Goal: Contribute content: Contribute content

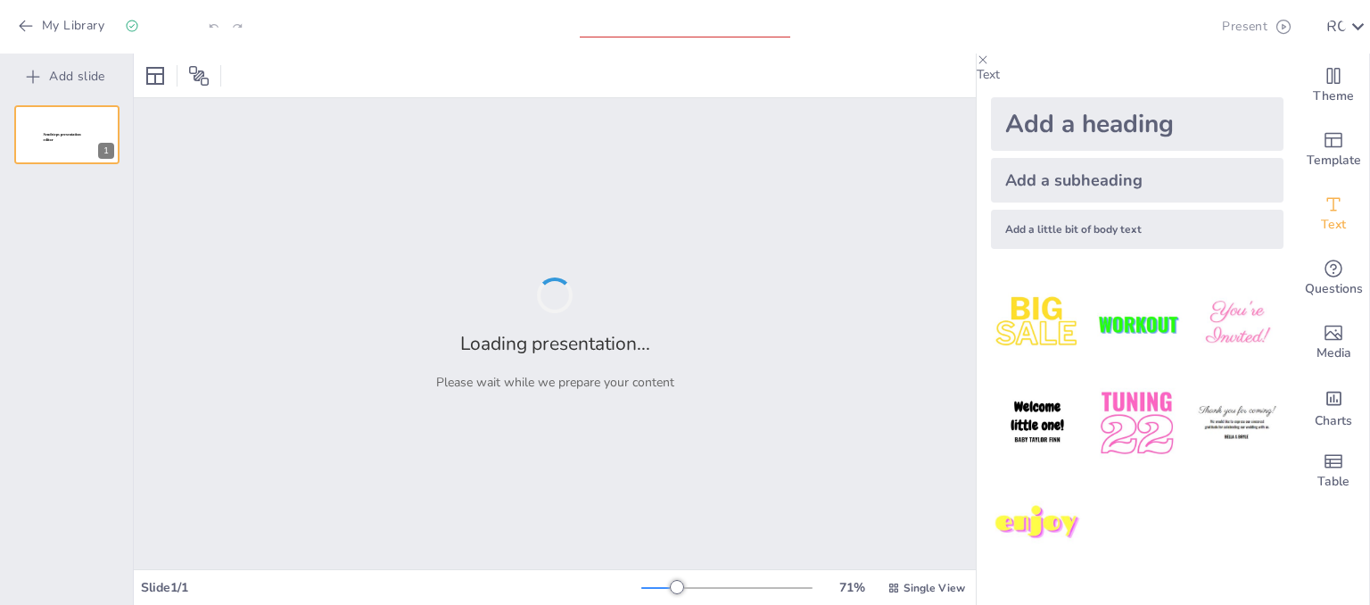
type input "Diálogos interculturales entre la ética de la liberaciòn y la ètica del discurso"
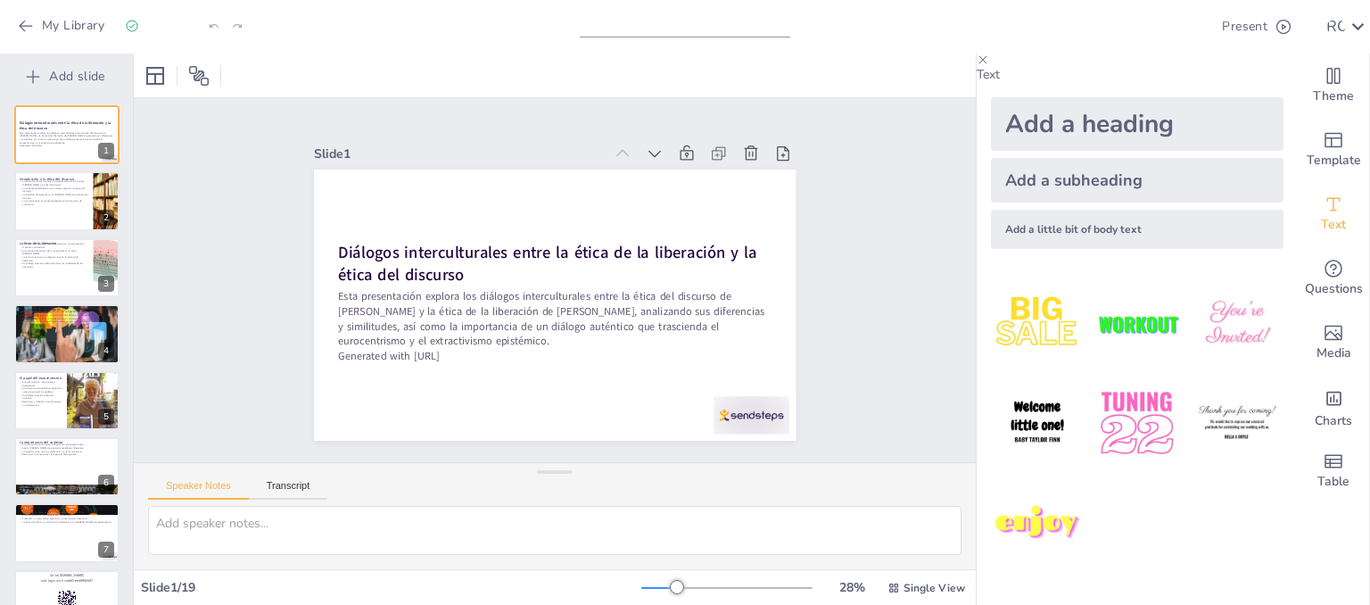
checkbox input "true"
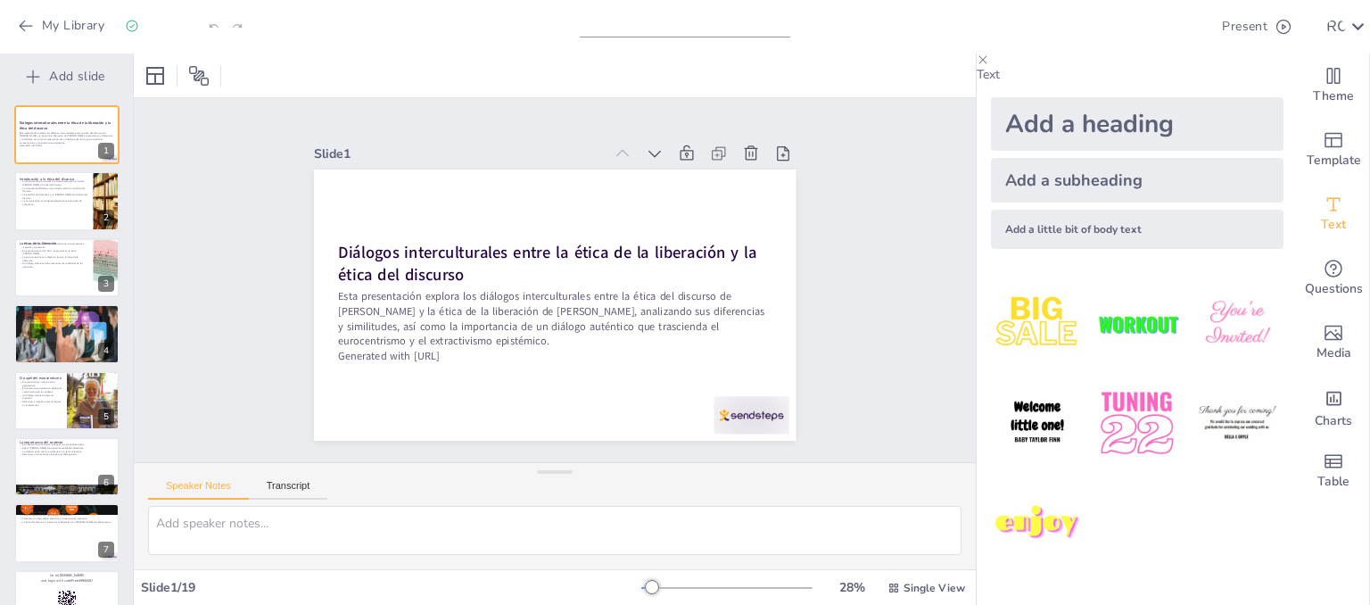
checkbox input "true"
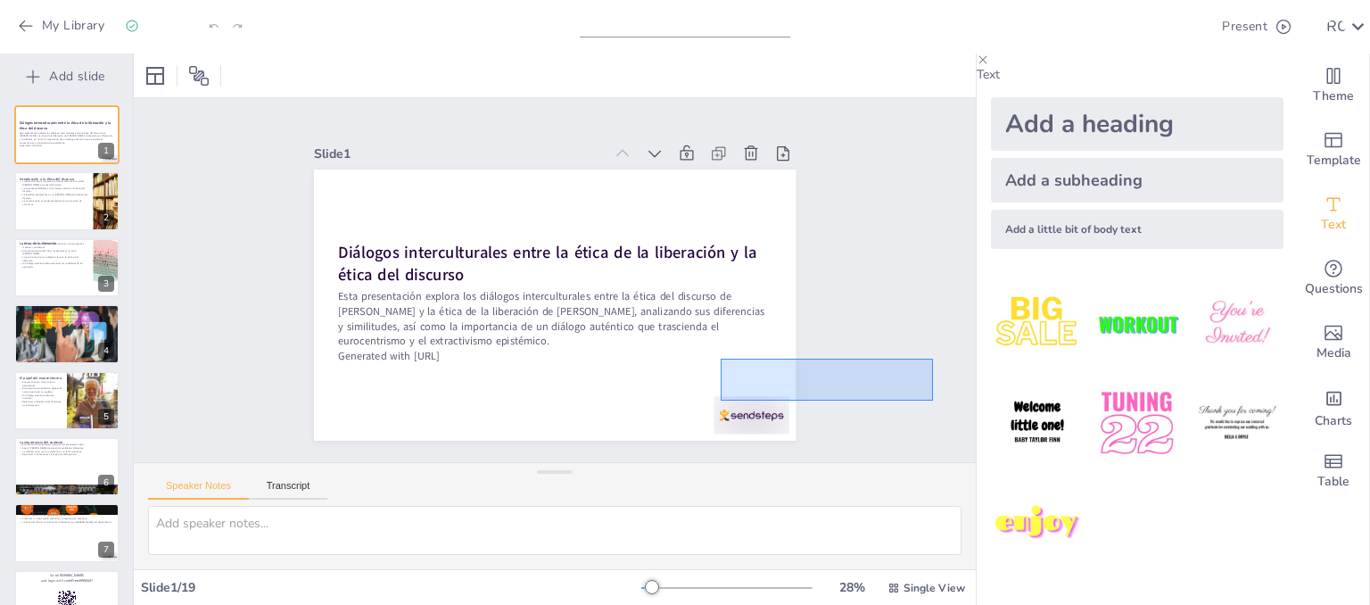
checkbox input "true"
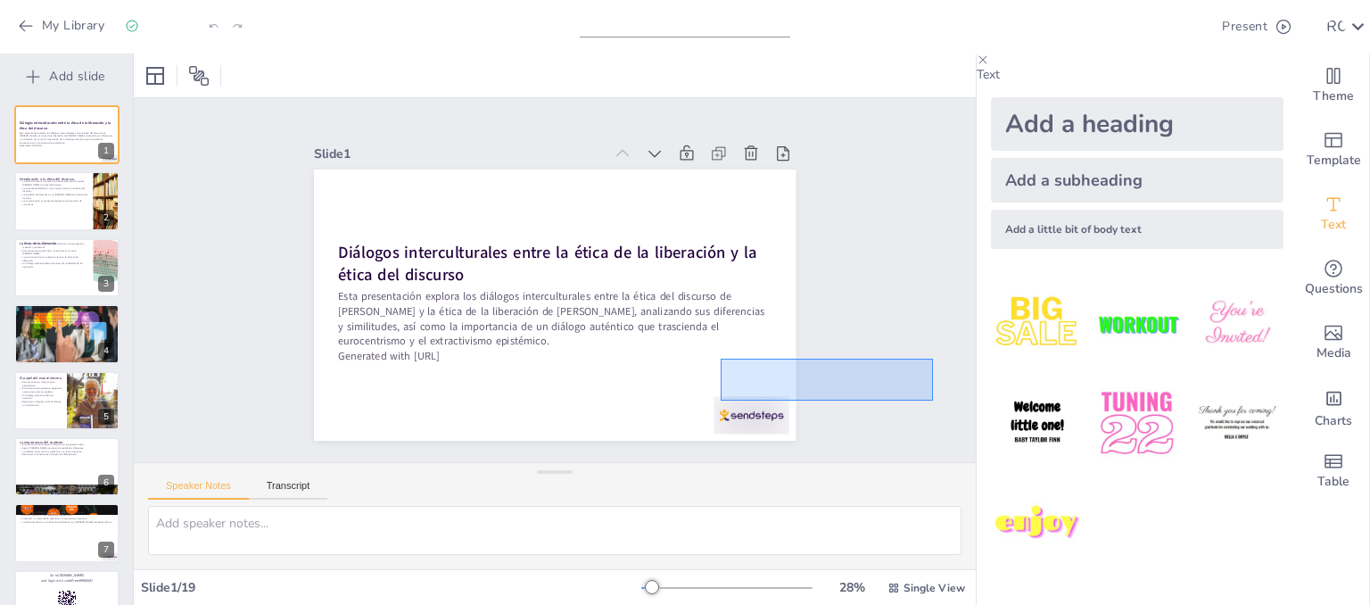
checkbox input "true"
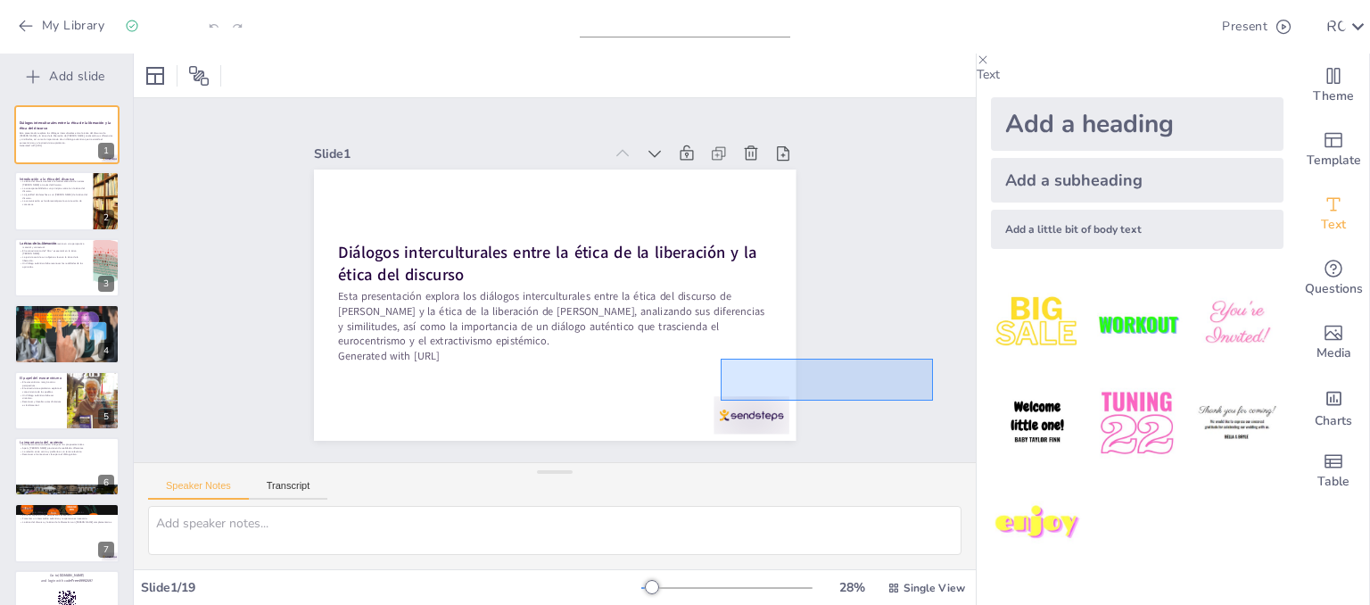
checkbox input "true"
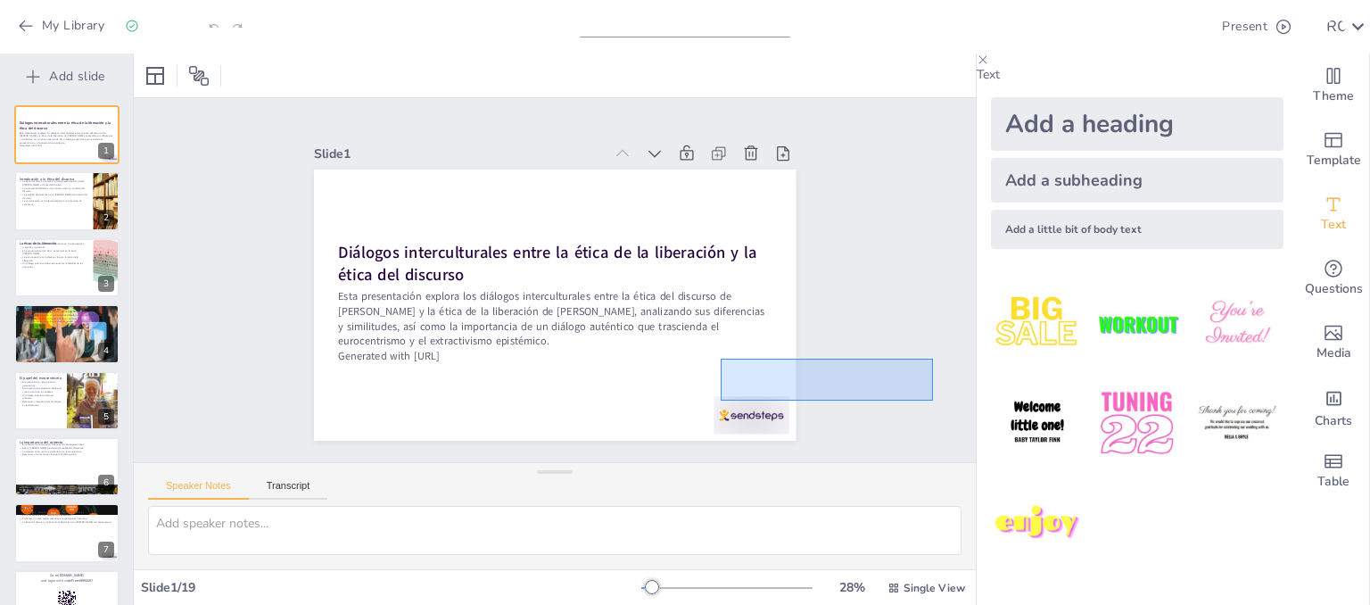
drag, startPoint x: 0, startPoint y: 0, endPoint x: 658, endPoint y: 334, distance: 737.9
checkbox input "true"
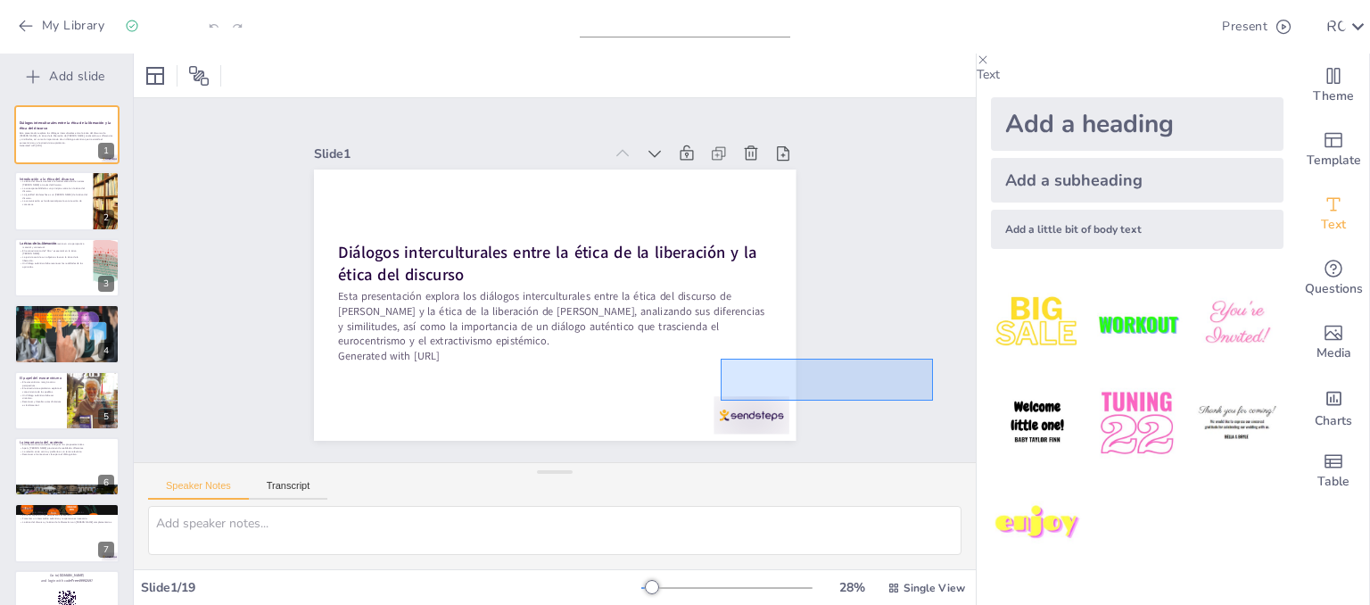
checkbox input "true"
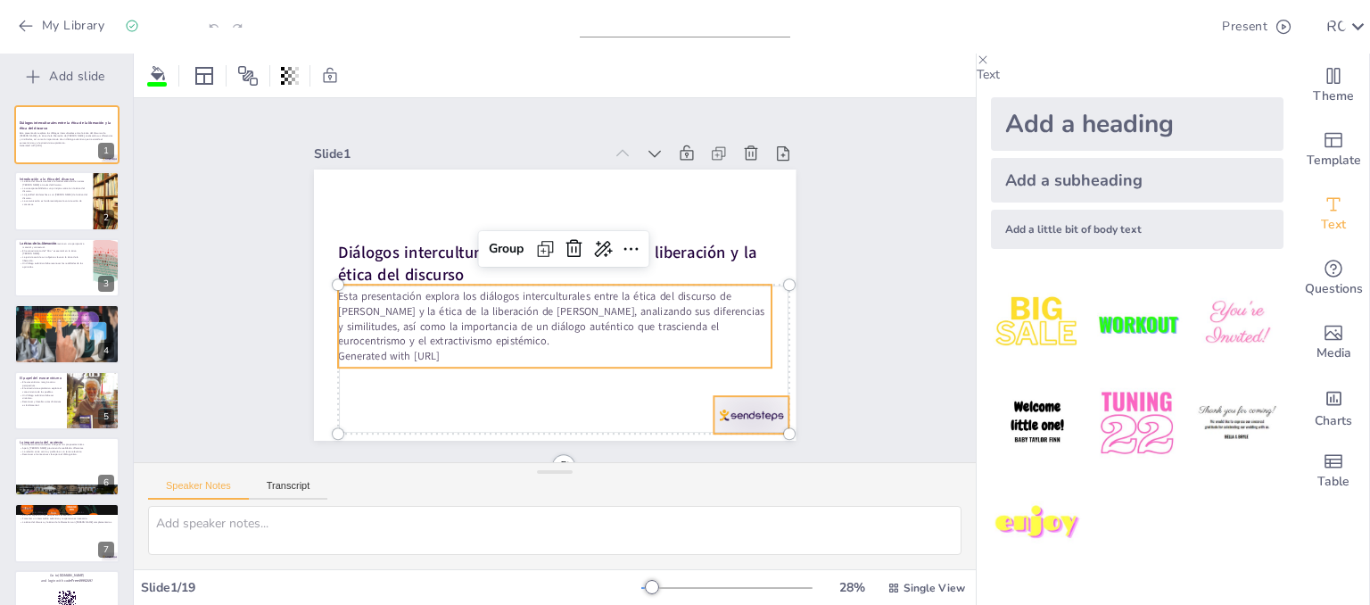
checkbox input "true"
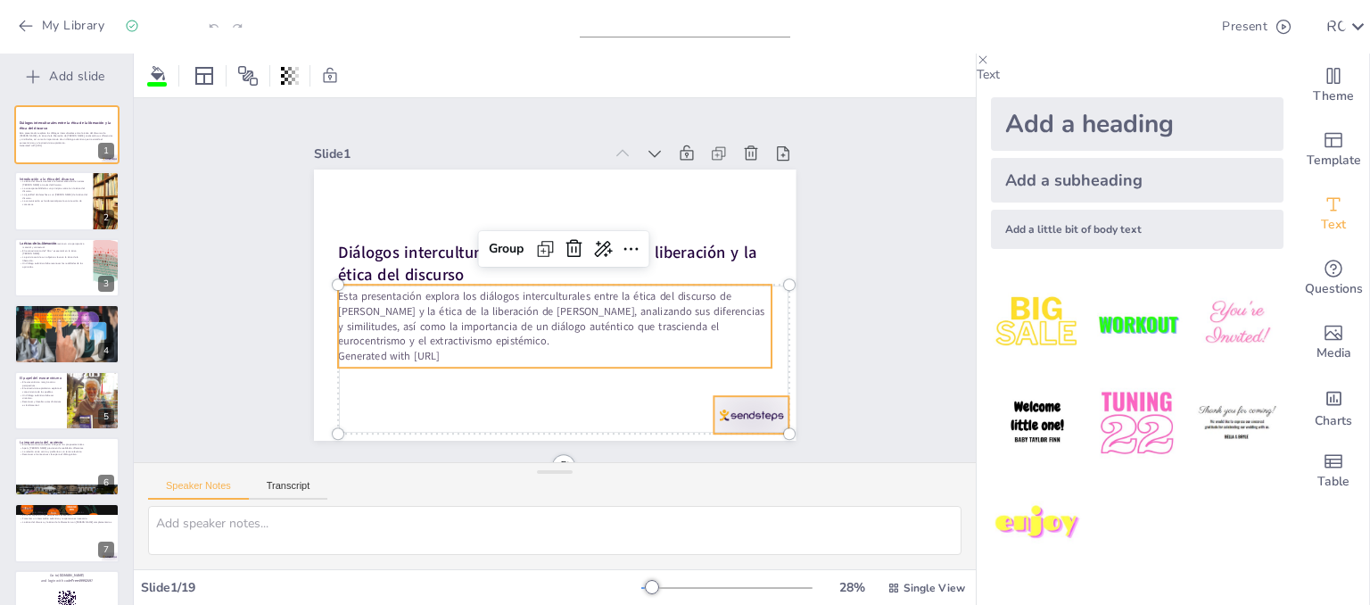
checkbox input "true"
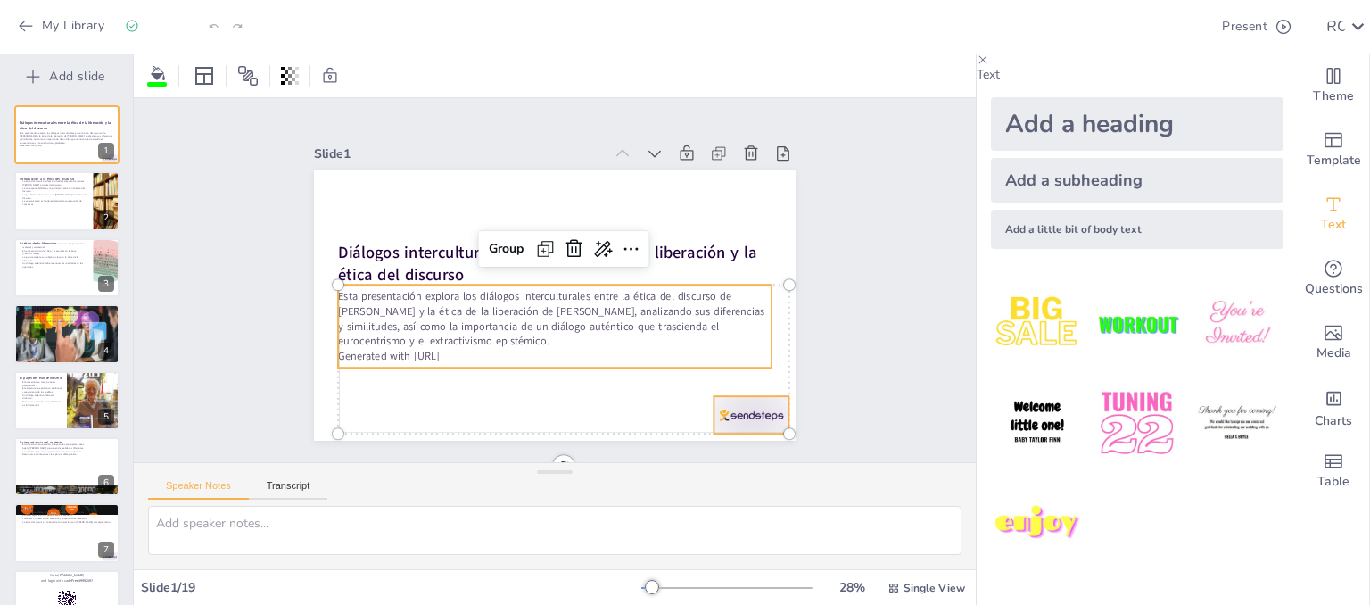
checkbox input "true"
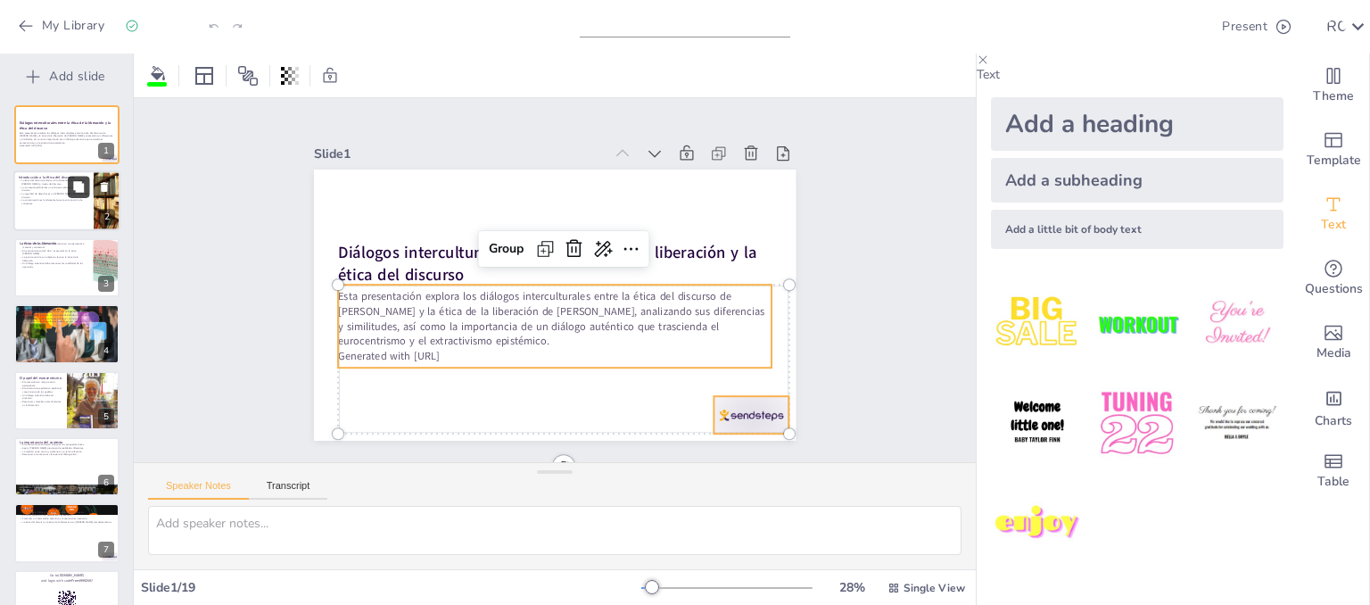
checkbox input "true"
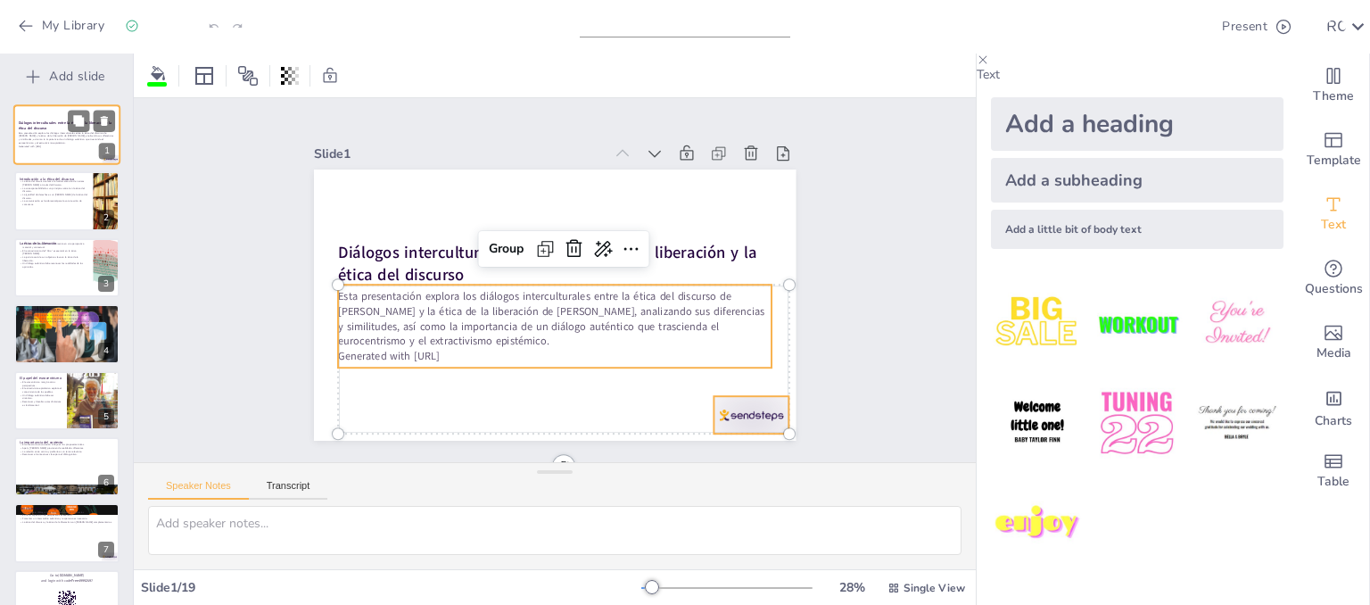
checkbox input "true"
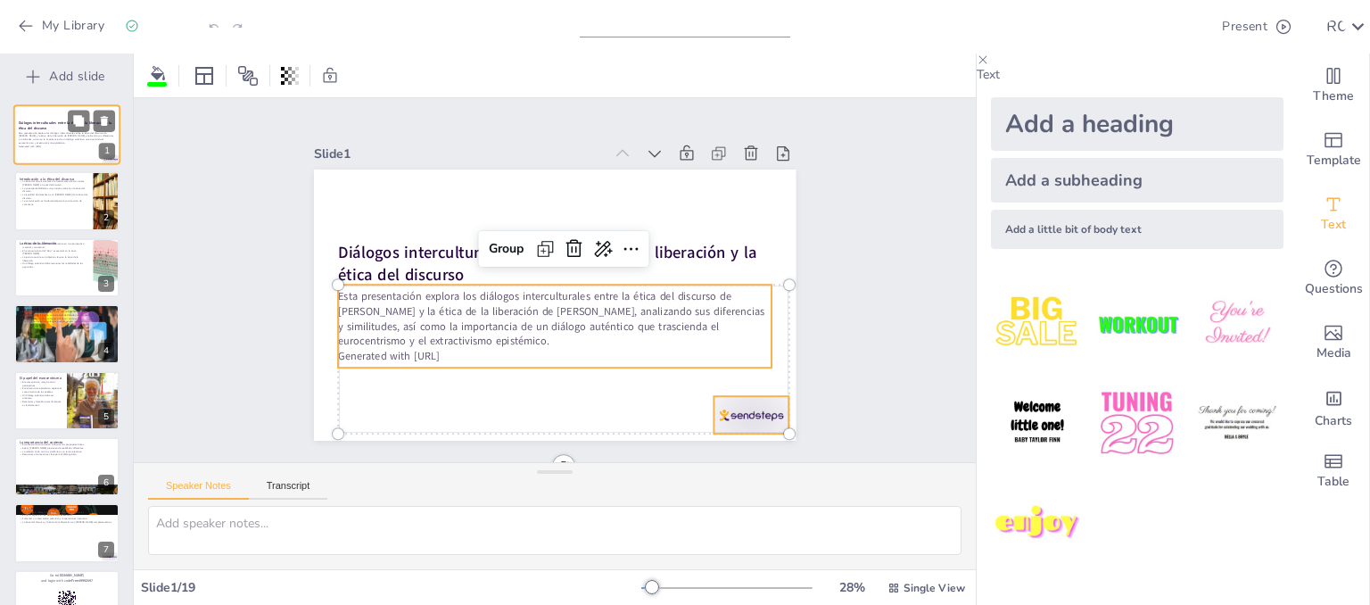
checkbox input "true"
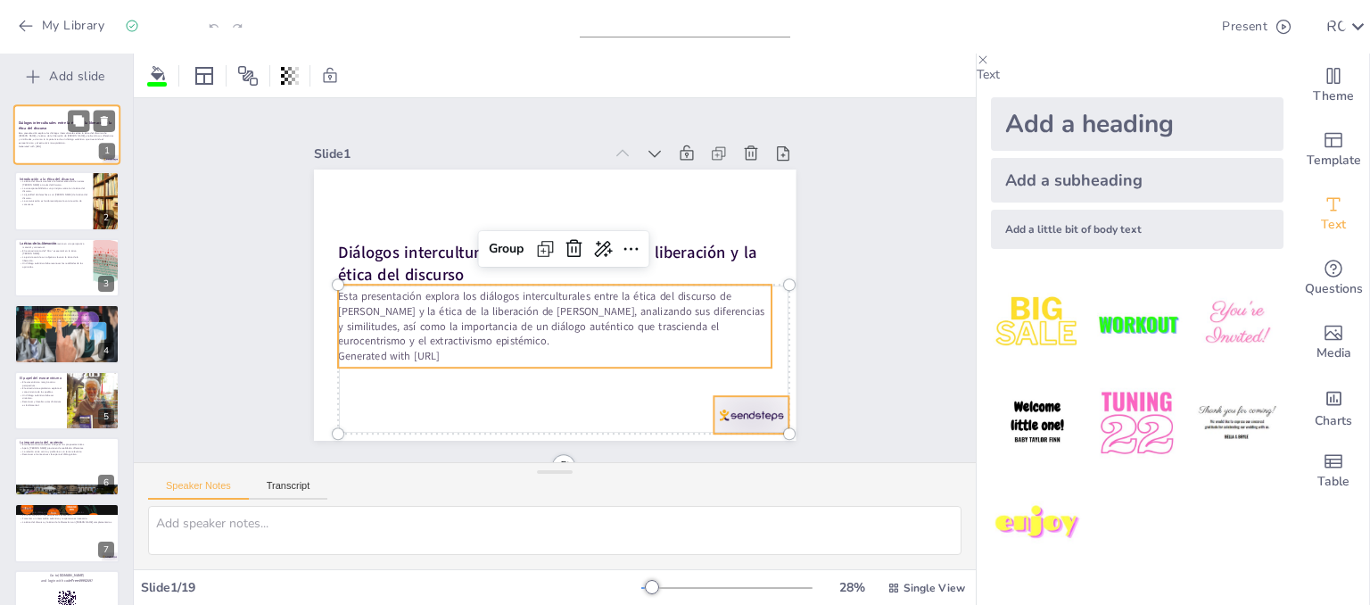
checkbox input "true"
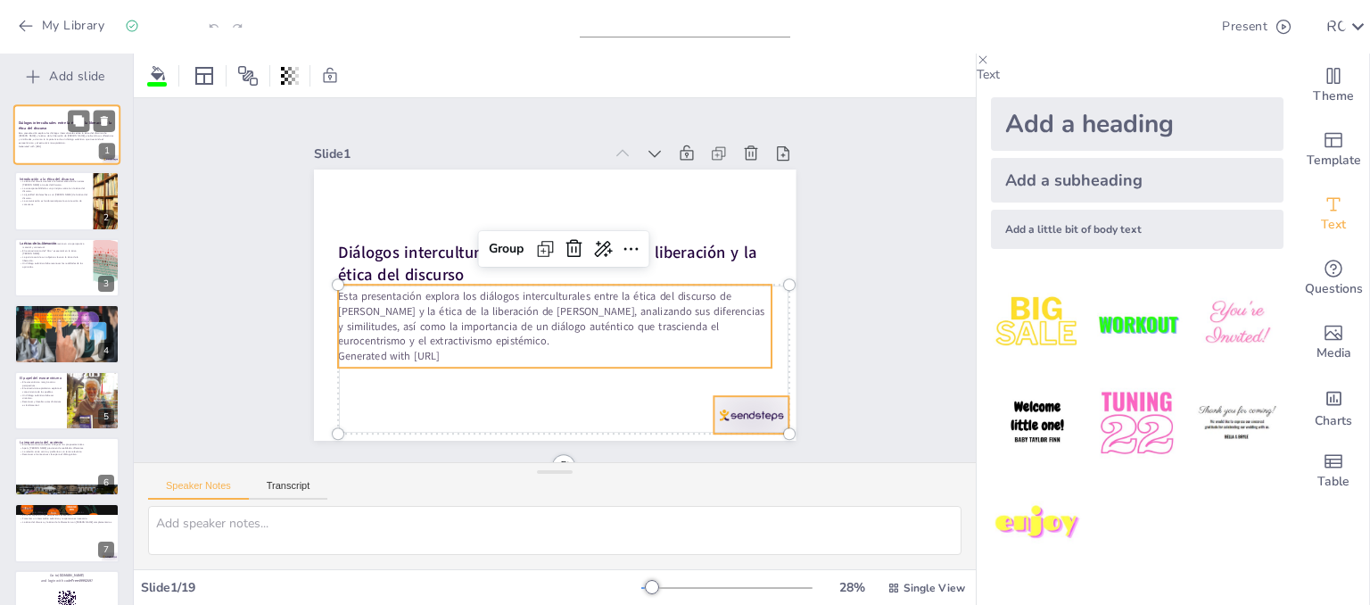
checkbox input "true"
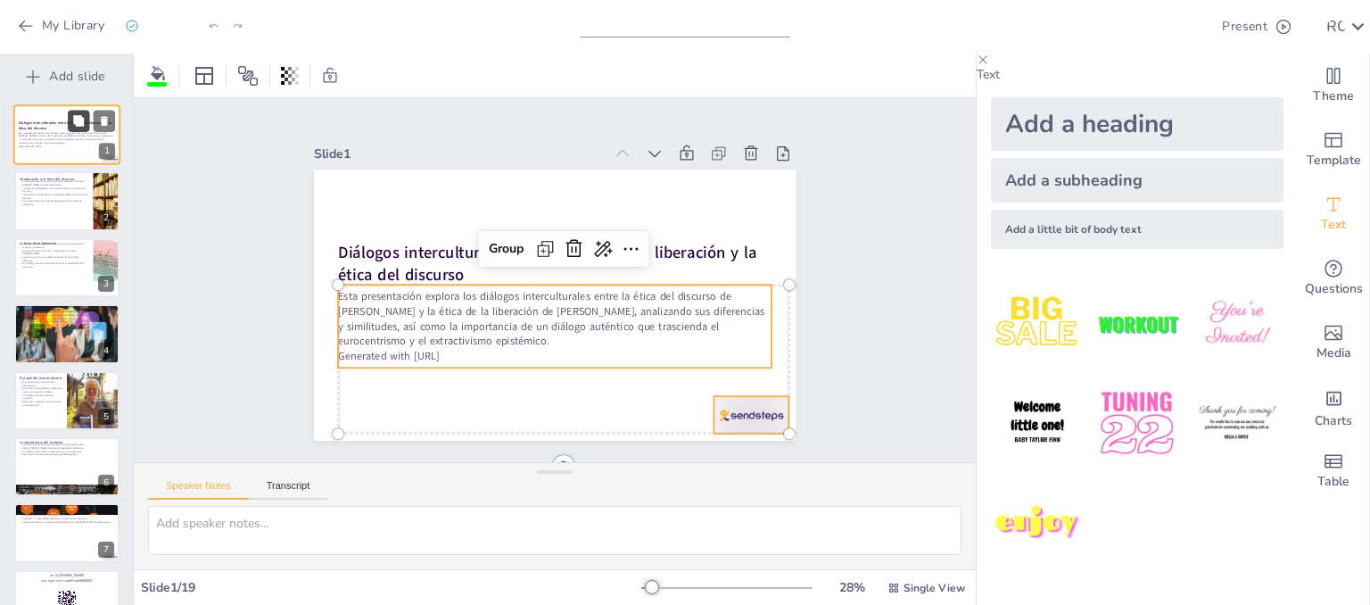
checkbox input "true"
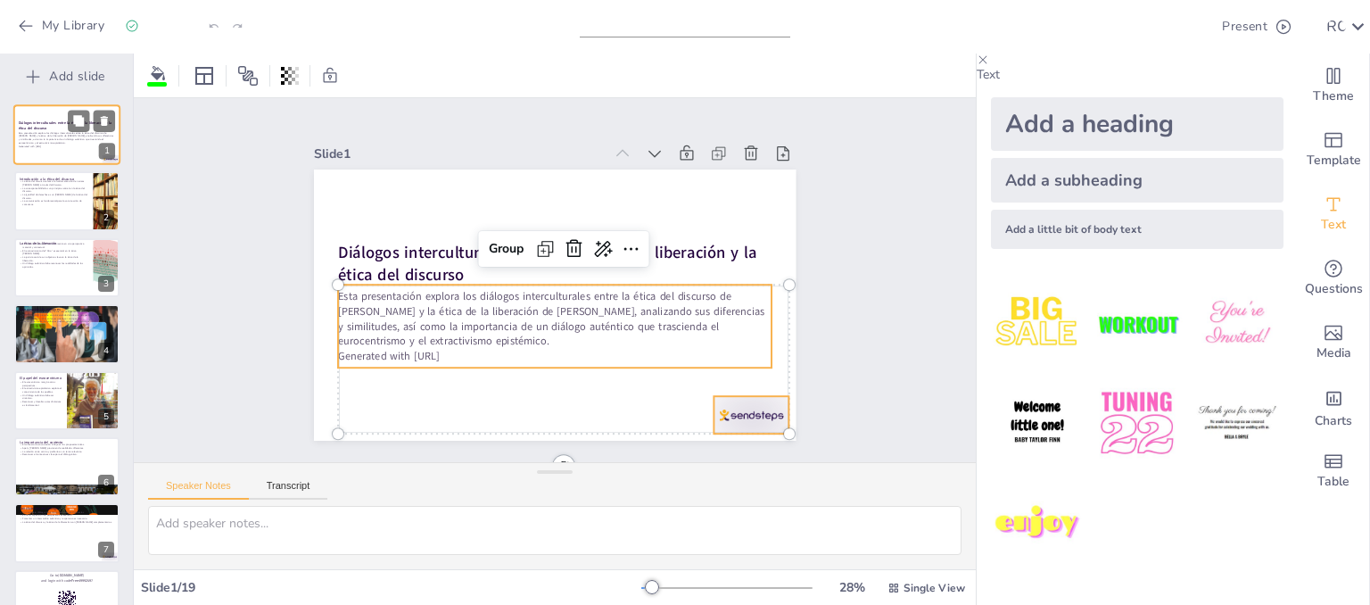
checkbox input "true"
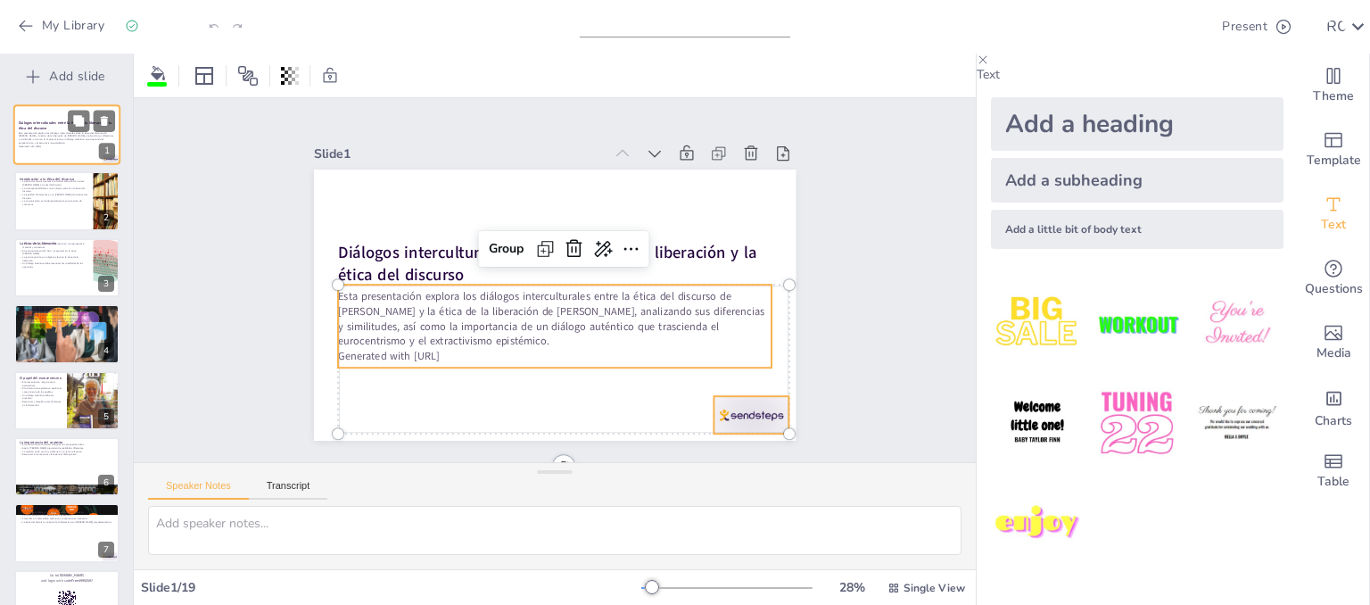
checkbox input "true"
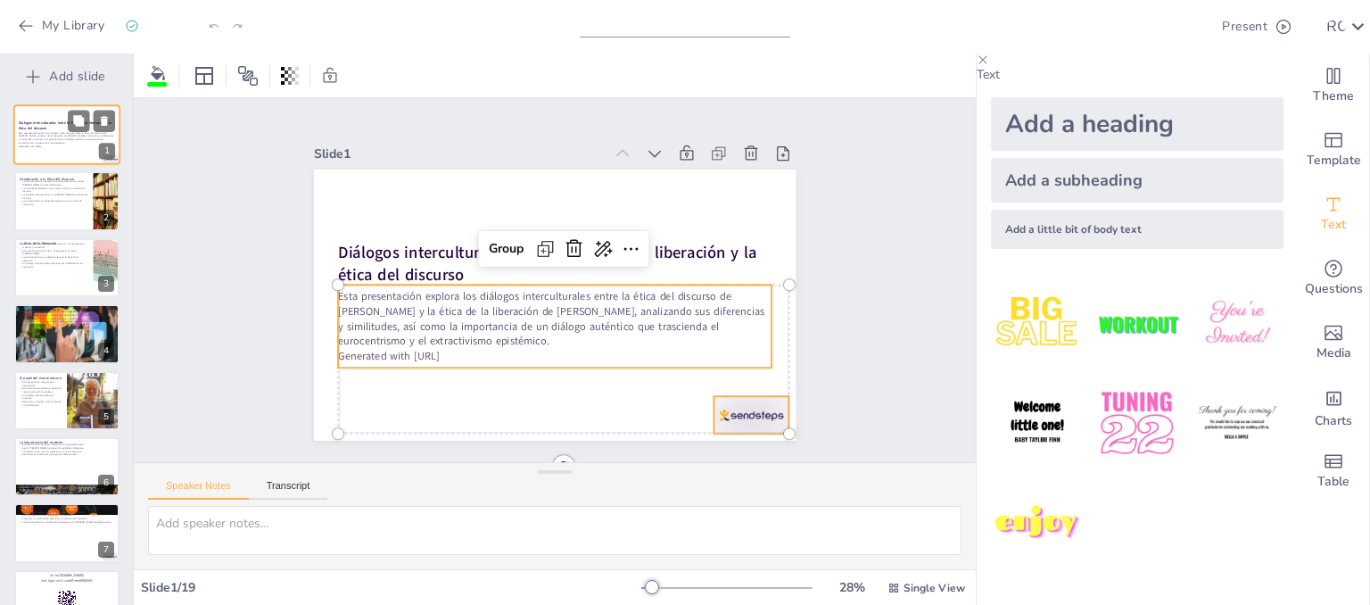
checkbox input "true"
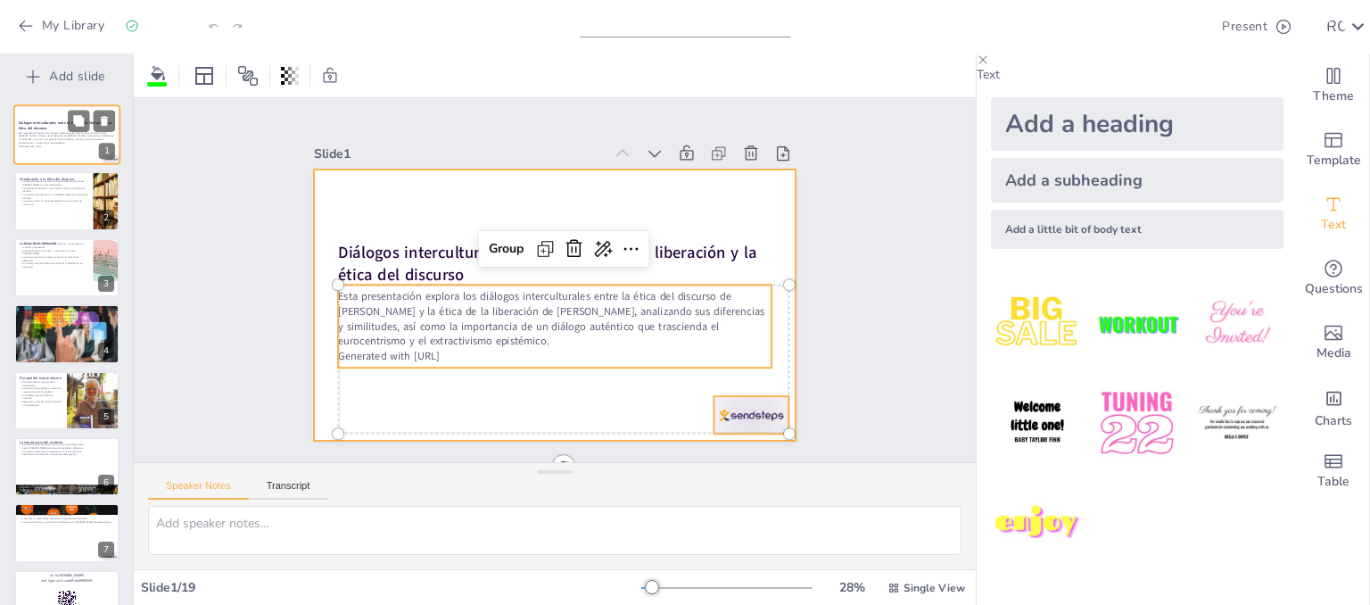
checkbox input "true"
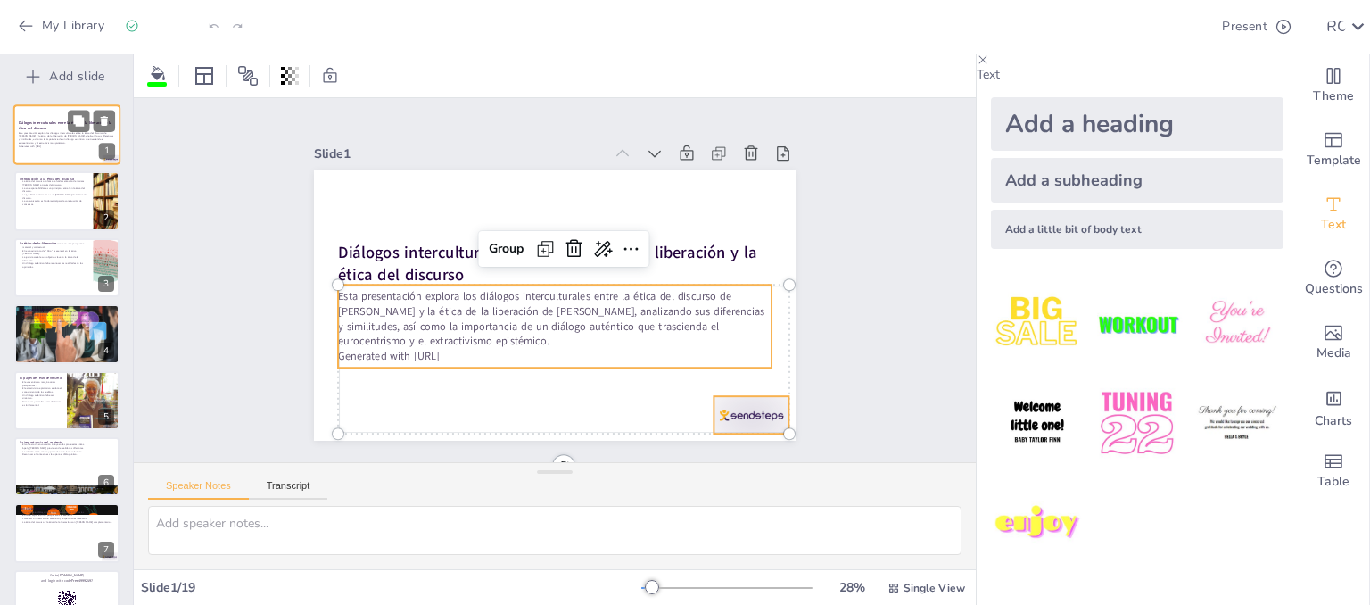
checkbox input "true"
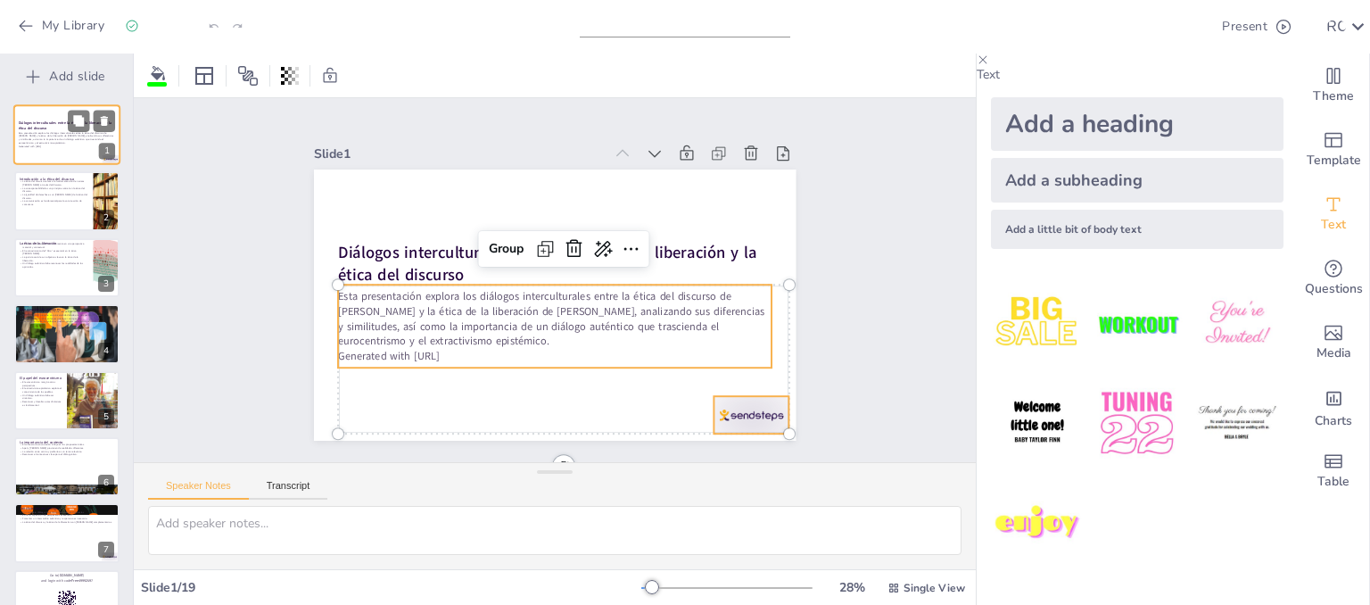
checkbox input "true"
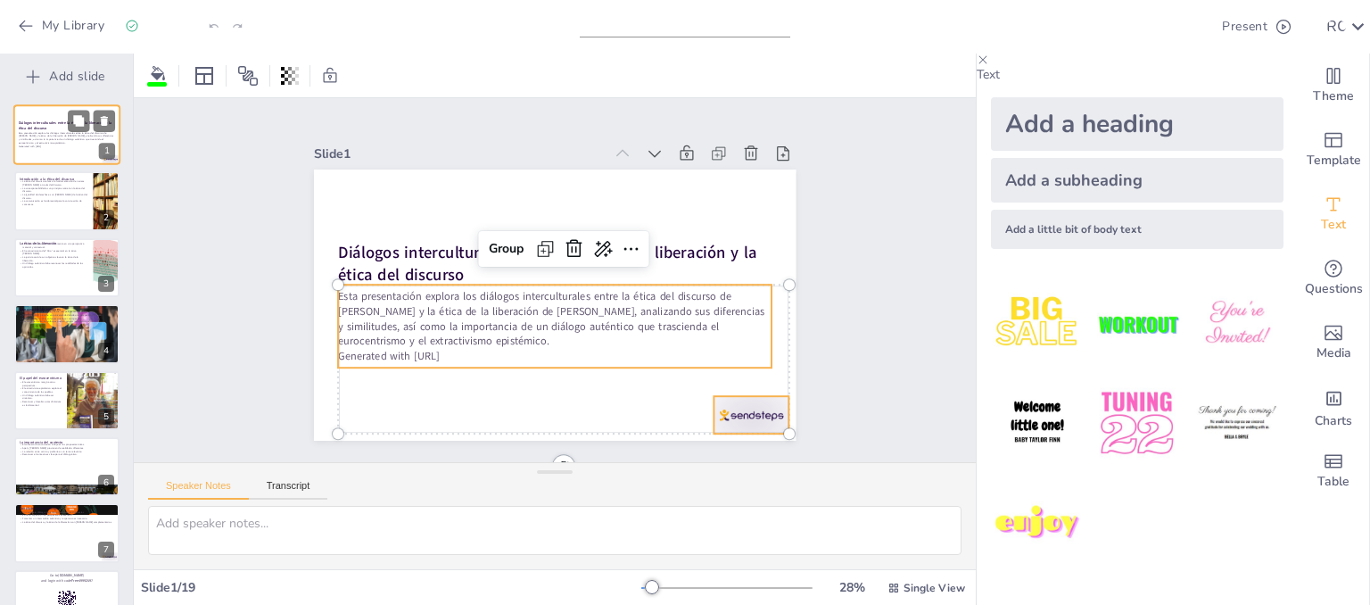
checkbox input "true"
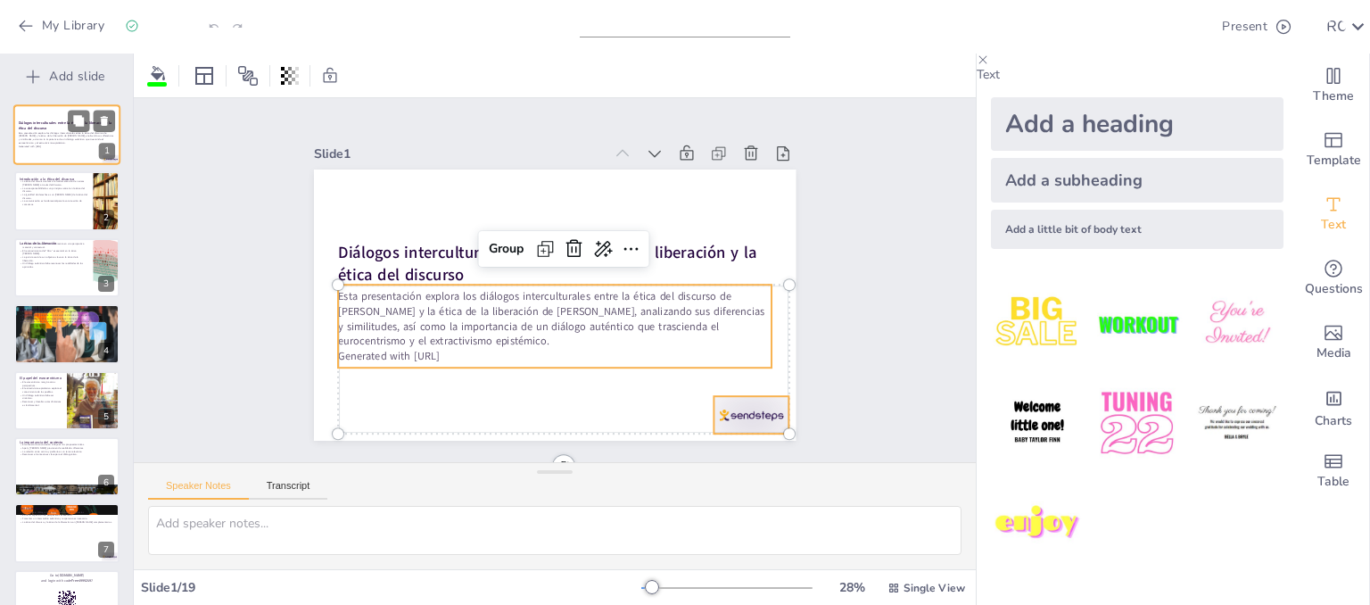
click at [40, 145] on p "Generated with [URL]" at bounding box center [67, 146] width 96 height 4
checkbox input "true"
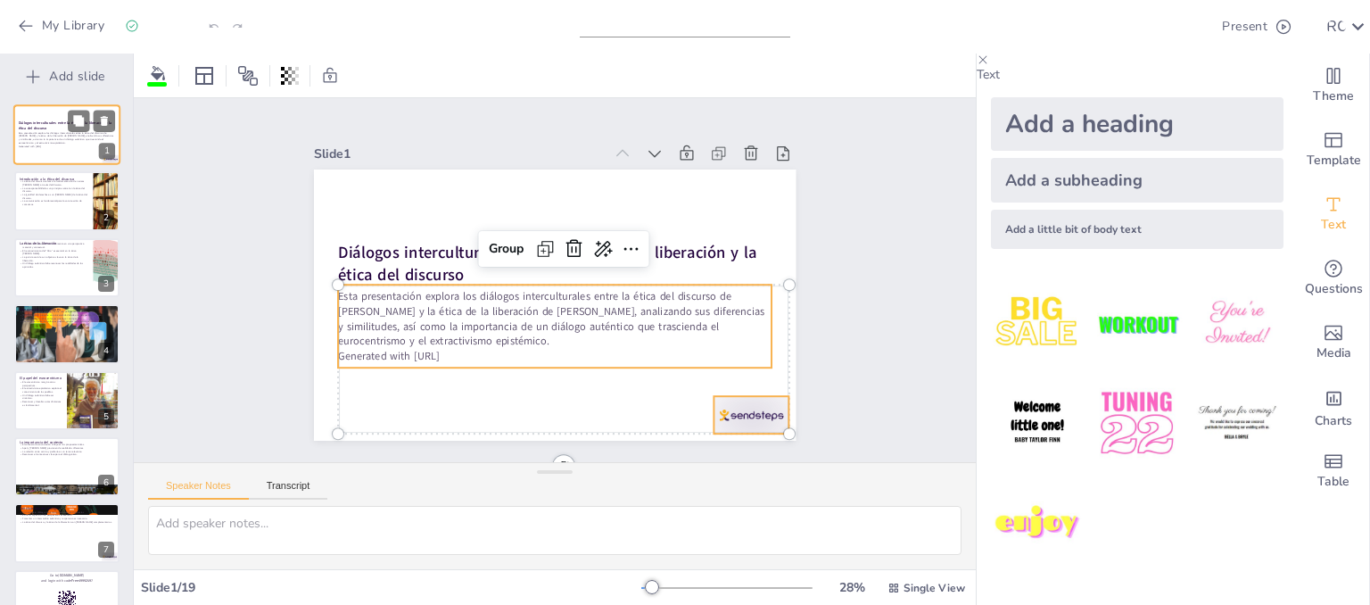
checkbox input "true"
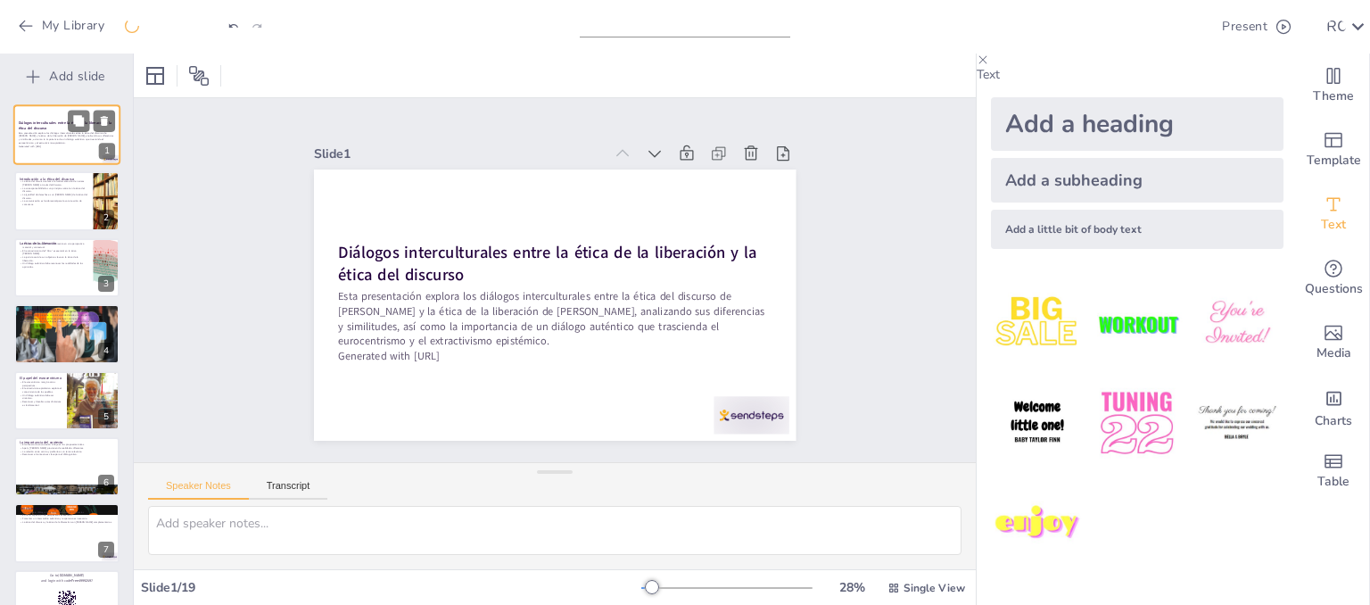
checkbox input "true"
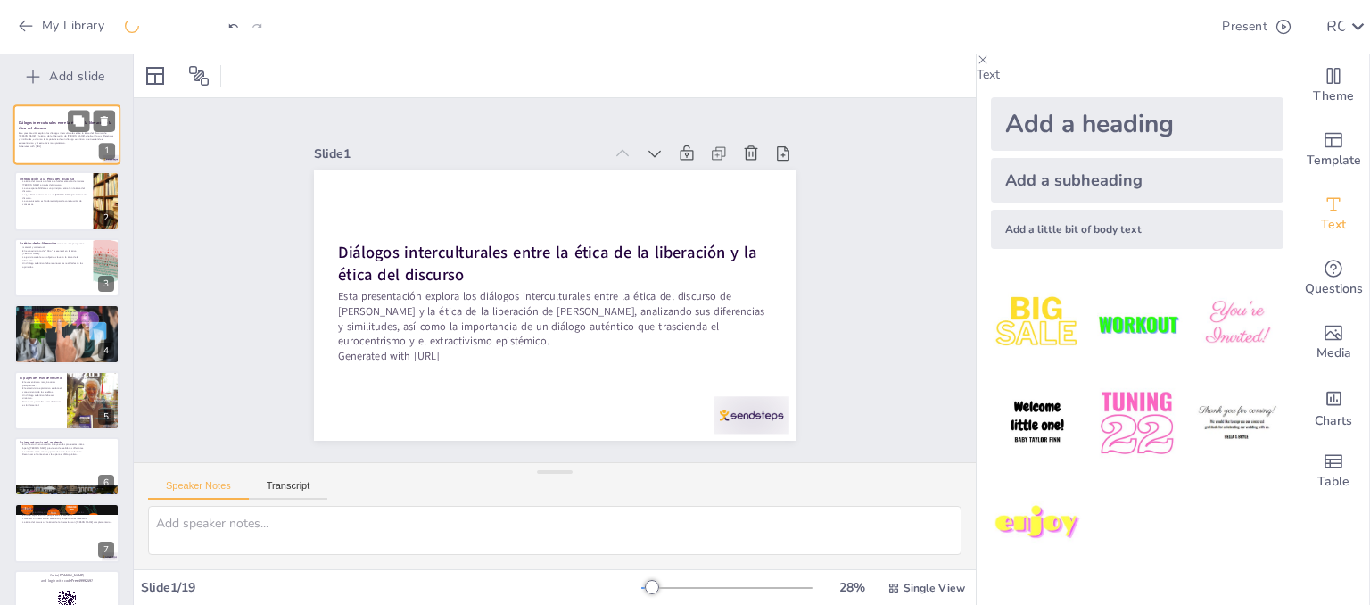
checkbox input "true"
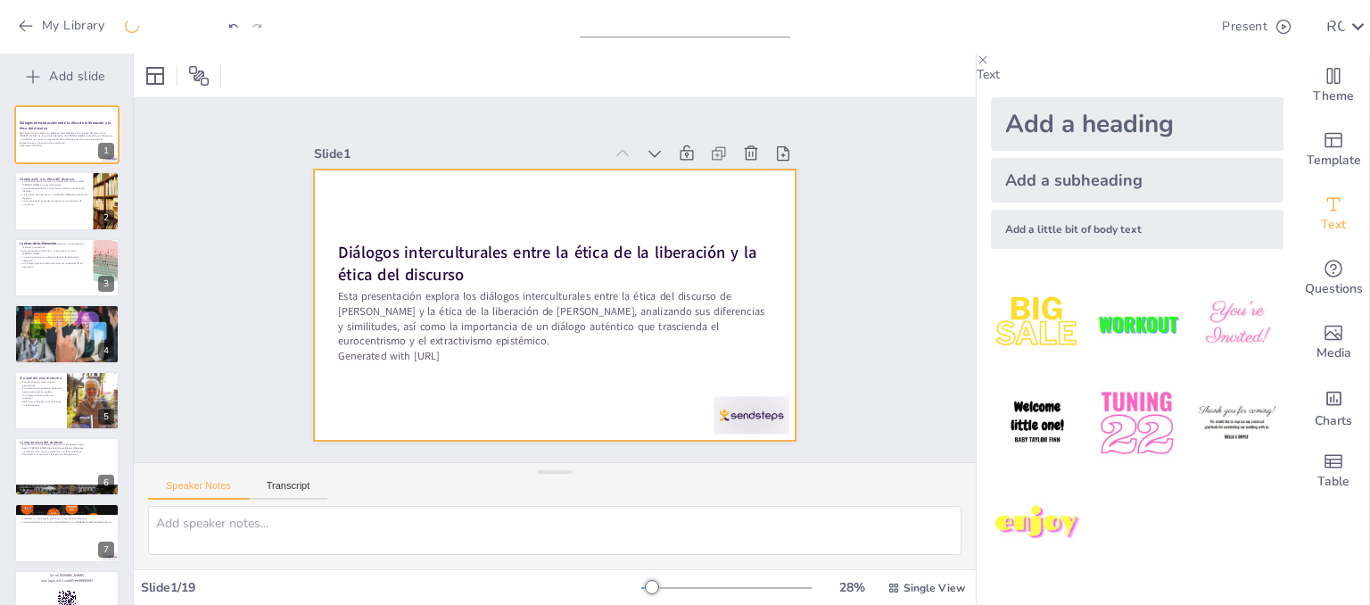
checkbox input "true"
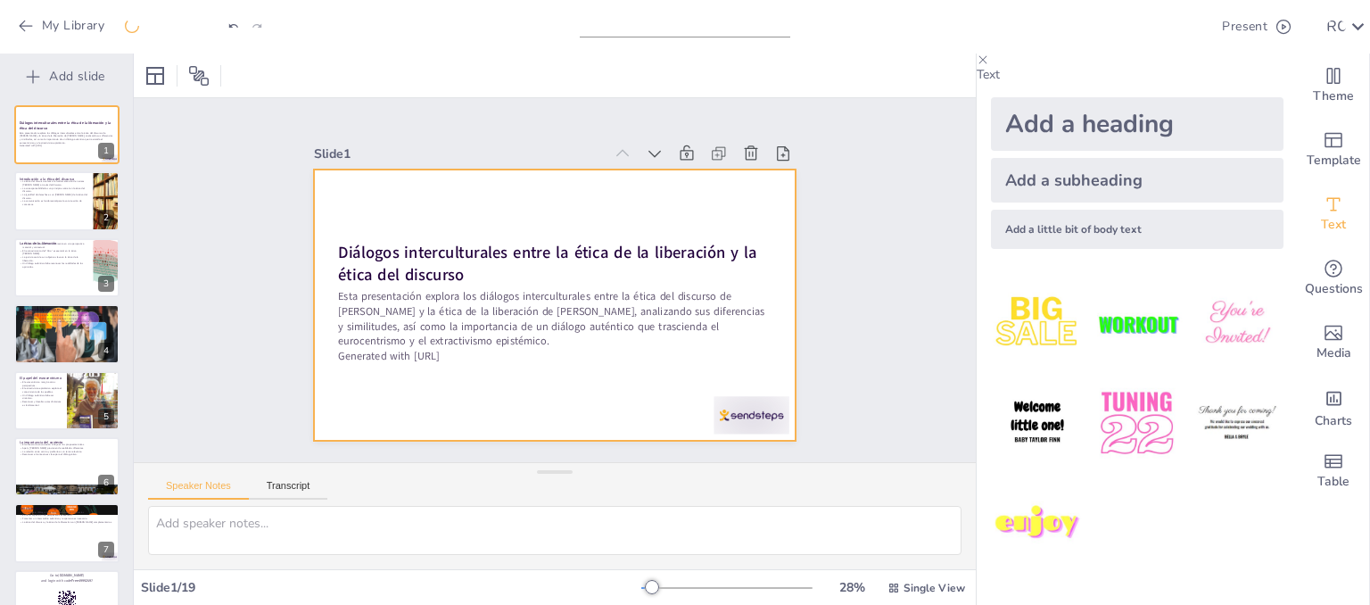
checkbox input "true"
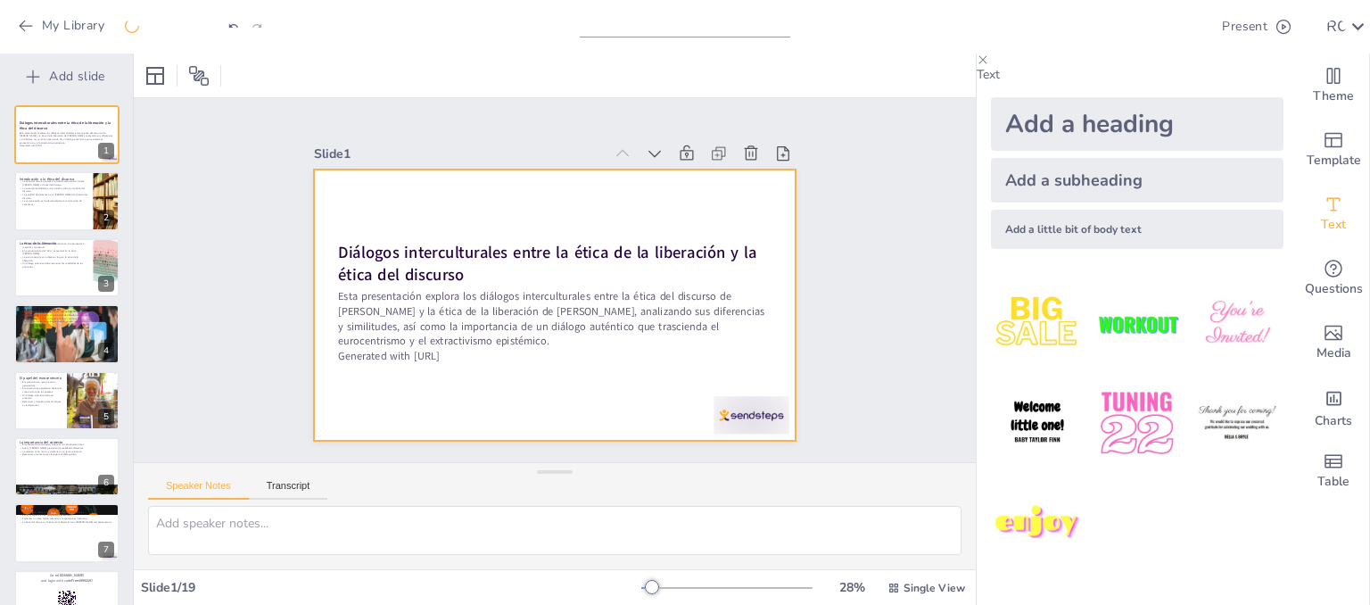
checkbox input "true"
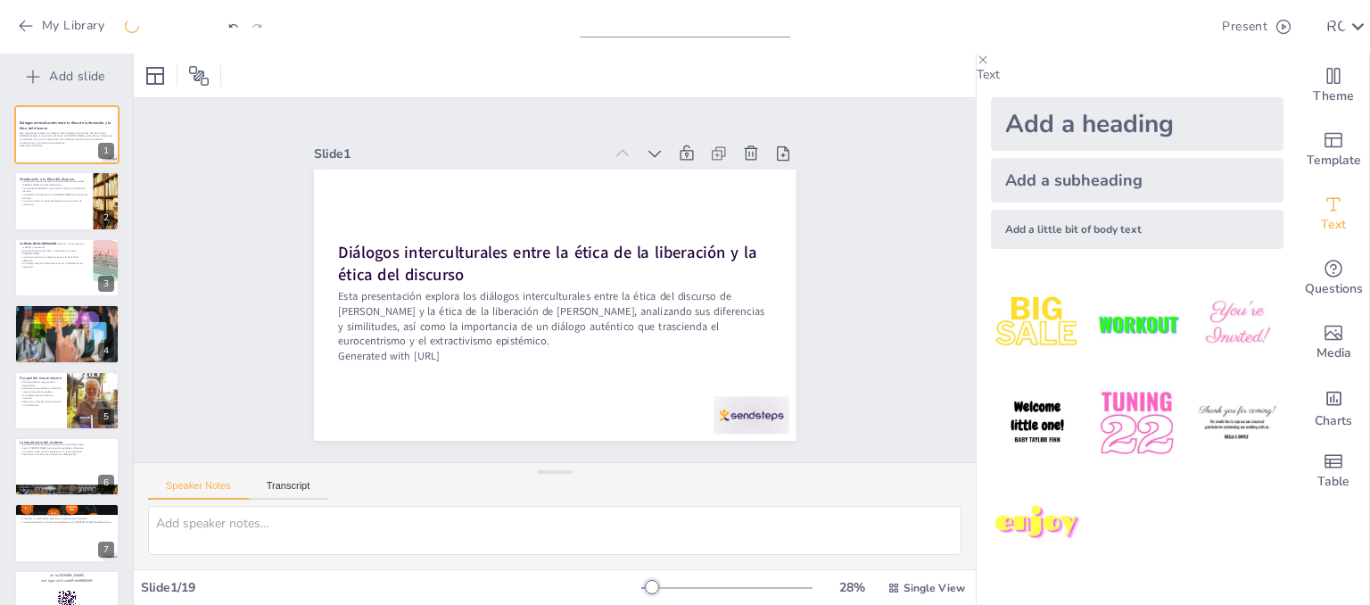
checkbox input "true"
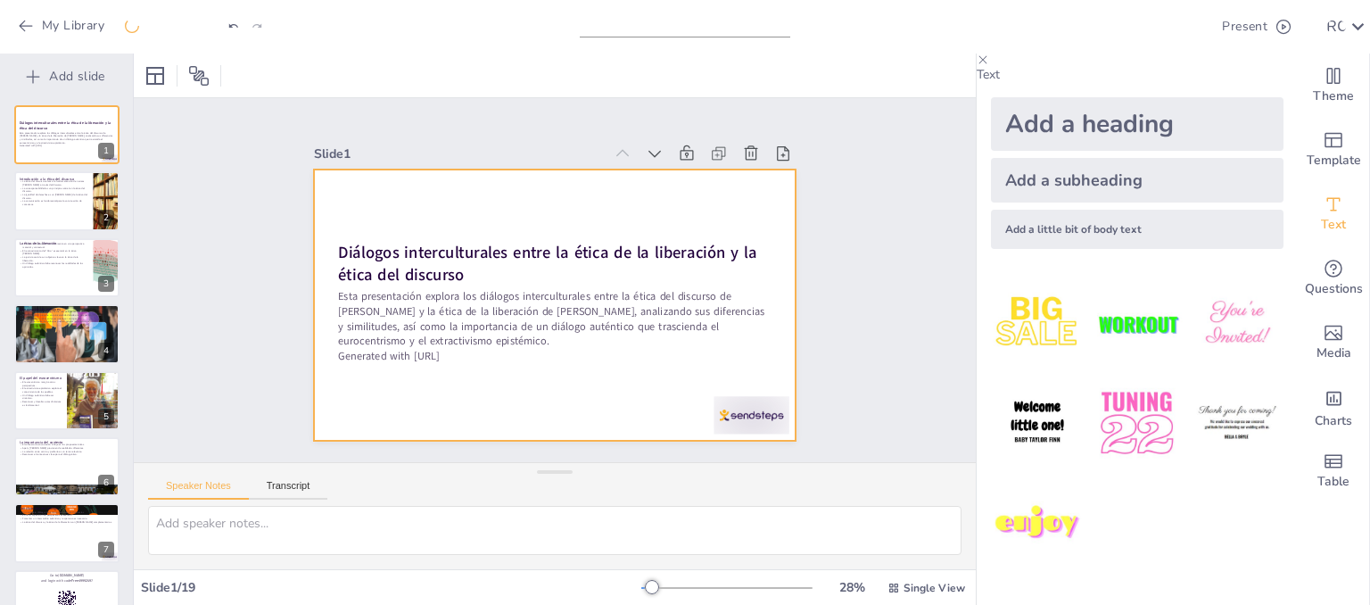
checkbox input "true"
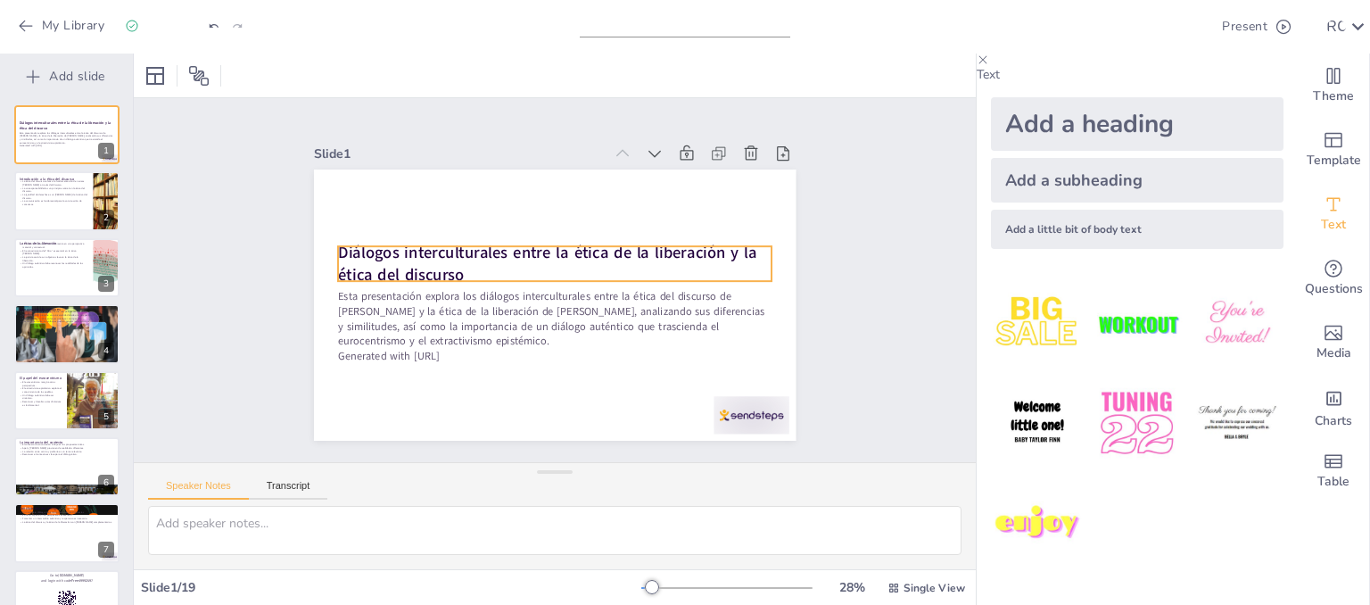
checkbox input "true"
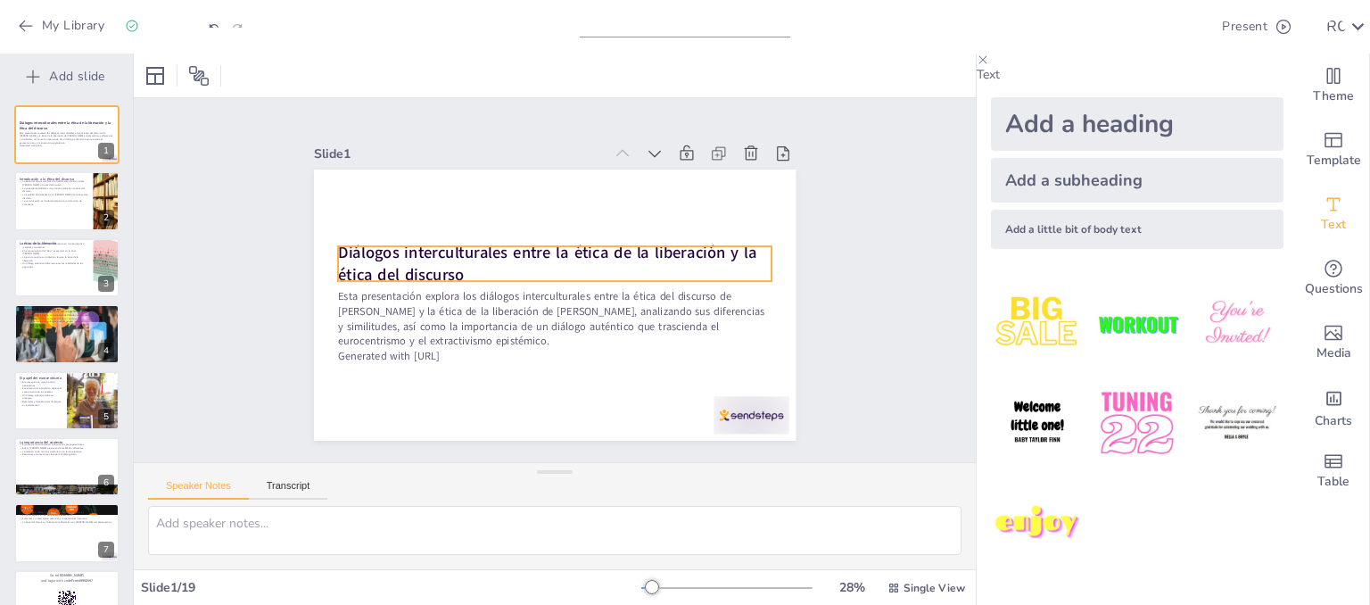
checkbox input "true"
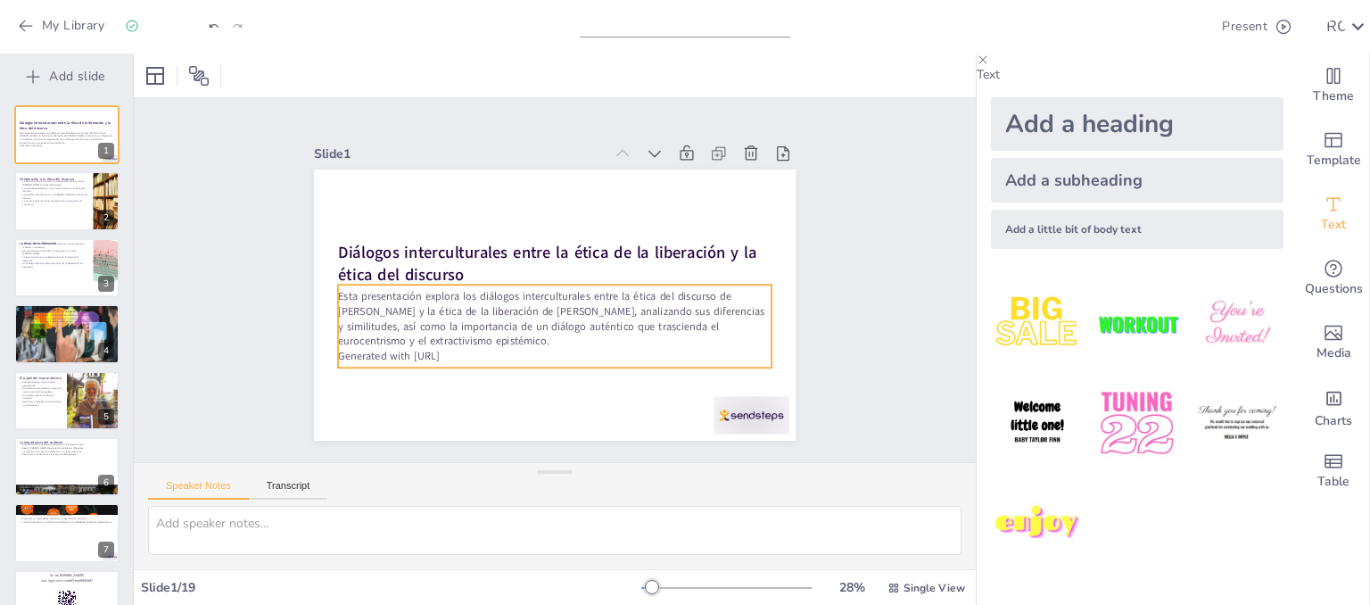
checkbox input "true"
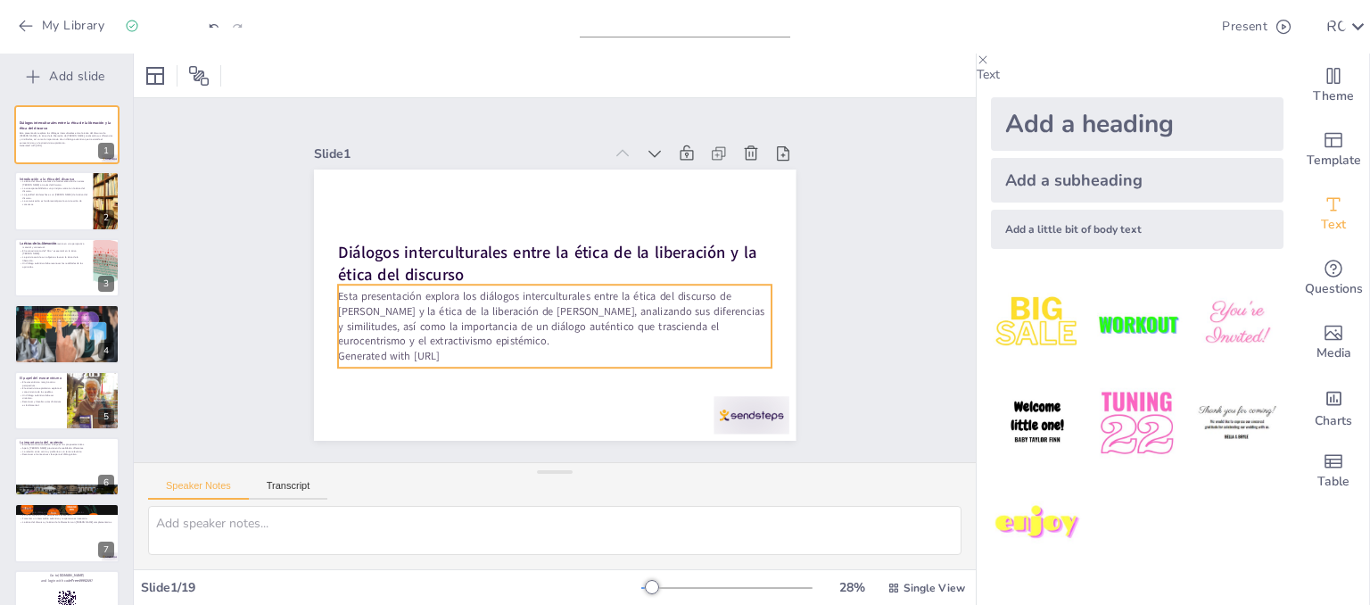
checkbox input "true"
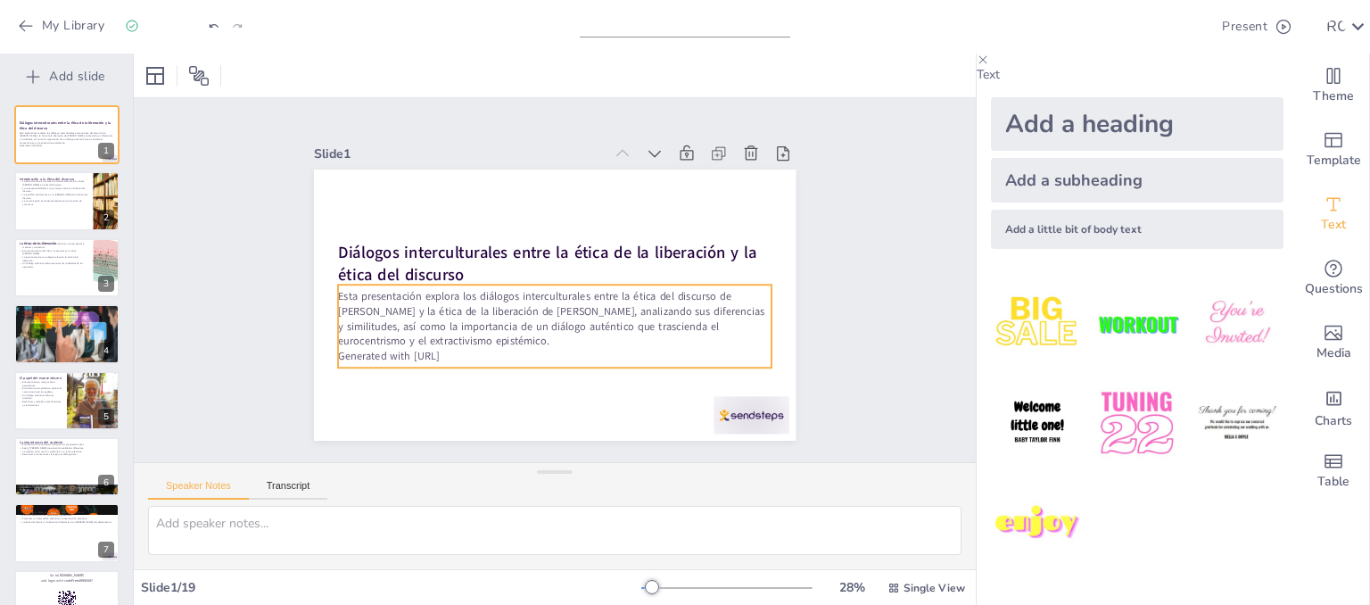
checkbox input "true"
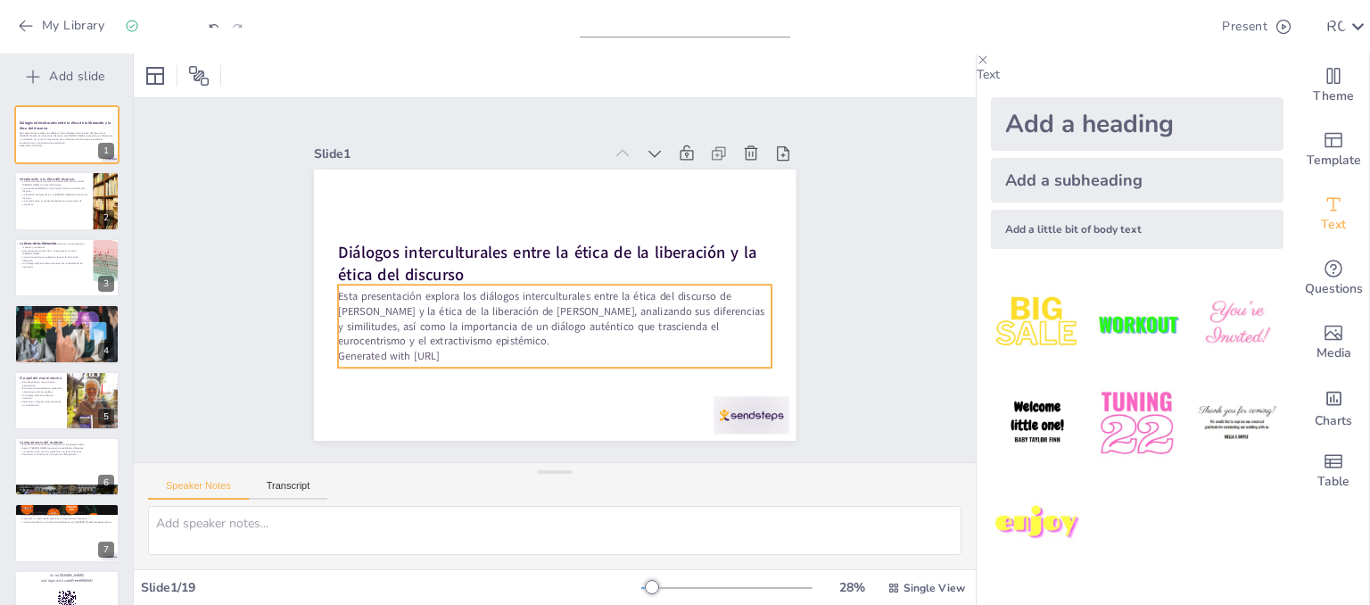
checkbox input "true"
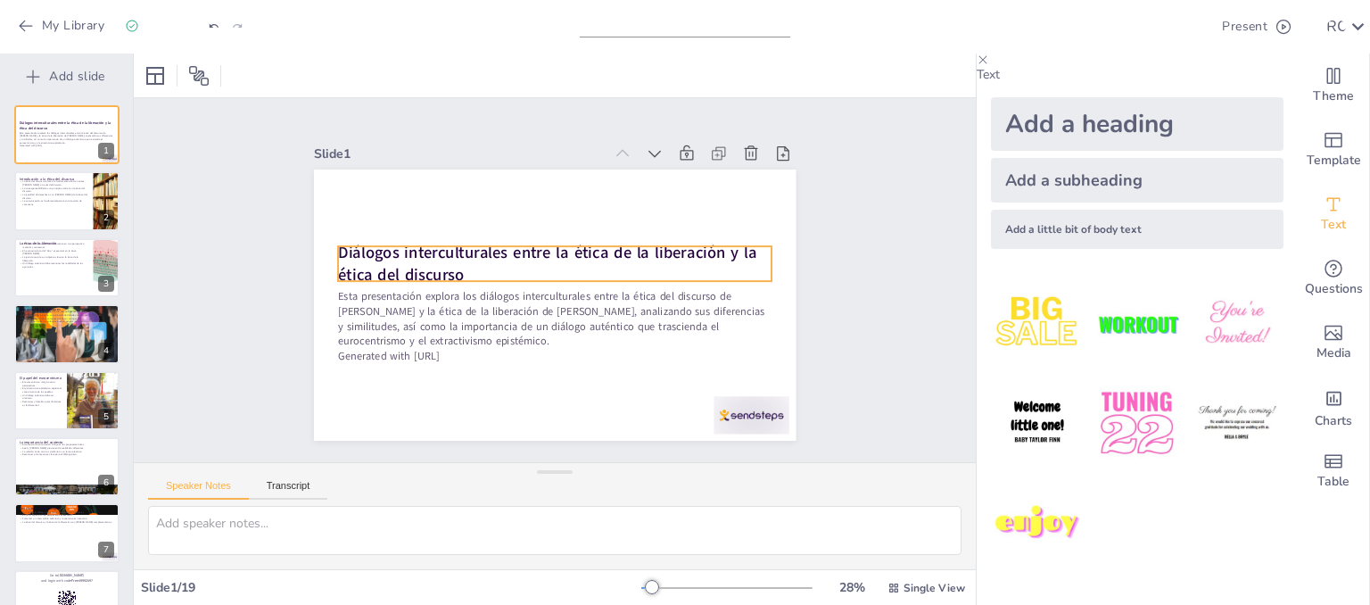
checkbox input "true"
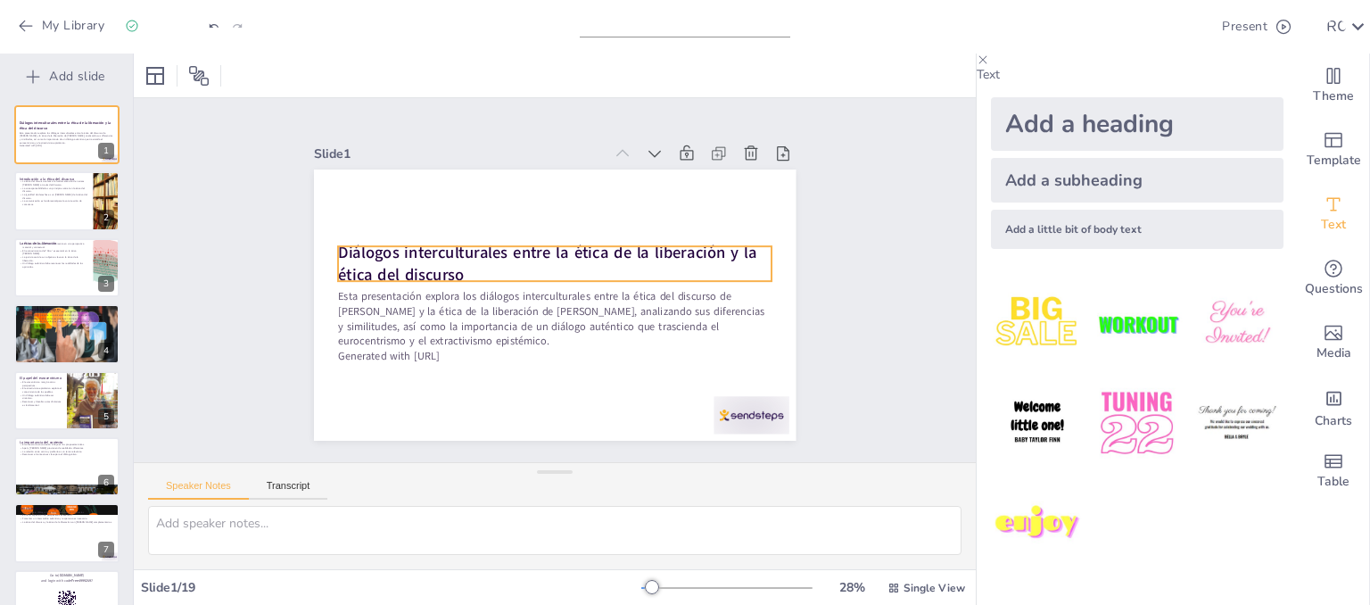
checkbox input "true"
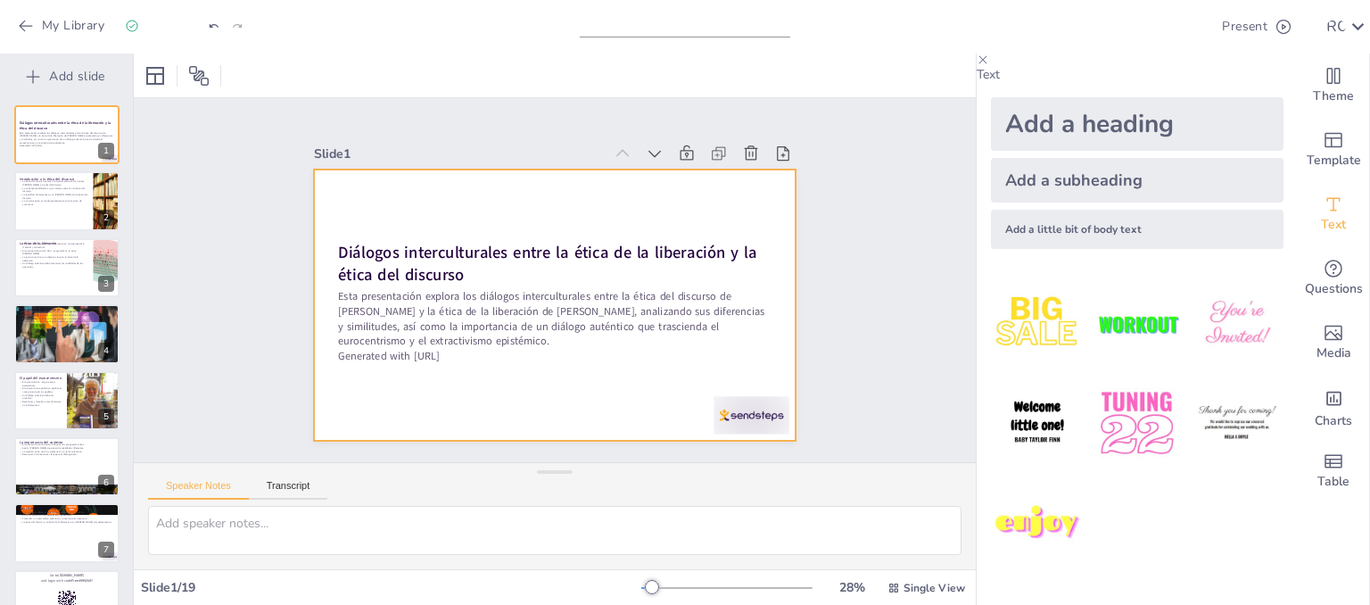
checkbox input "true"
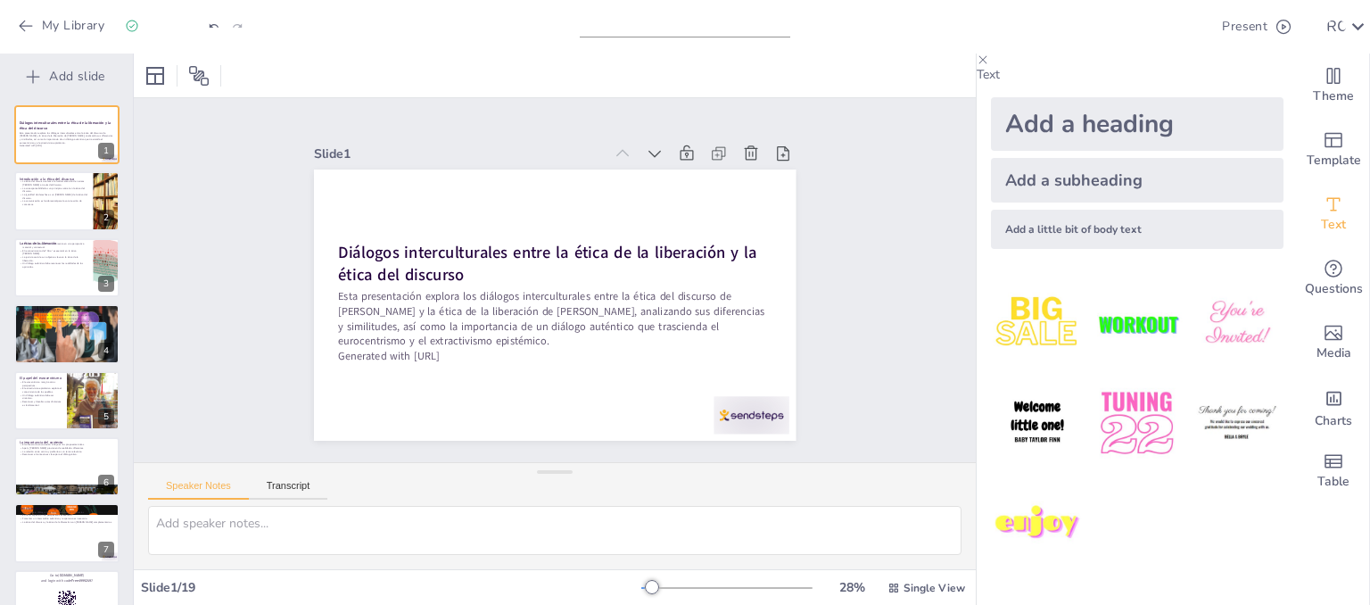
checkbox input "true"
click at [36, 208] on div at bounding box center [66, 201] width 107 height 61
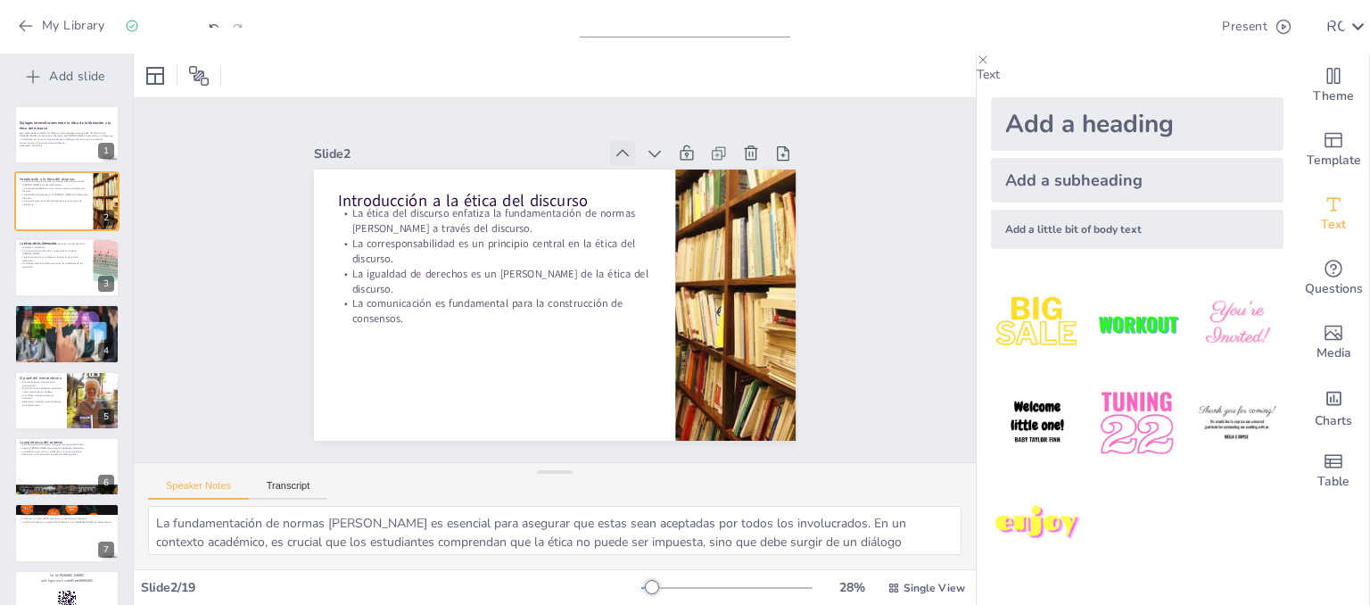
click at [672, 205] on icon at bounding box center [684, 217] width 25 height 25
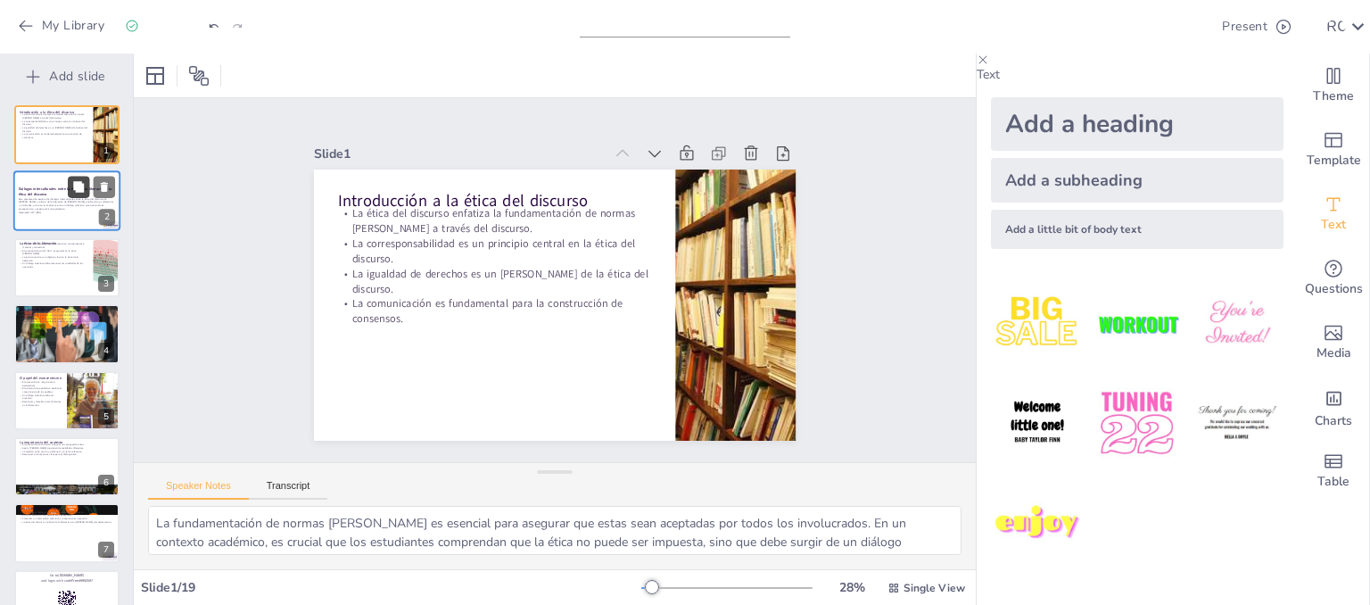
click at [76, 190] on icon at bounding box center [78, 187] width 11 height 11
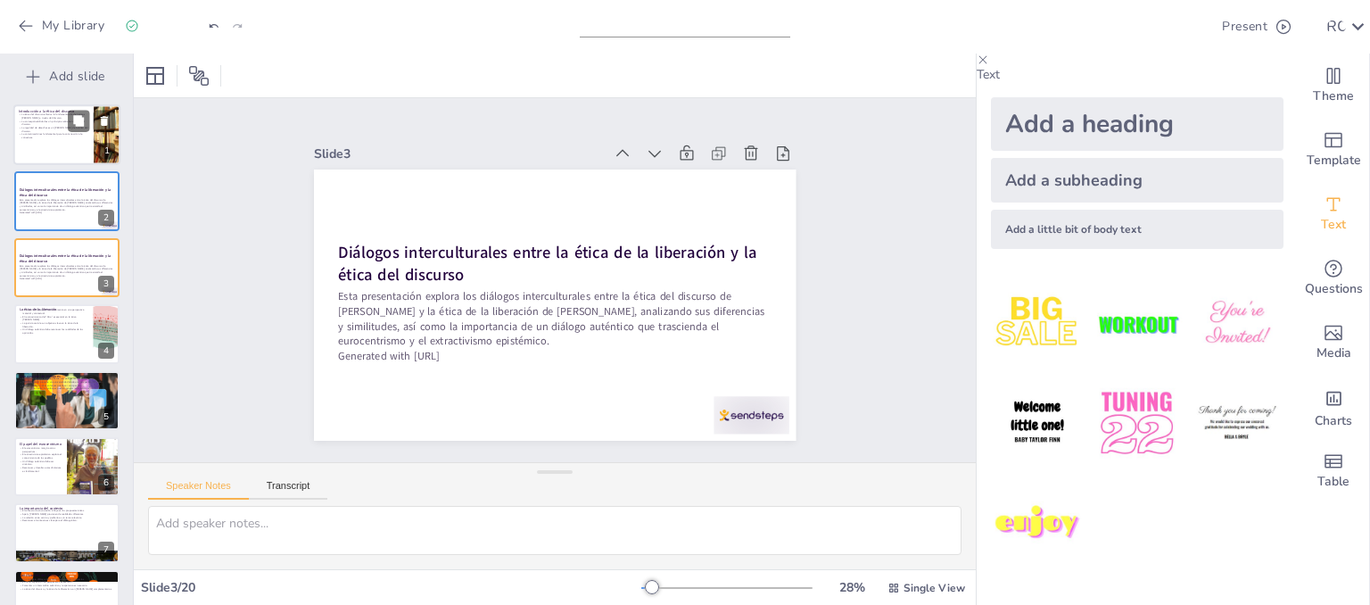
click at [46, 153] on div at bounding box center [66, 134] width 107 height 61
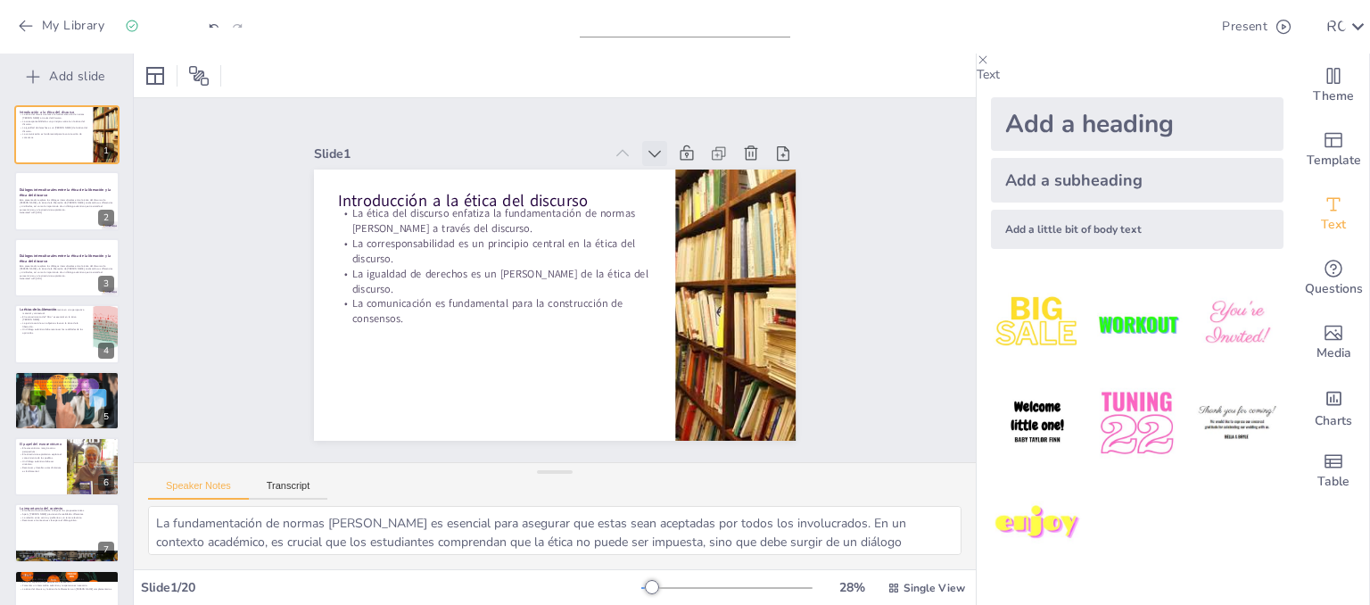
click at [522, 431] on icon at bounding box center [514, 436] width 14 height 11
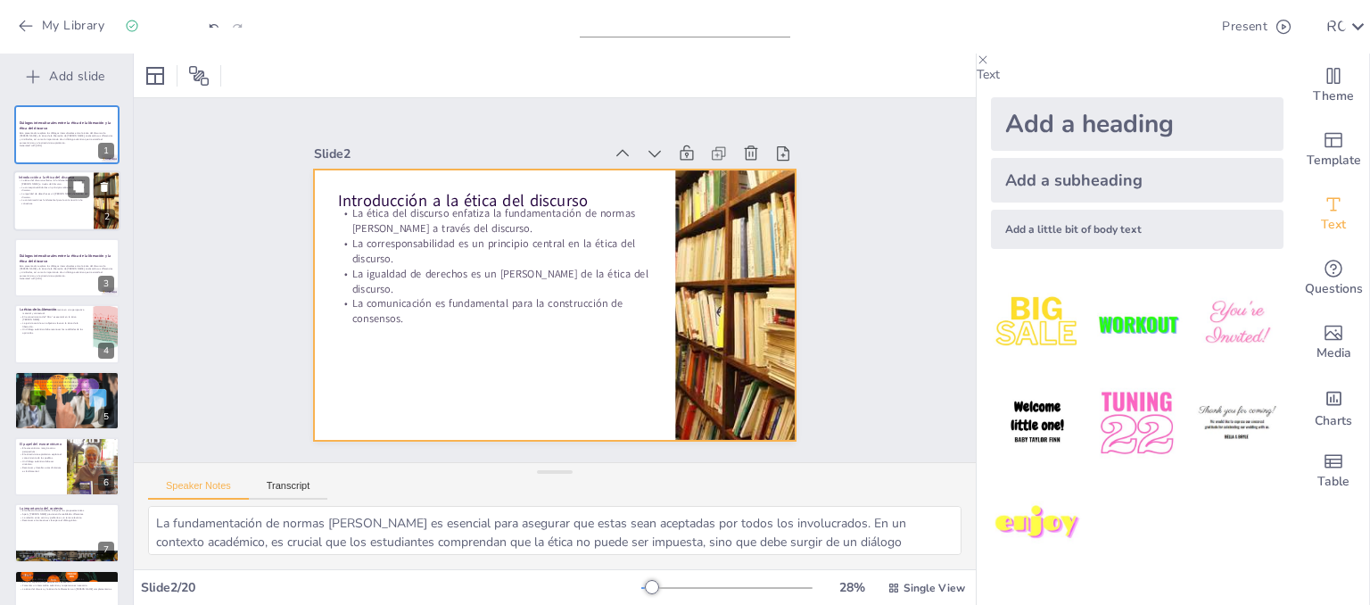
click at [49, 209] on div at bounding box center [66, 201] width 107 height 61
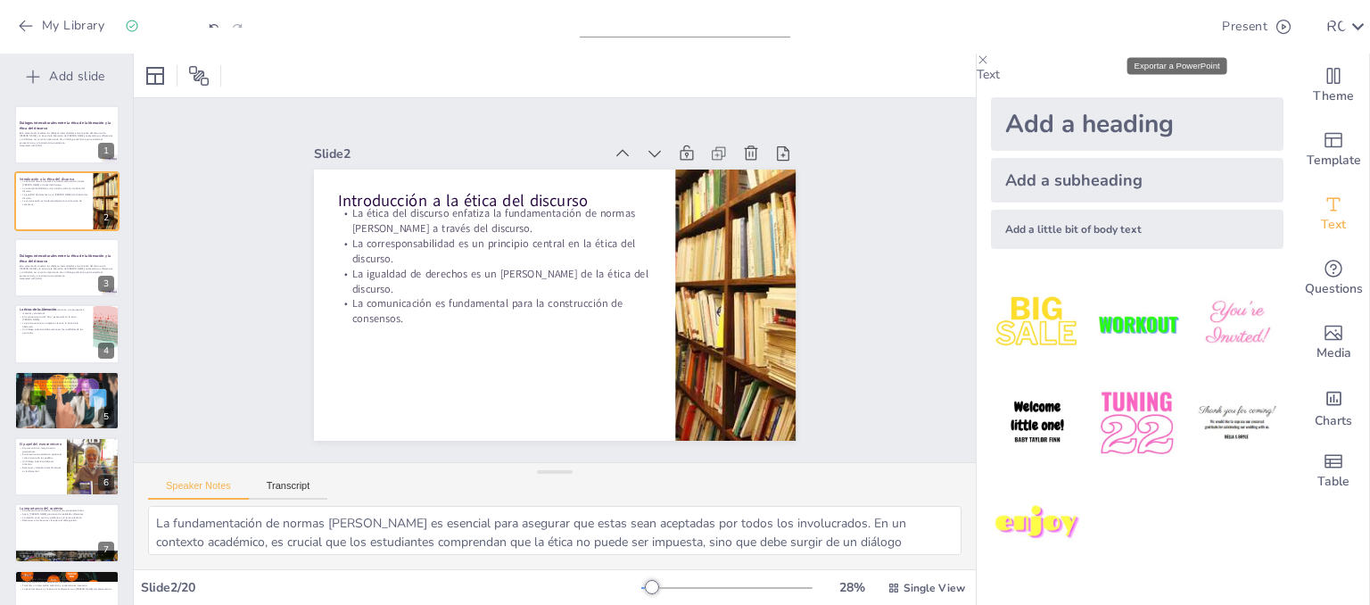
click at [1185, 26] on icon "Export to PowerPoint" at bounding box center [1194, 27] width 19 height 19
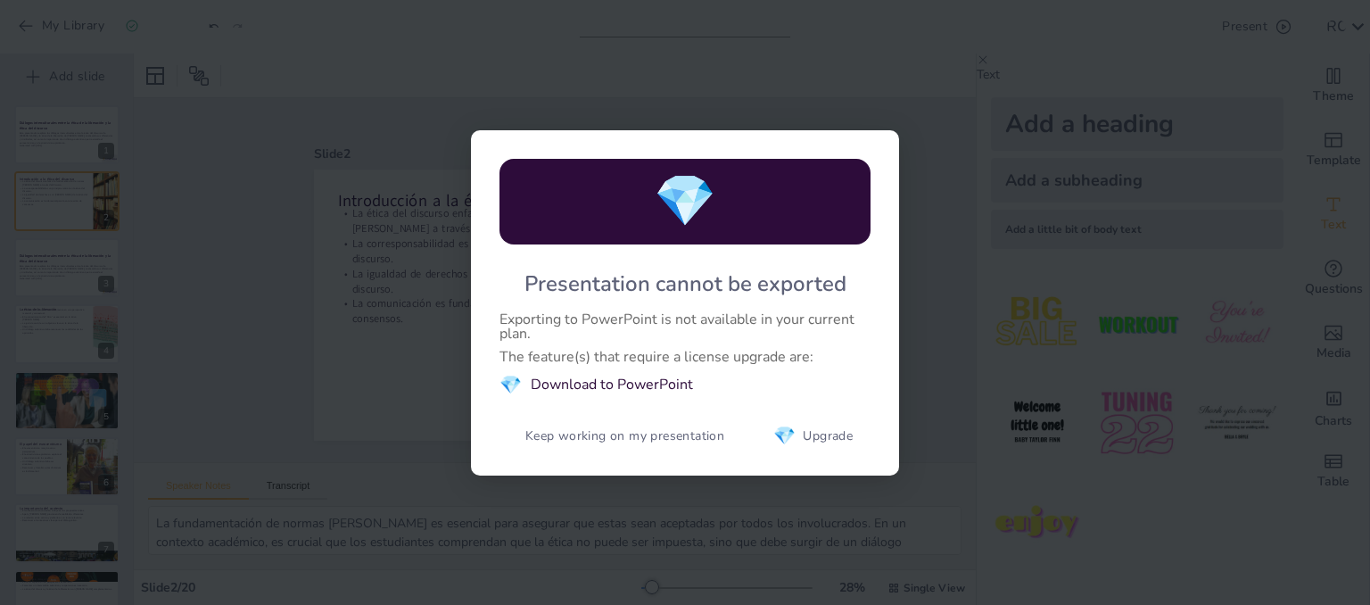
click at [339, 207] on div "💎 Presentation cannot be exported Exporting to PowerPoint is not available in y…" at bounding box center [685, 302] width 1370 height 605
click at [1031, 136] on div "💎 Presentation cannot be exported Exporting to PowerPoint is not available in y…" at bounding box center [685, 302] width 1370 height 605
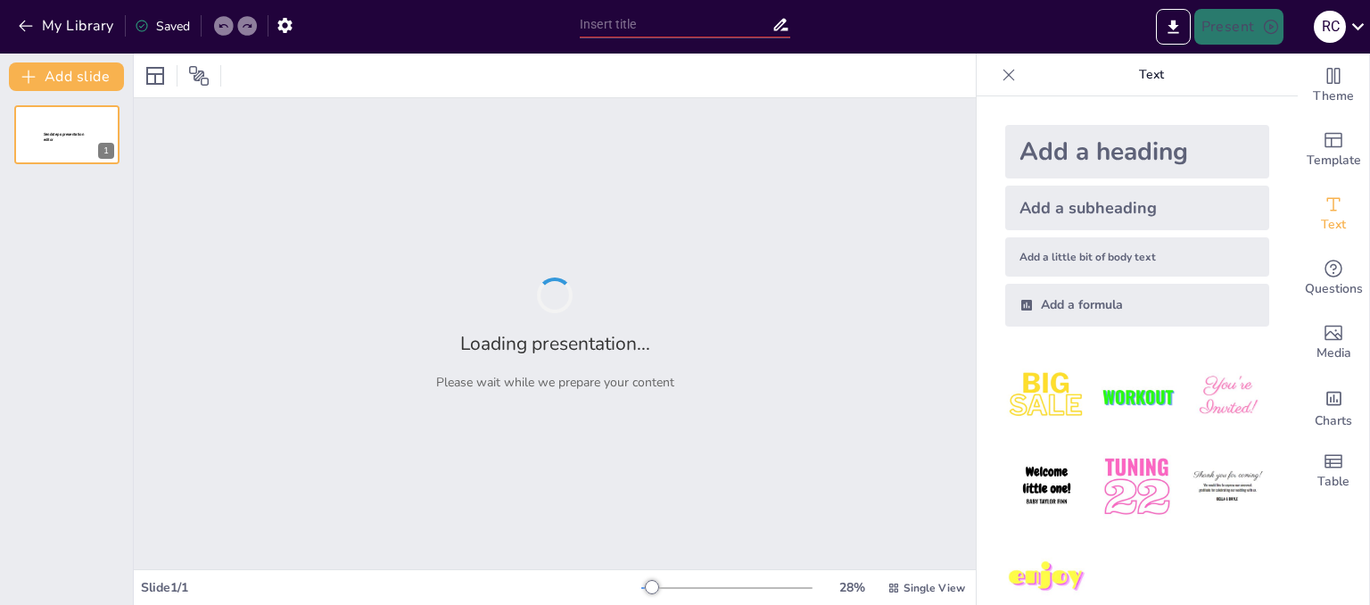
type input "Diálogos interculturales entre la ética de la liberaciòn y la ètica del discurso"
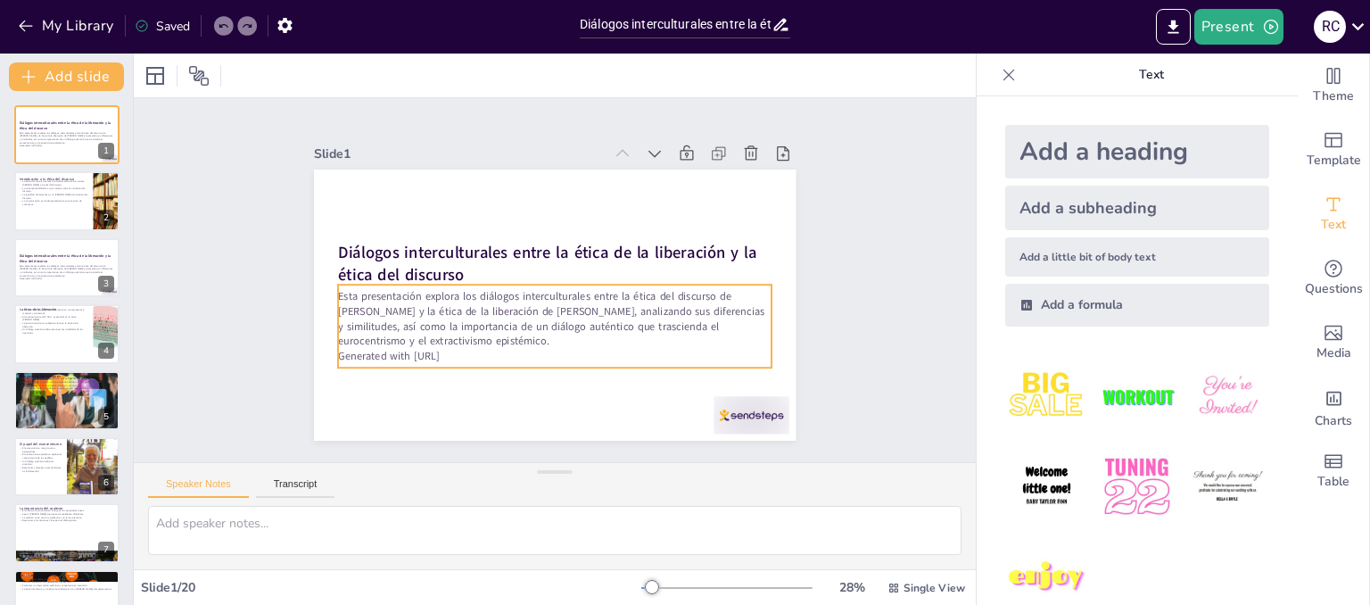
checkbox input "true"
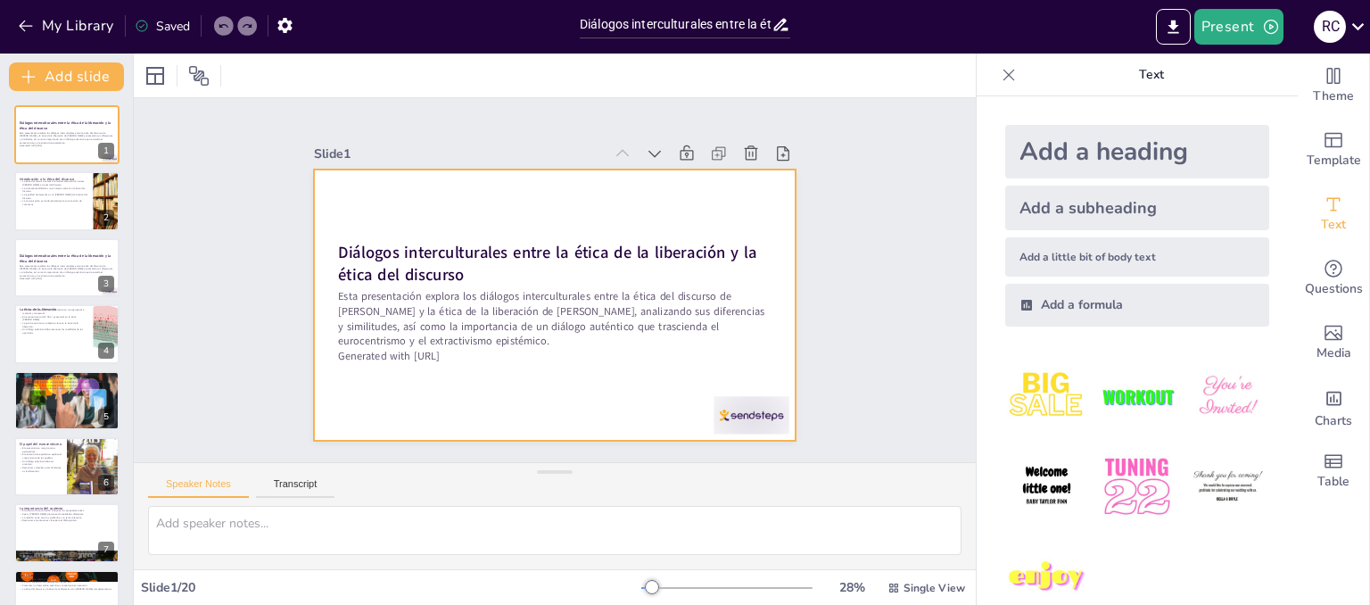
checkbox input "true"
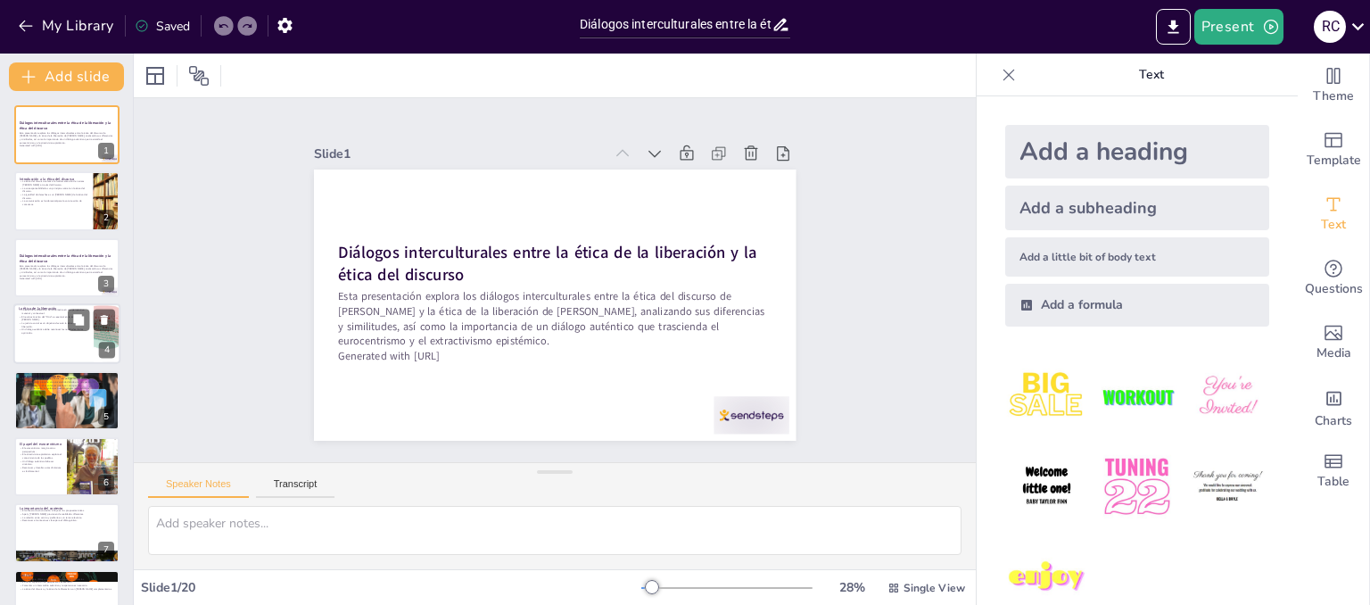
checkbox input "true"
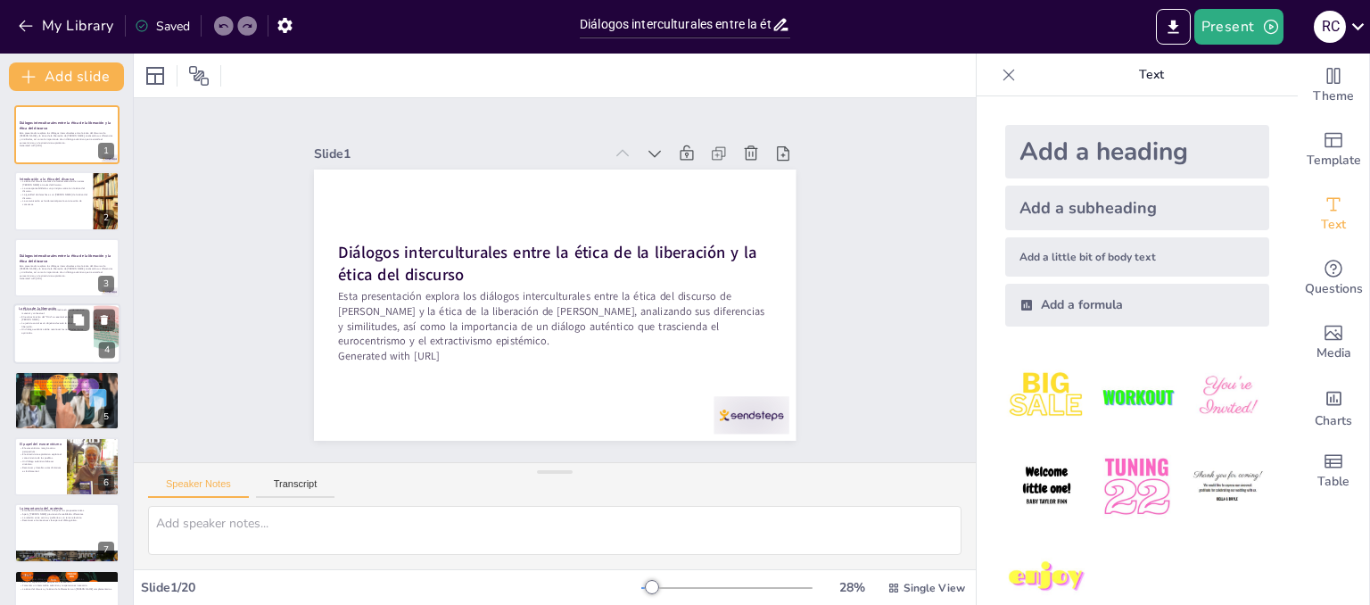
checkbox input "true"
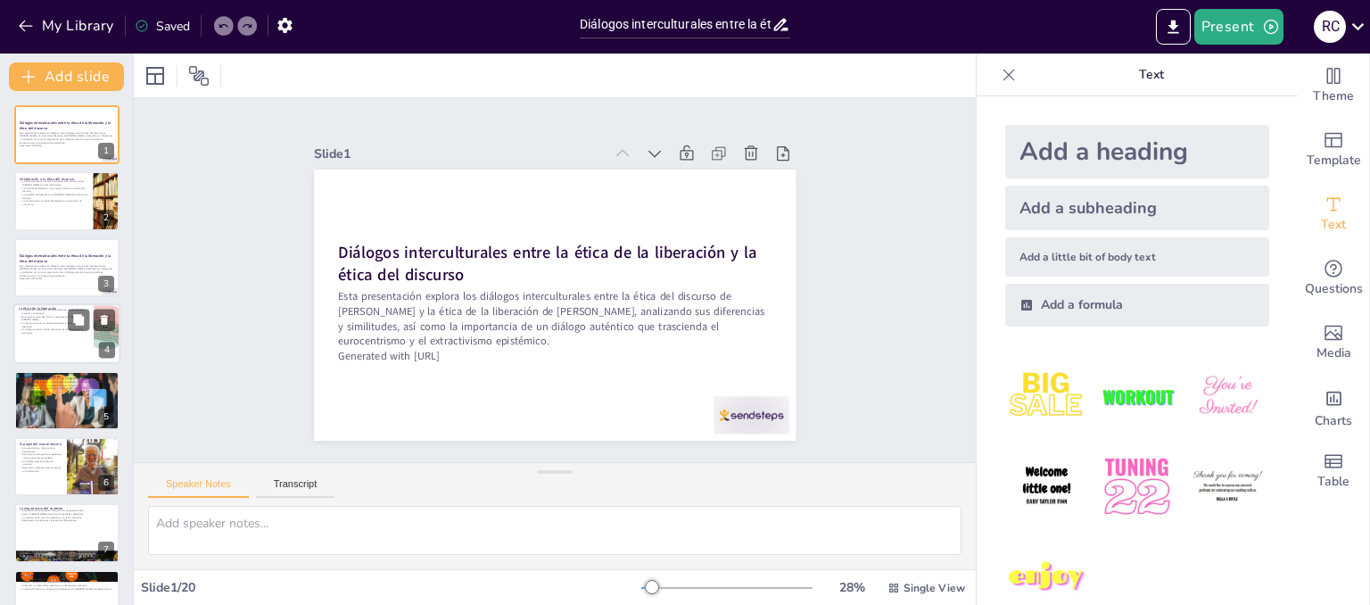
checkbox input "true"
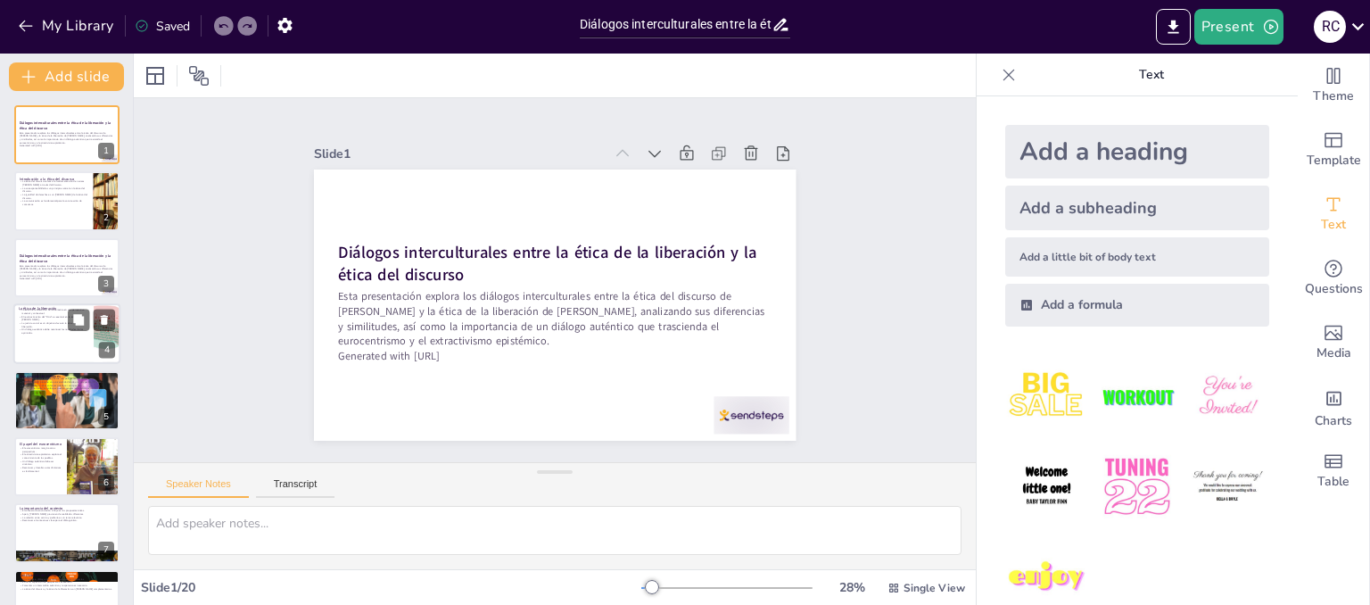
checkbox input "true"
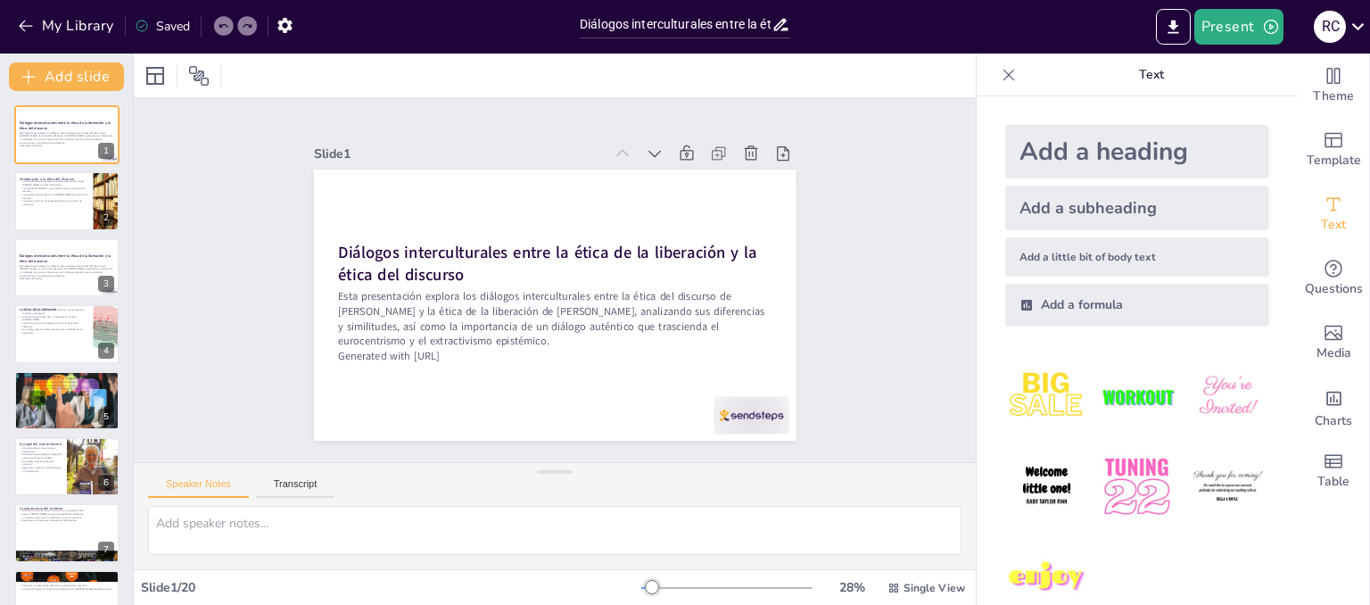
checkbox input "true"
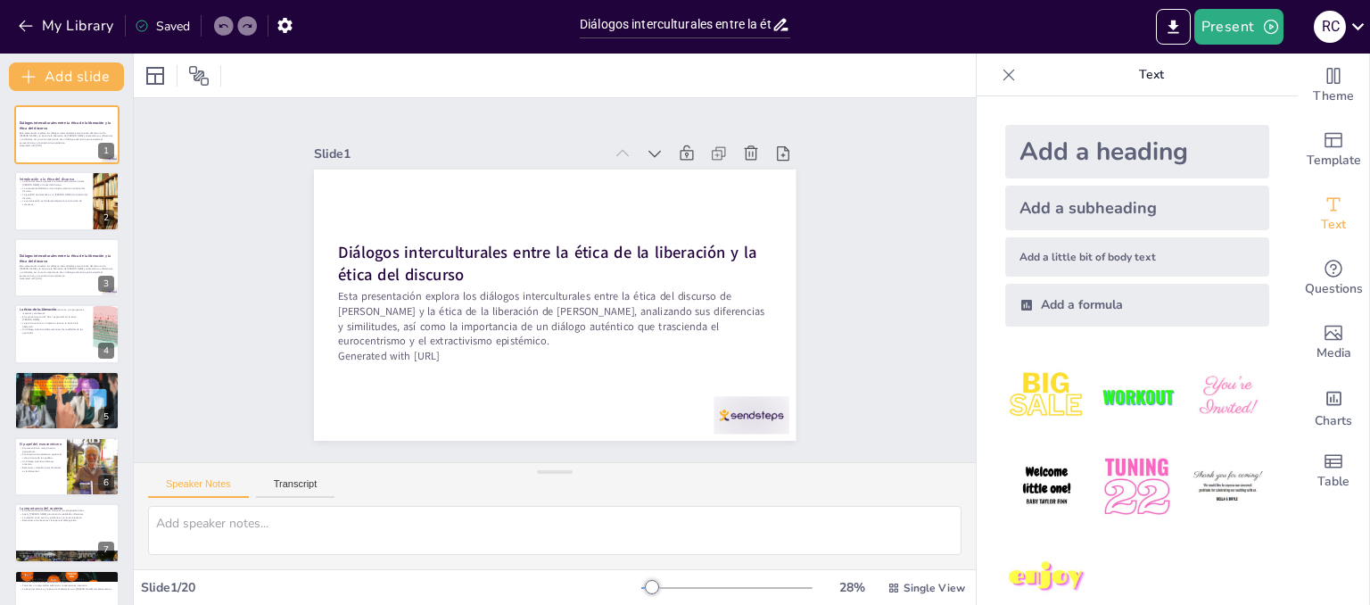
checkbox input "true"
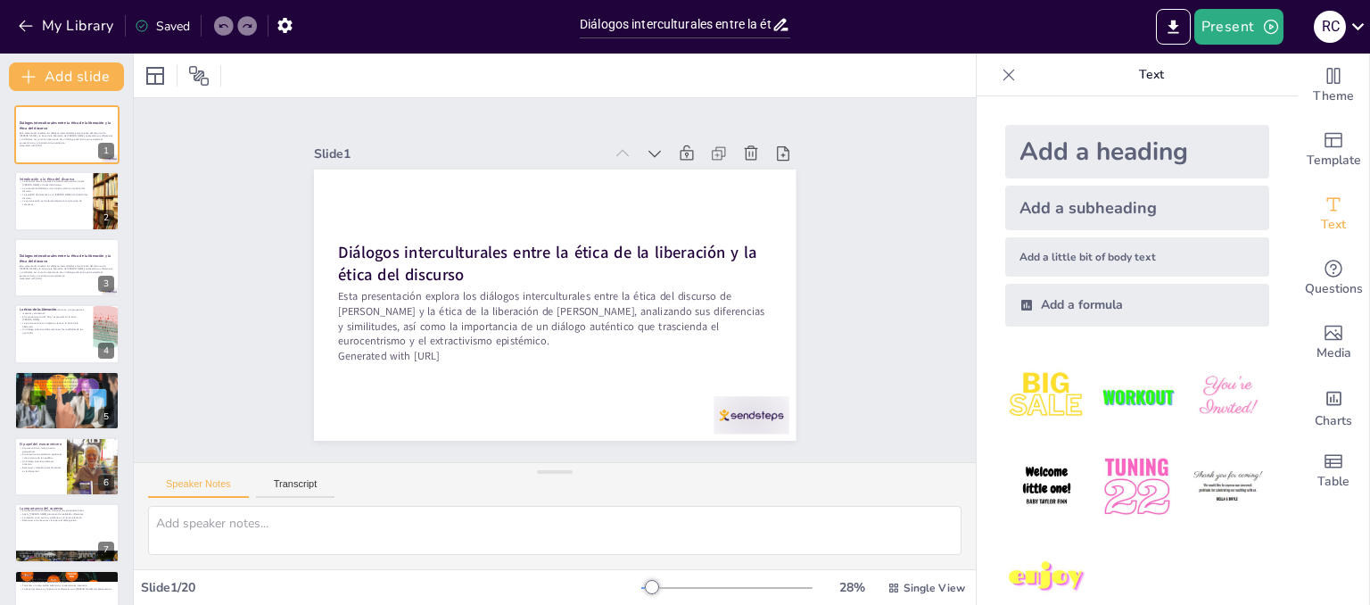
checkbox input "true"
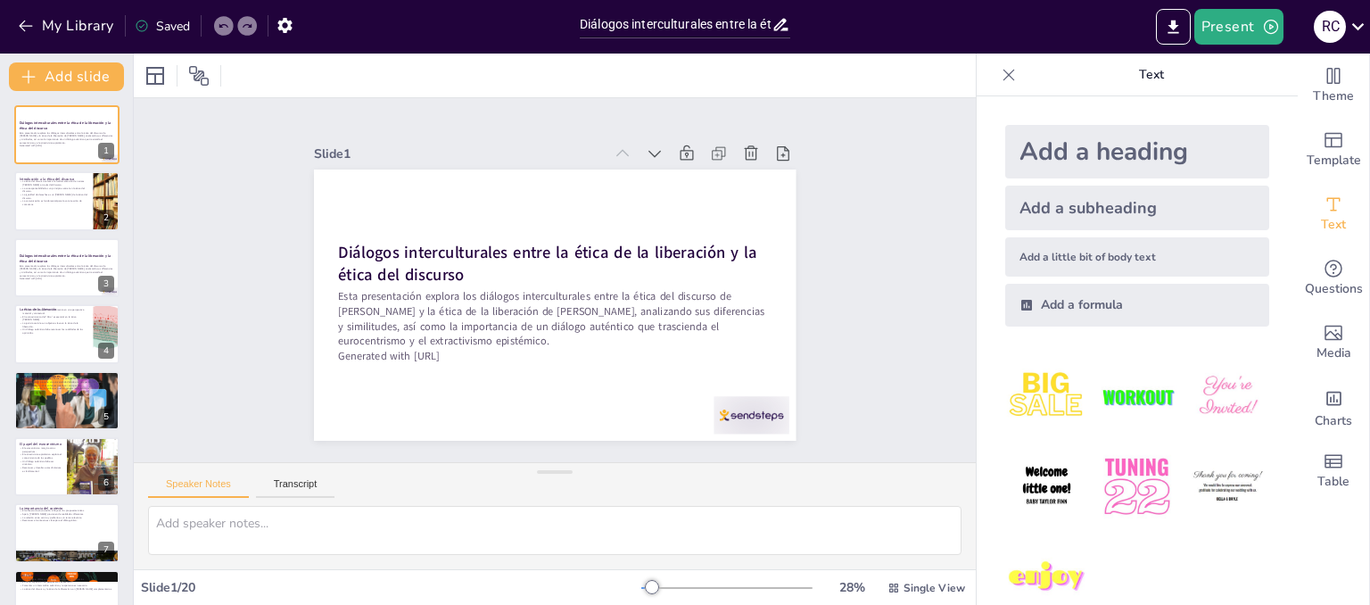
checkbox input "true"
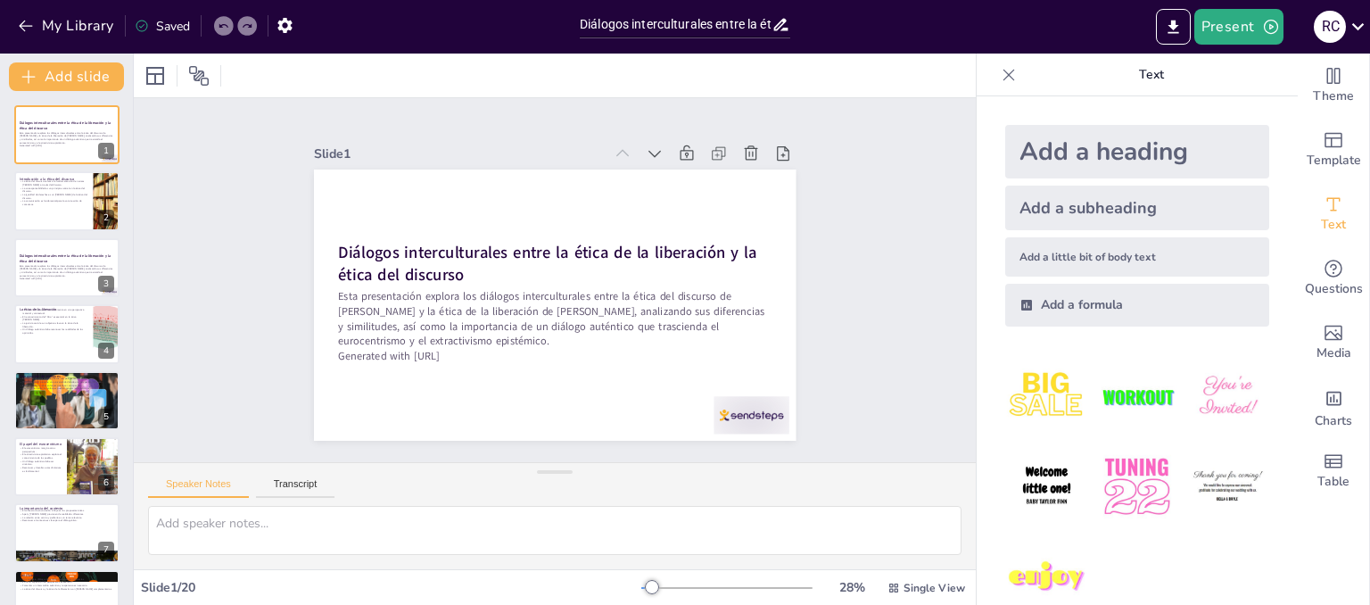
checkbox input "true"
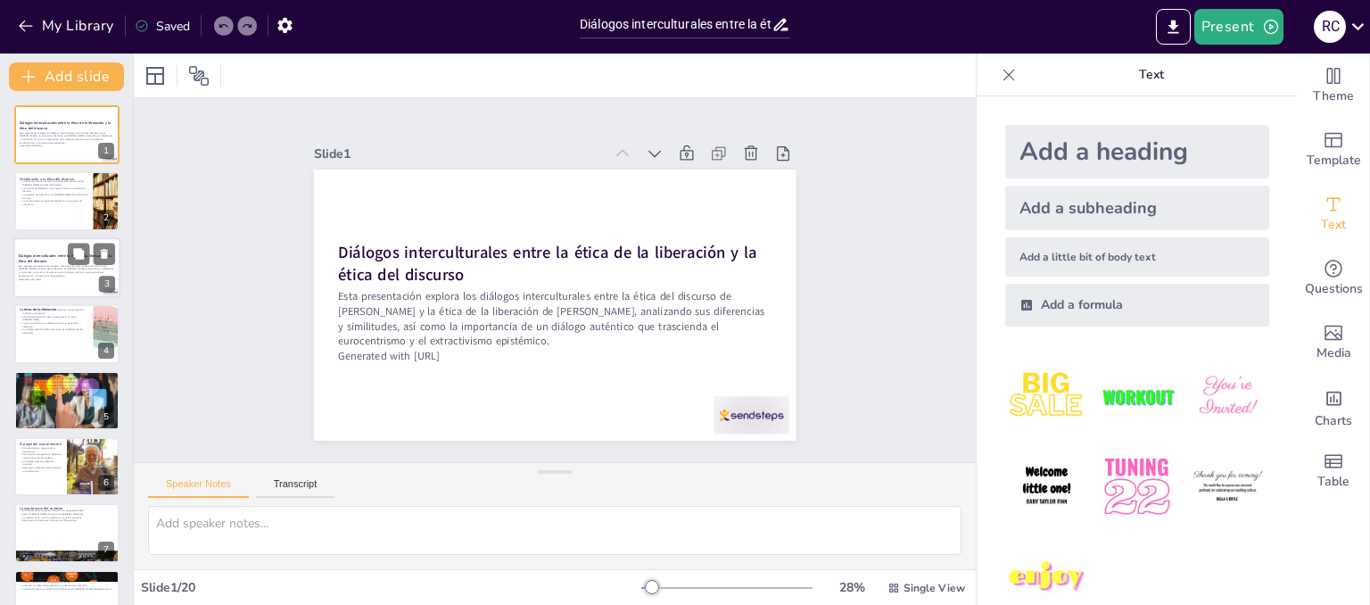
checkbox input "true"
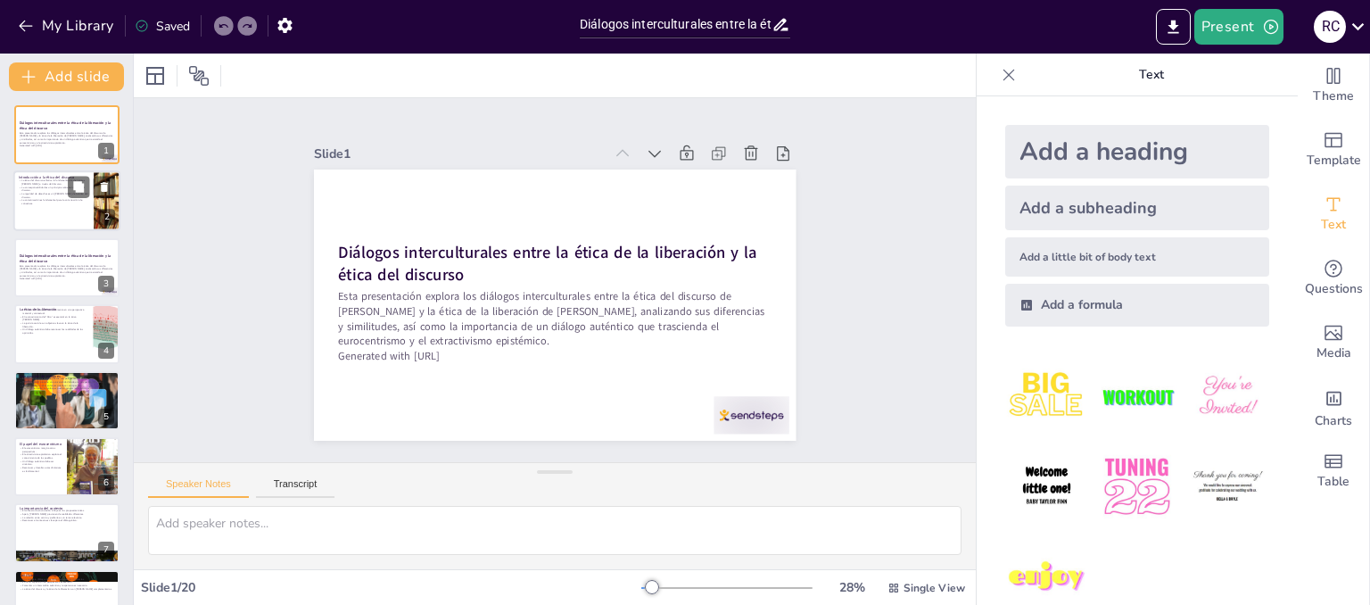
checkbox input "true"
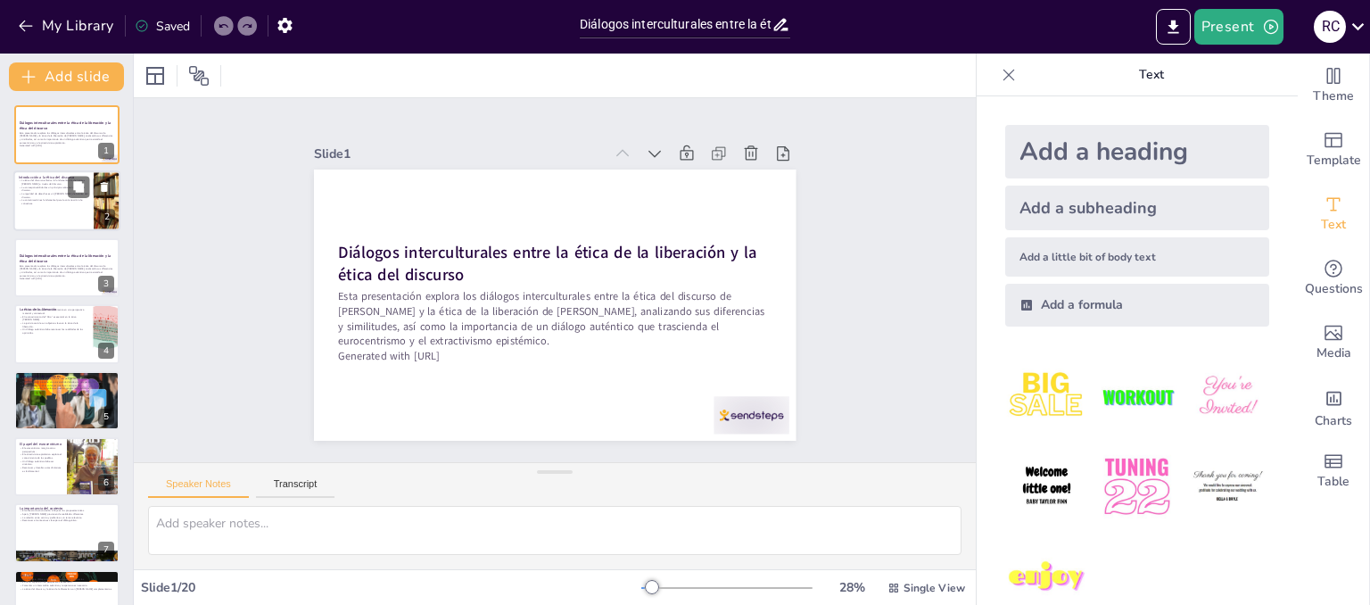
checkbox input "true"
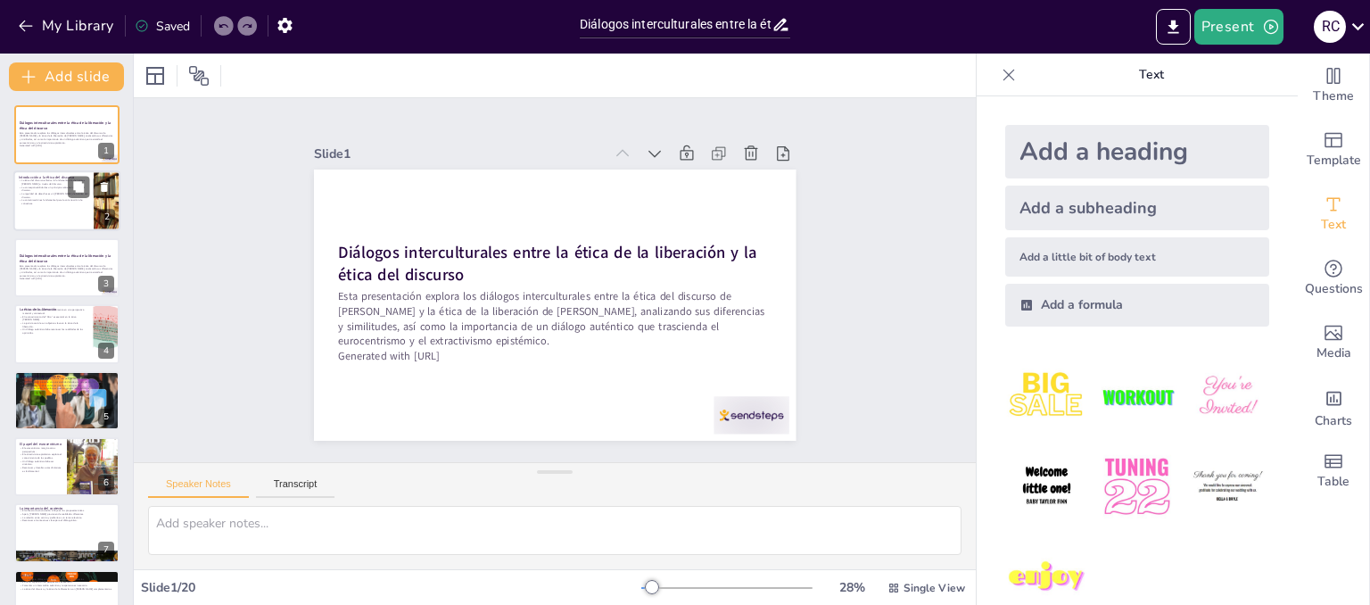
checkbox input "true"
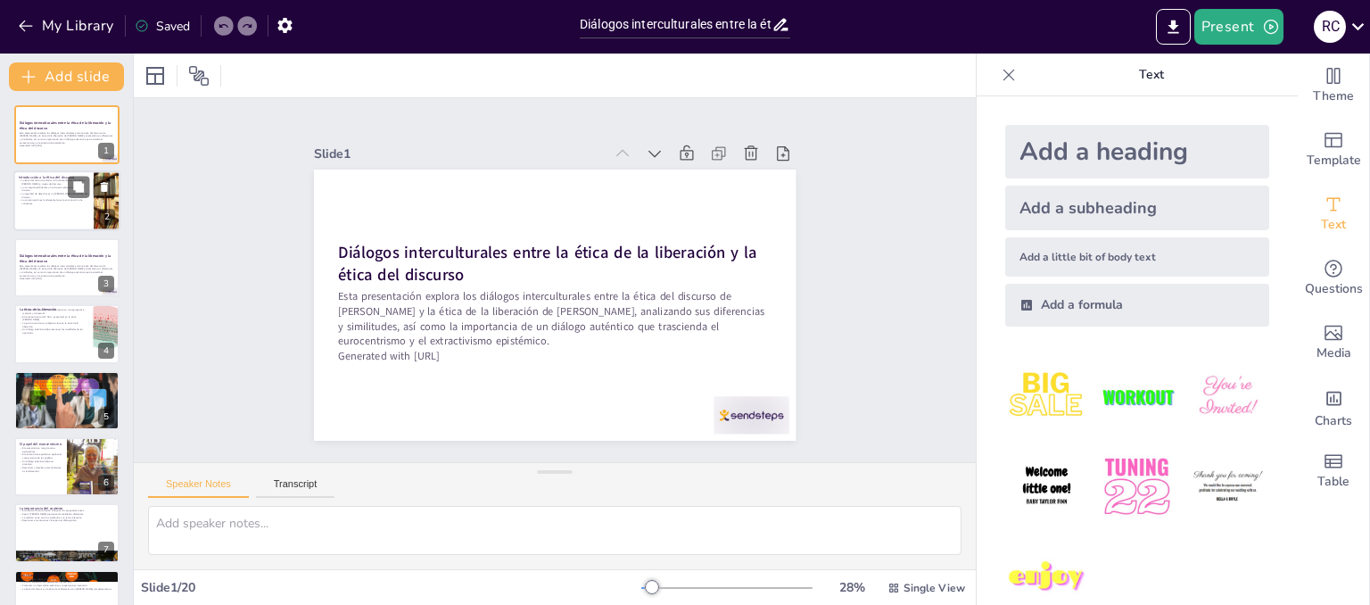
click at [47, 200] on p "La comunicación es fundamental para la construcción de consensos." at bounding box center [54, 202] width 70 height 6
type textarea "La fundamentación de normas [PERSON_NAME] es esencial para asegurar que estas s…"
checkbox input "true"
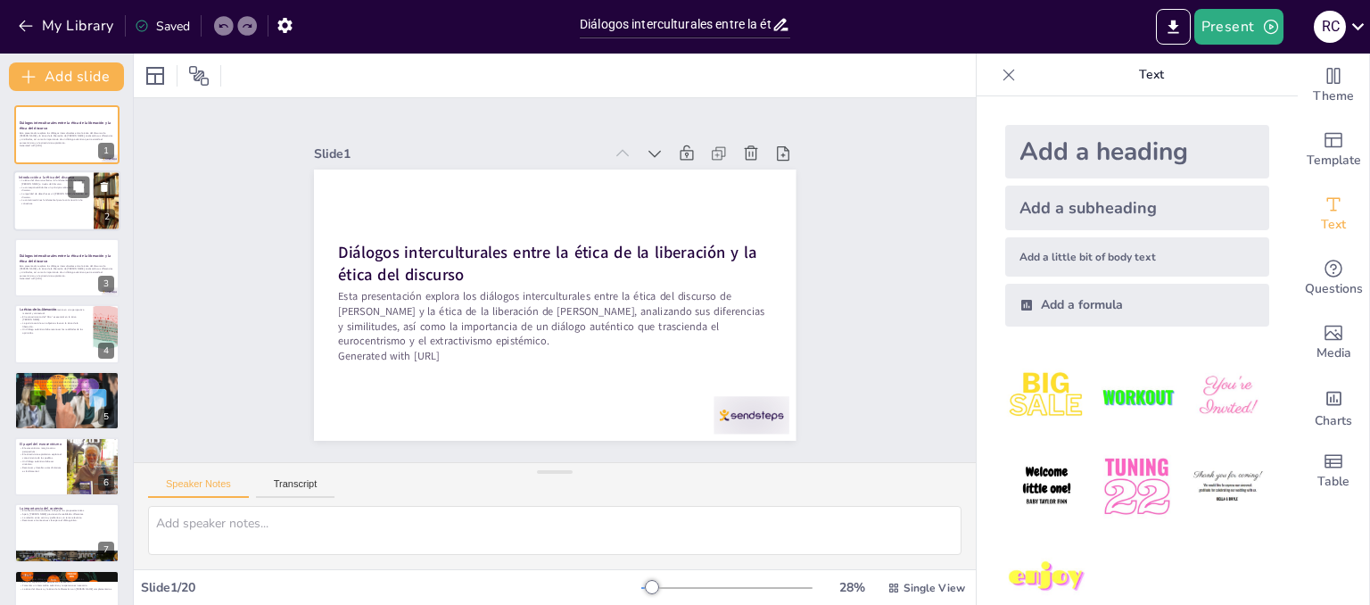
checkbox input "true"
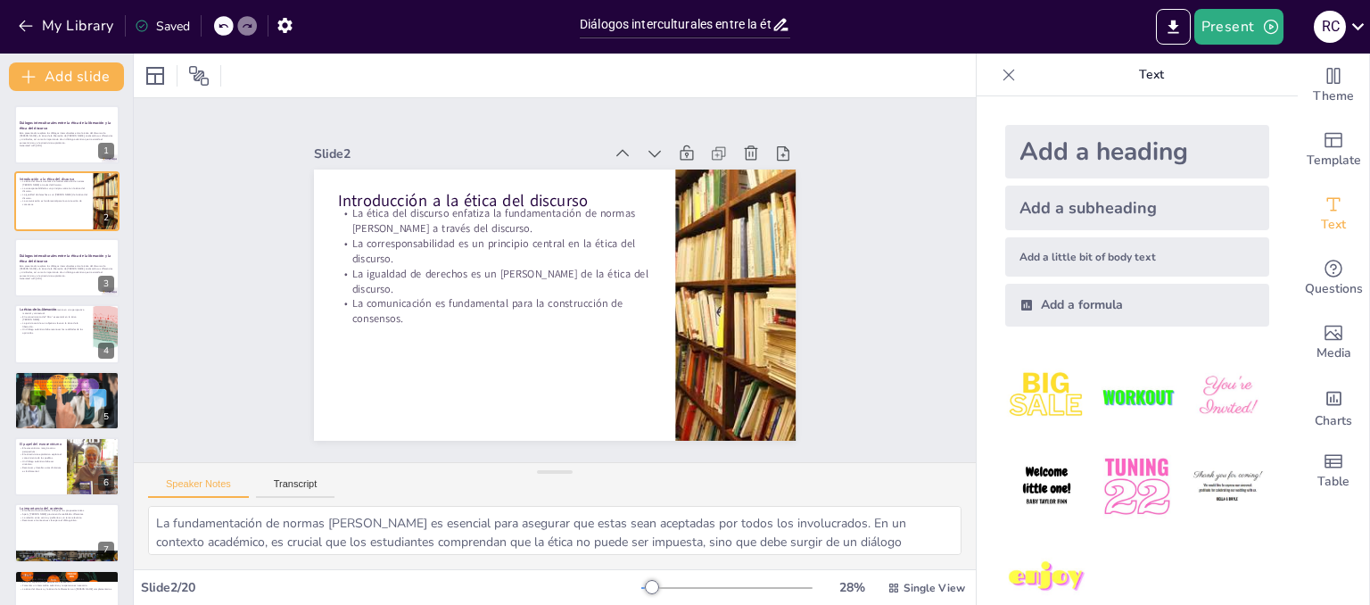
checkbox input "true"
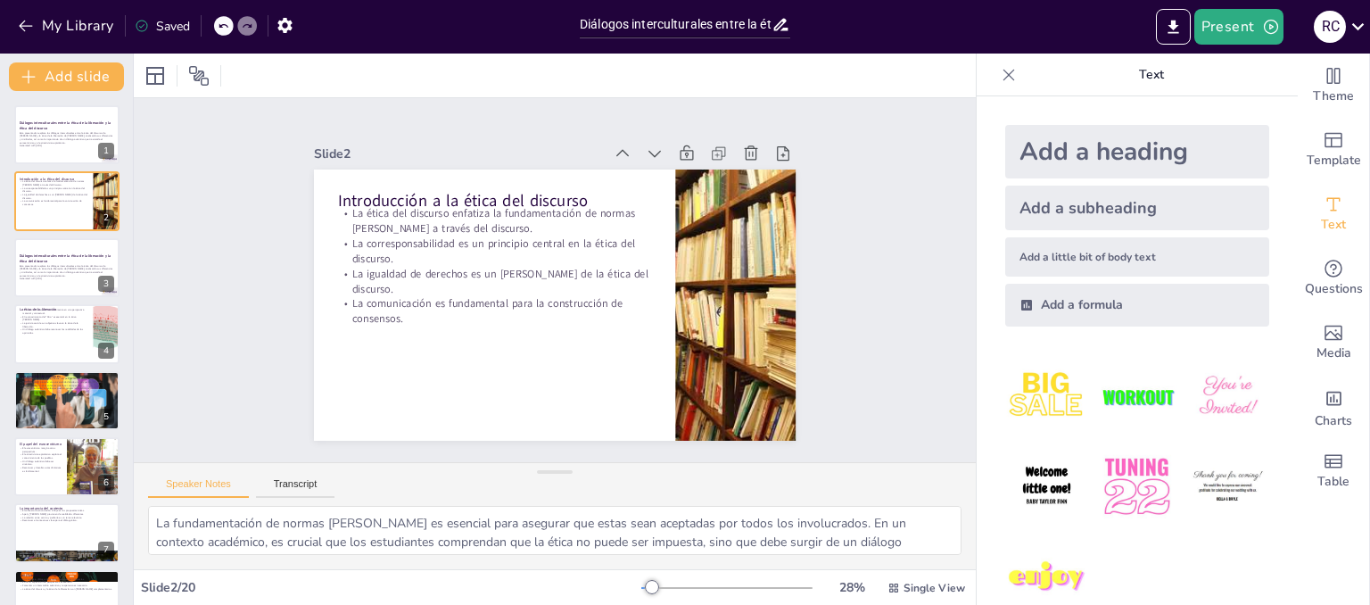
checkbox input "true"
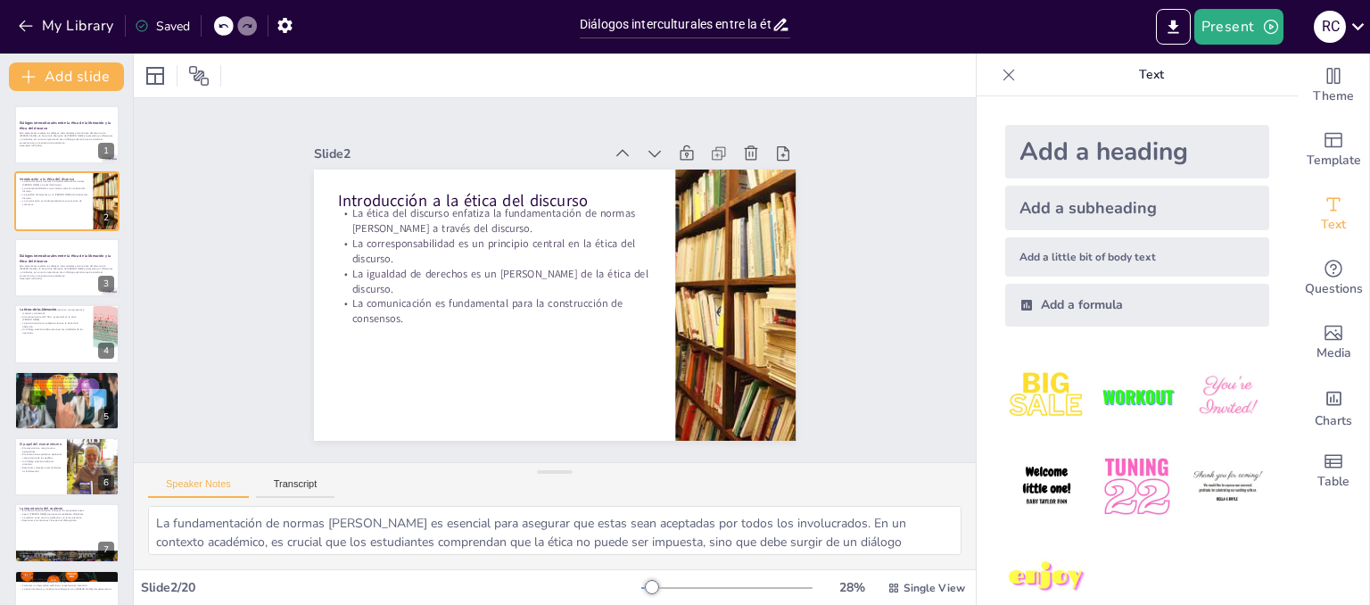
checkbox input "true"
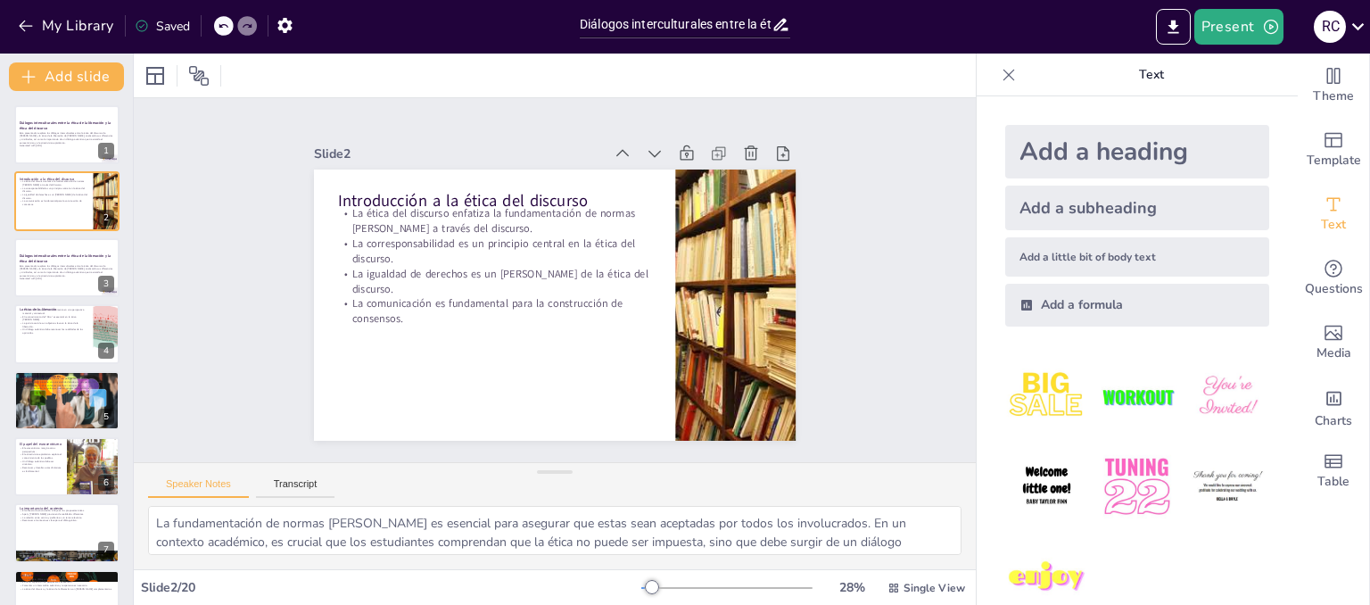
checkbox input "true"
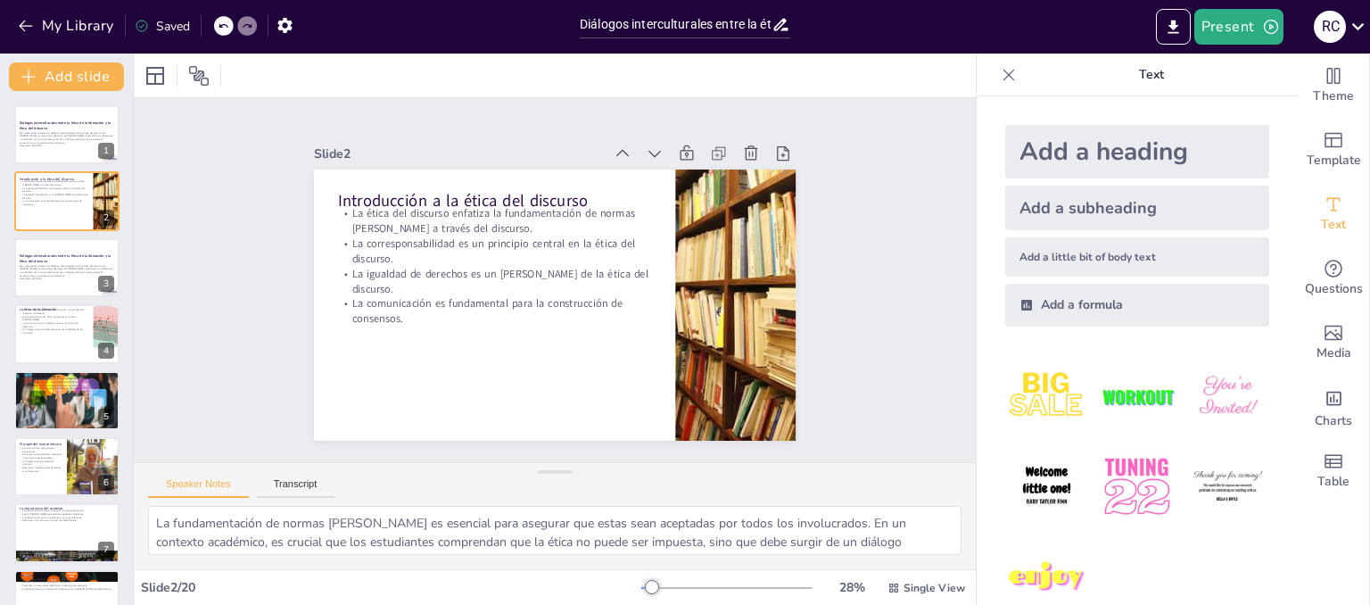
checkbox input "true"
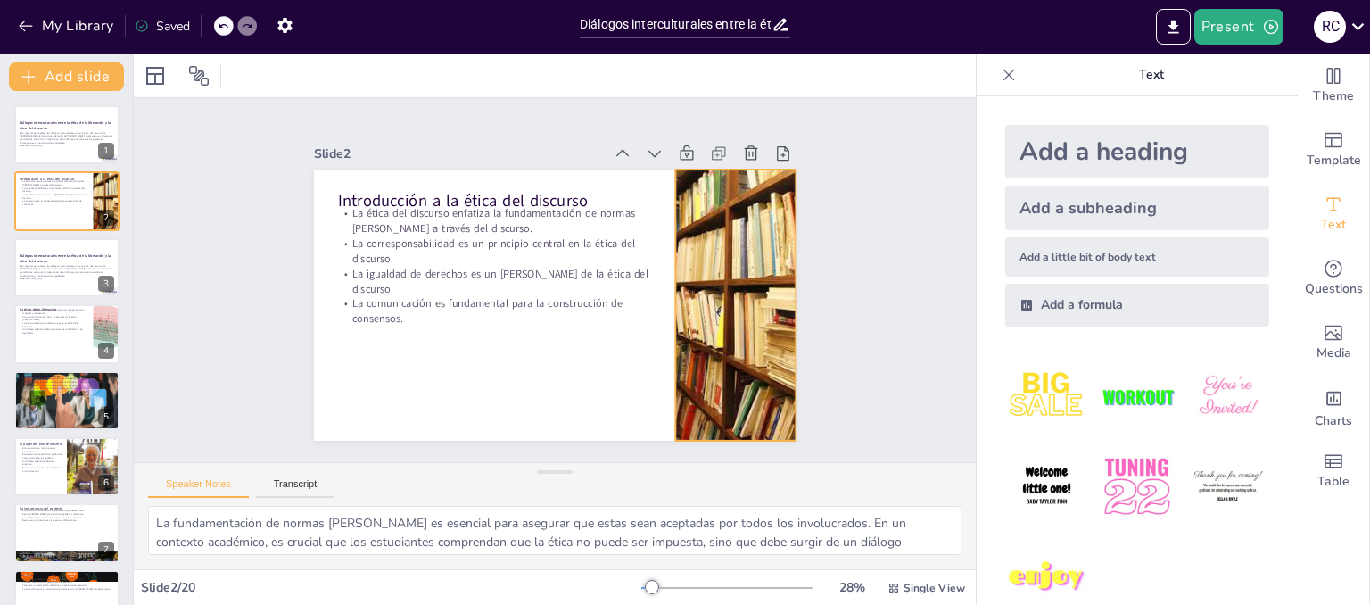
checkbox input "true"
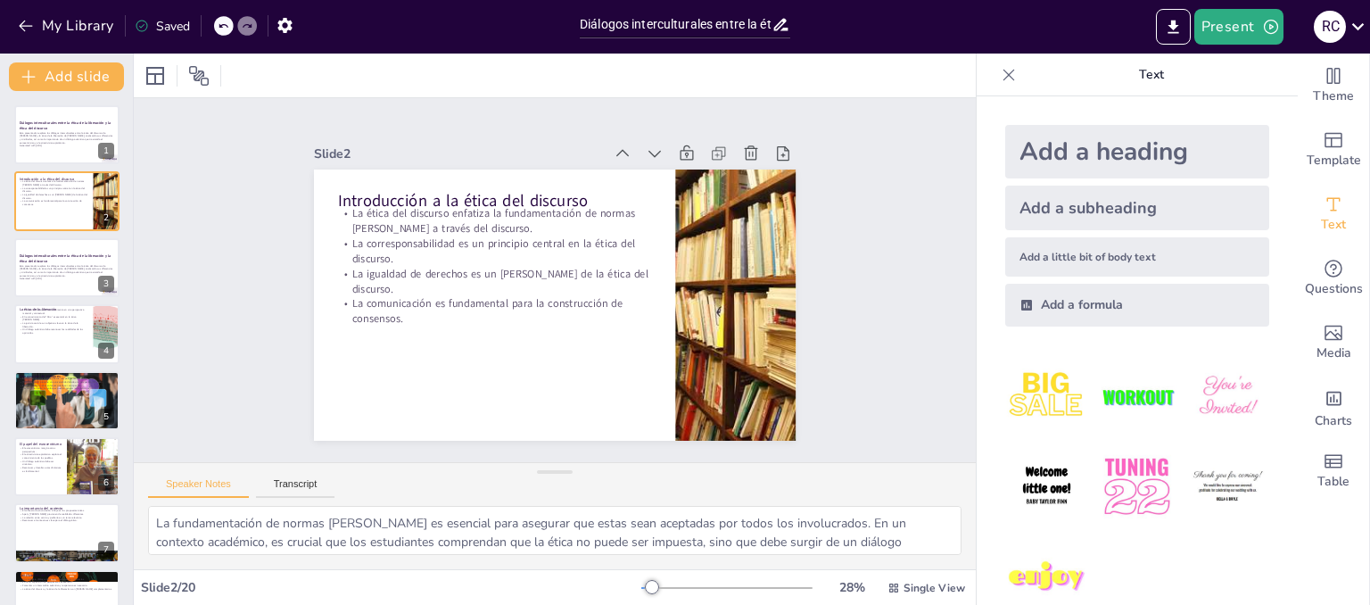
checkbox input "true"
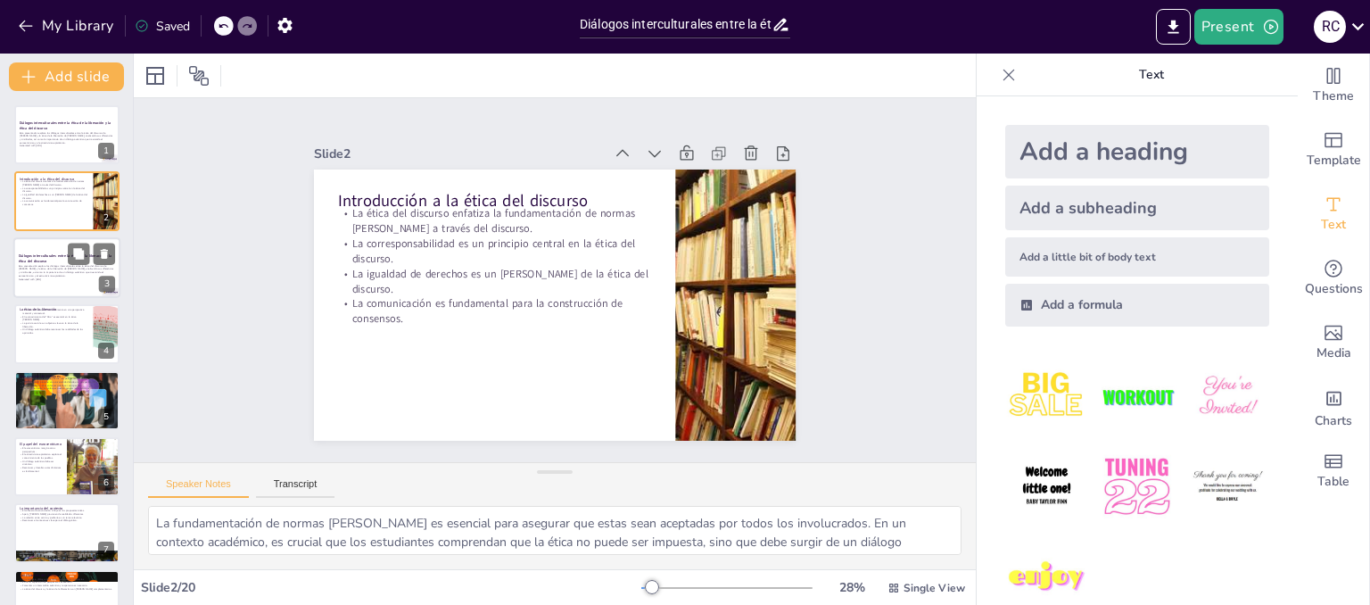
checkbox input "true"
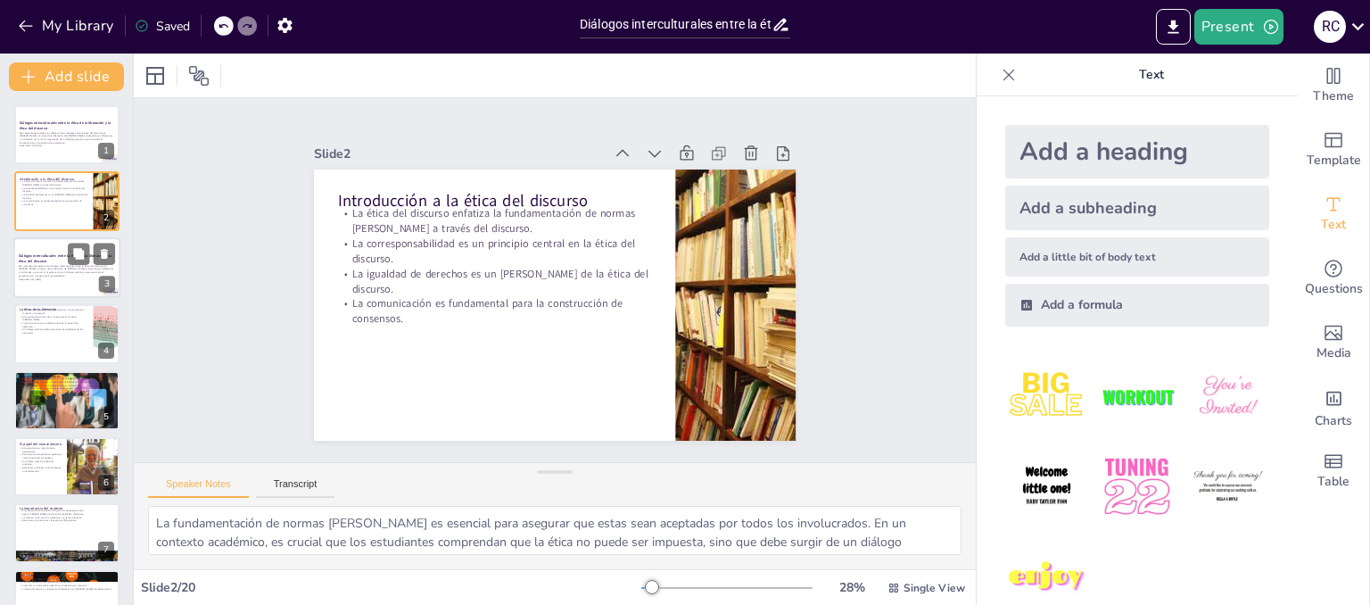
checkbox input "true"
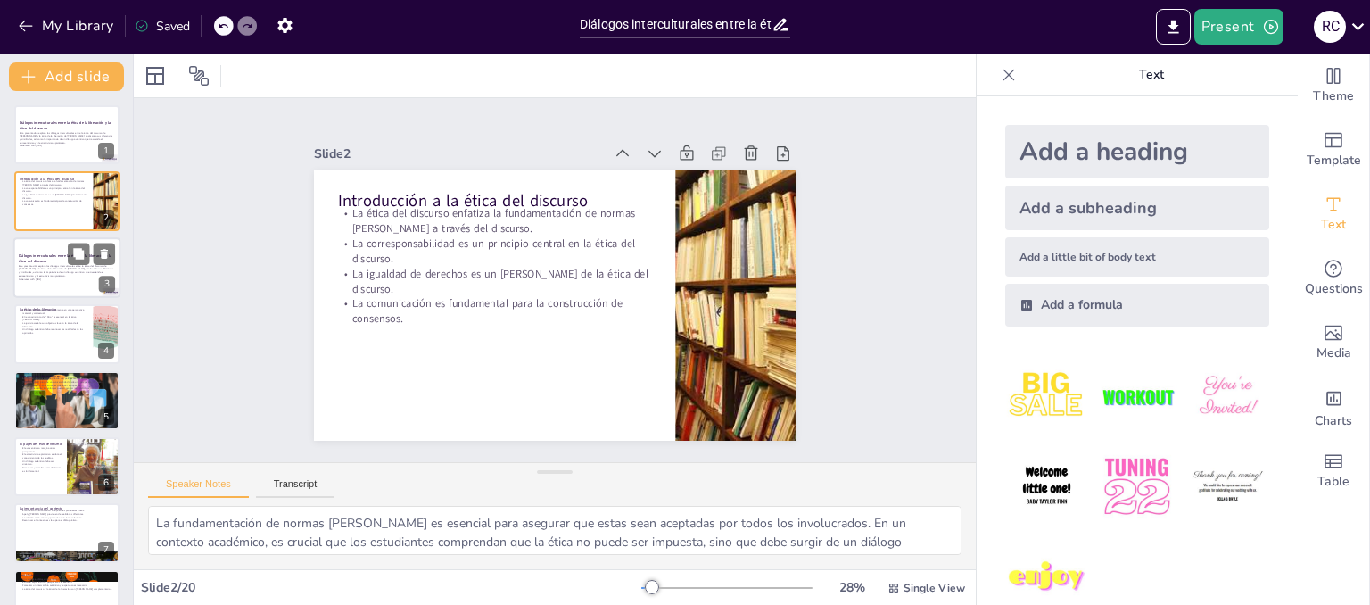
checkbox input "true"
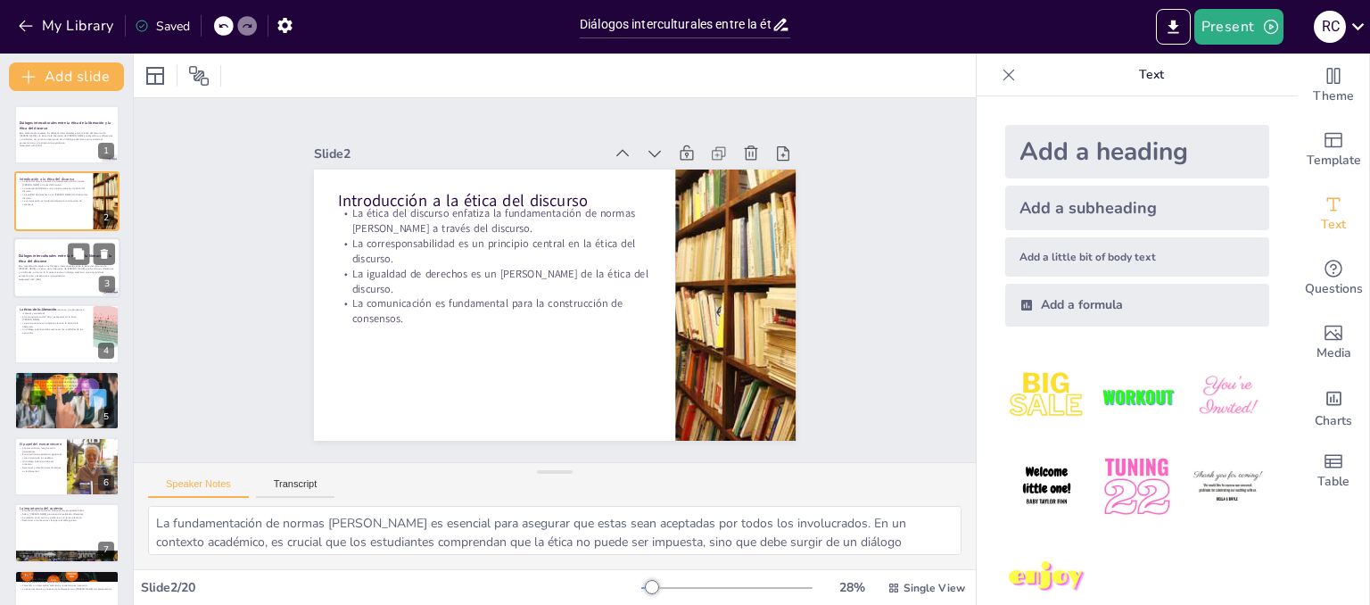
checkbox input "true"
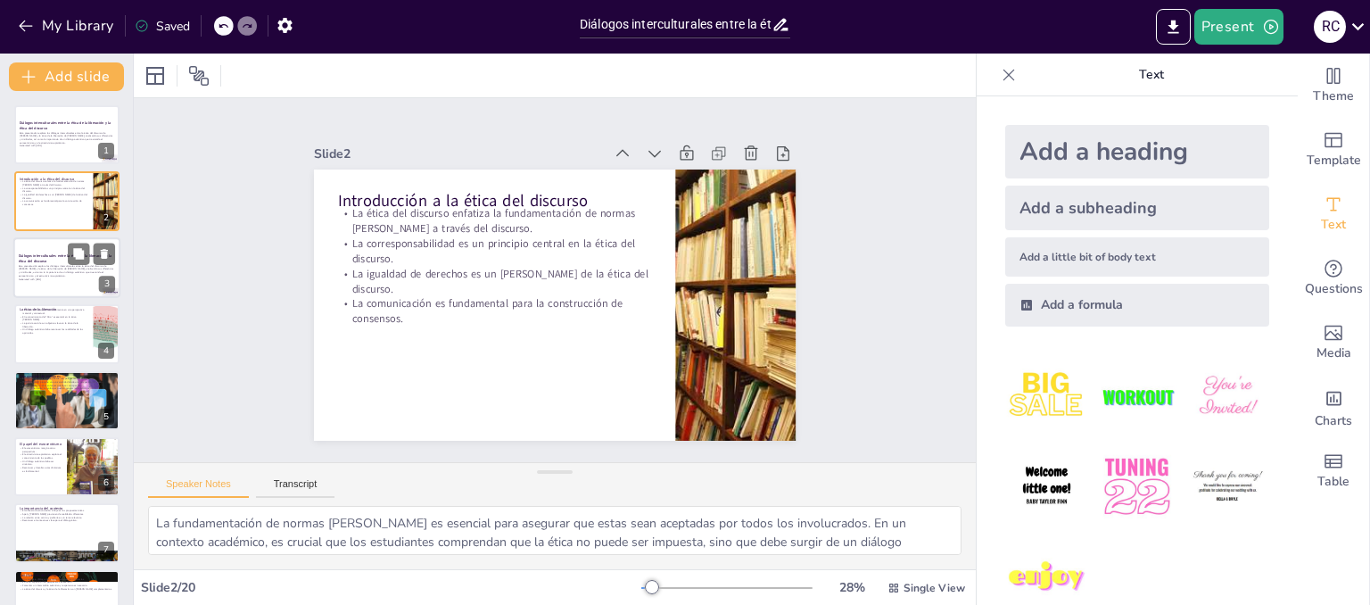
checkbox input "true"
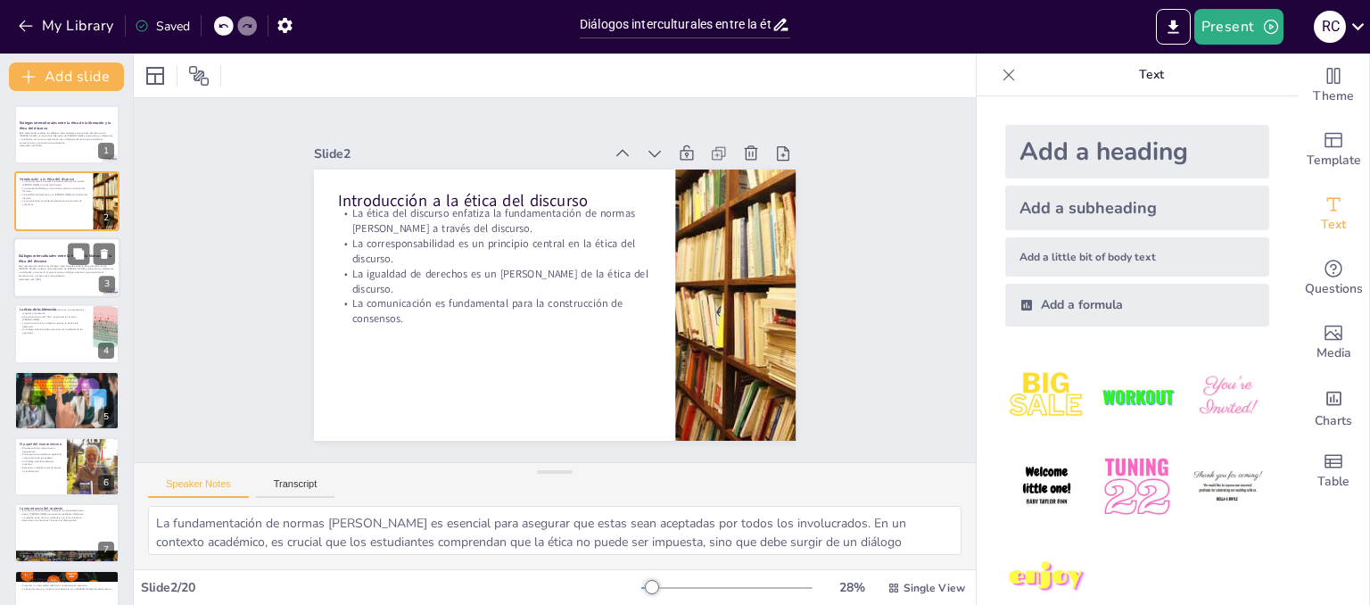
checkbox input "true"
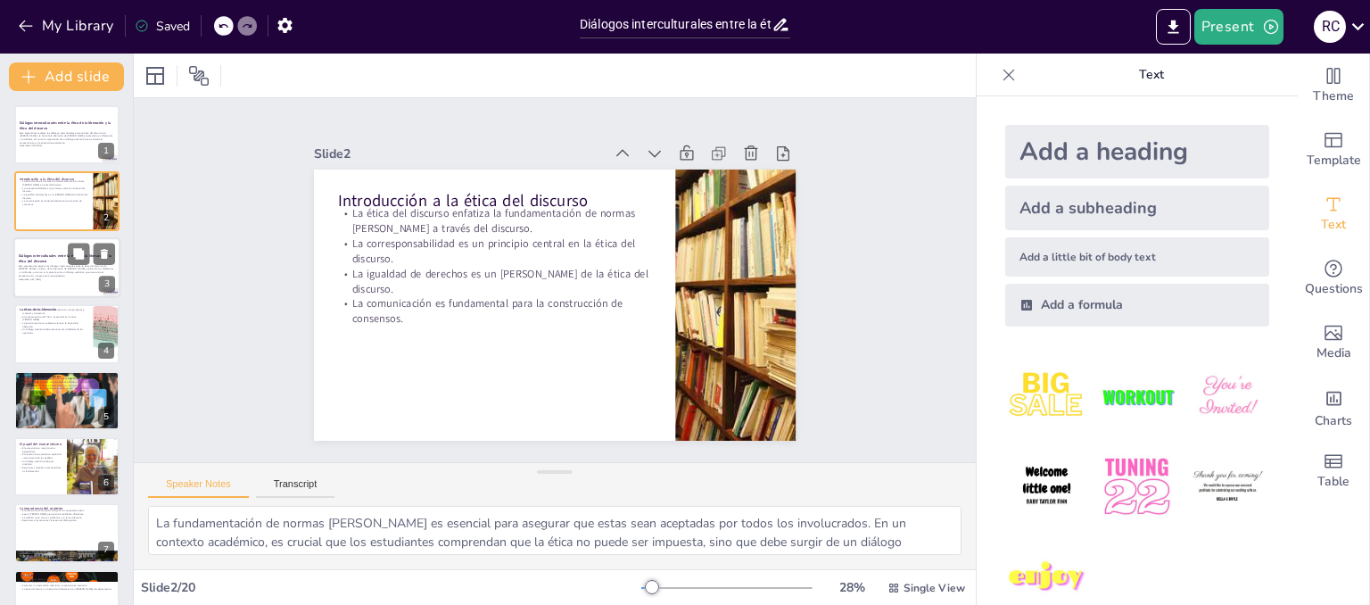
checkbox input "true"
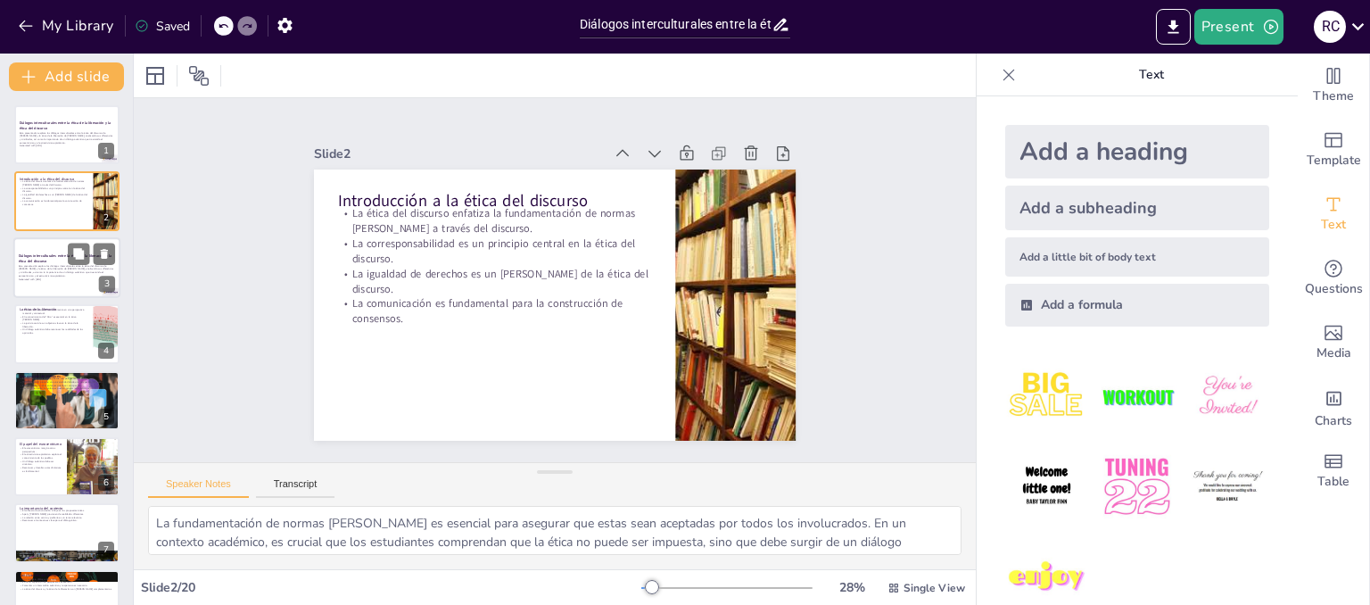
checkbox input "true"
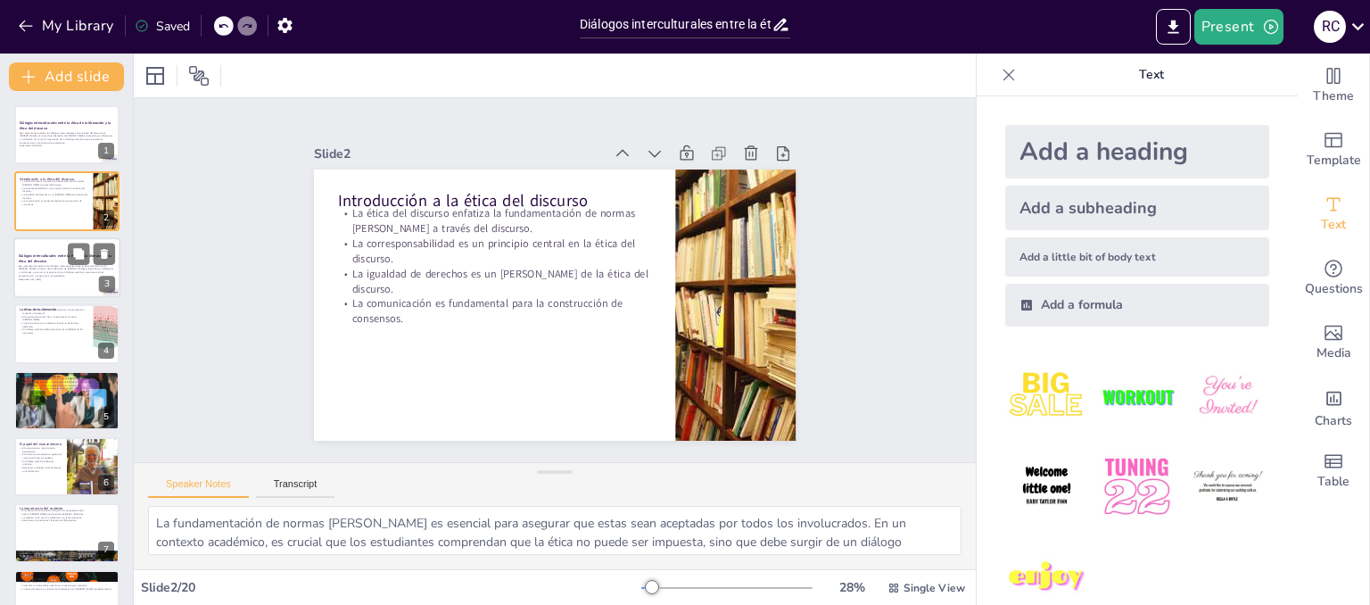
checkbox input "true"
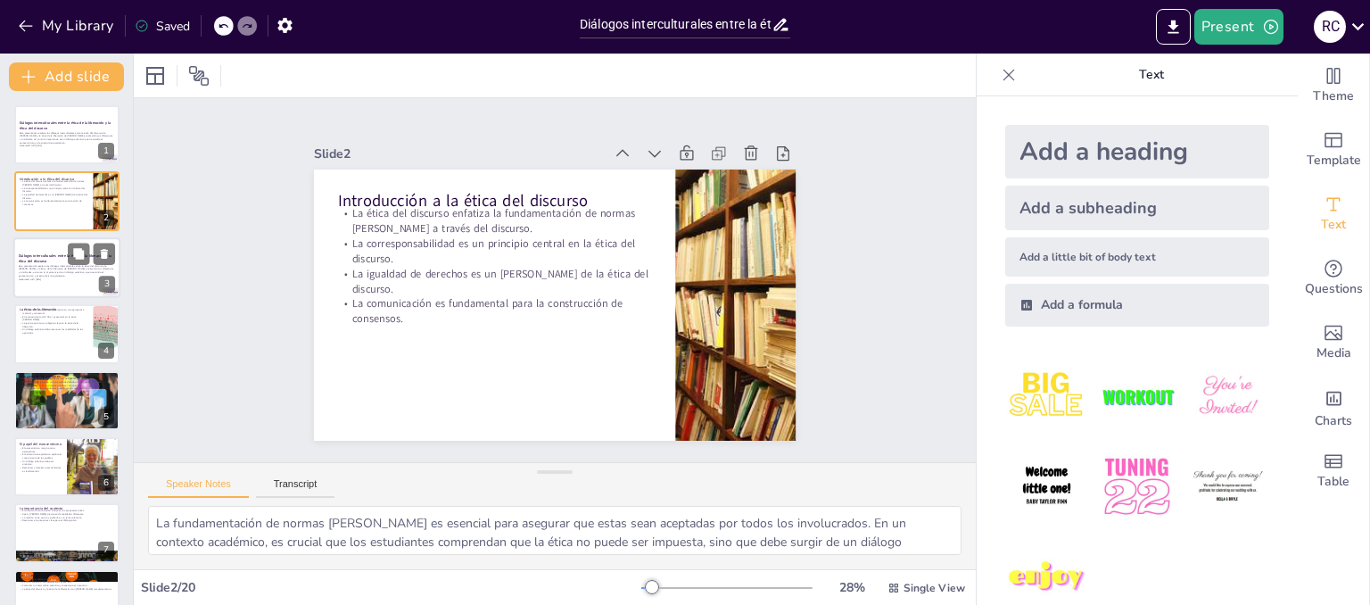
checkbox input "true"
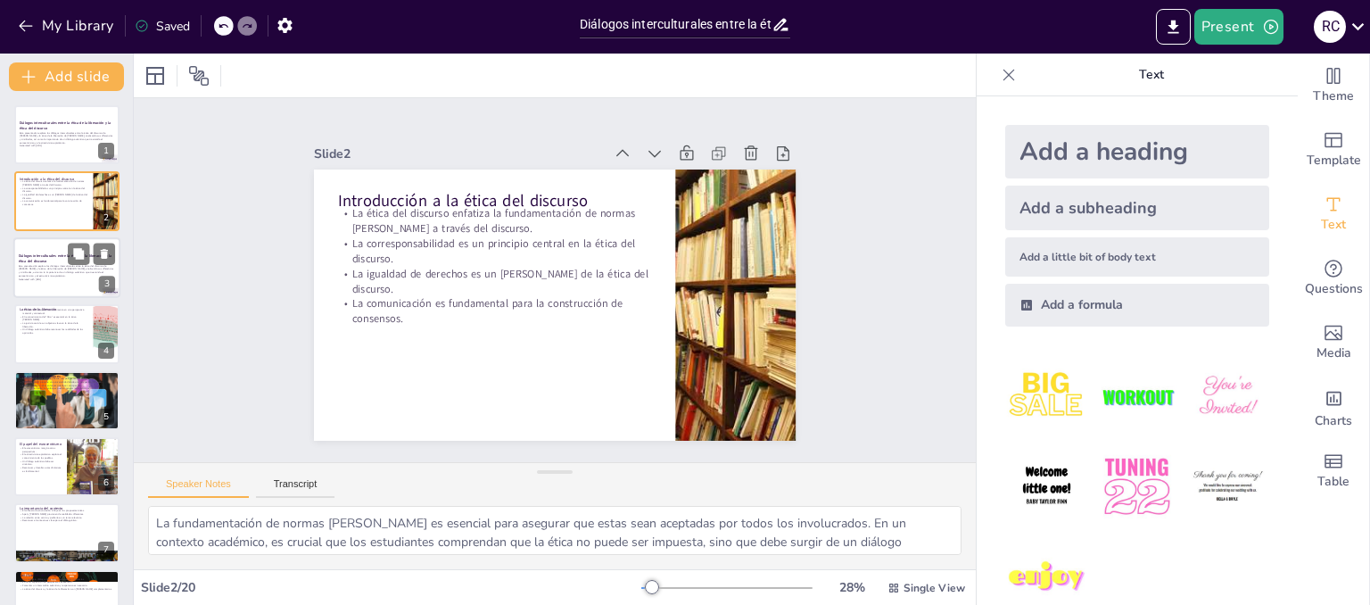
click at [43, 264] on p "Esta presentación explora los diálogos interculturales entre la ética del discu…" at bounding box center [67, 270] width 96 height 13
checkbox input "true"
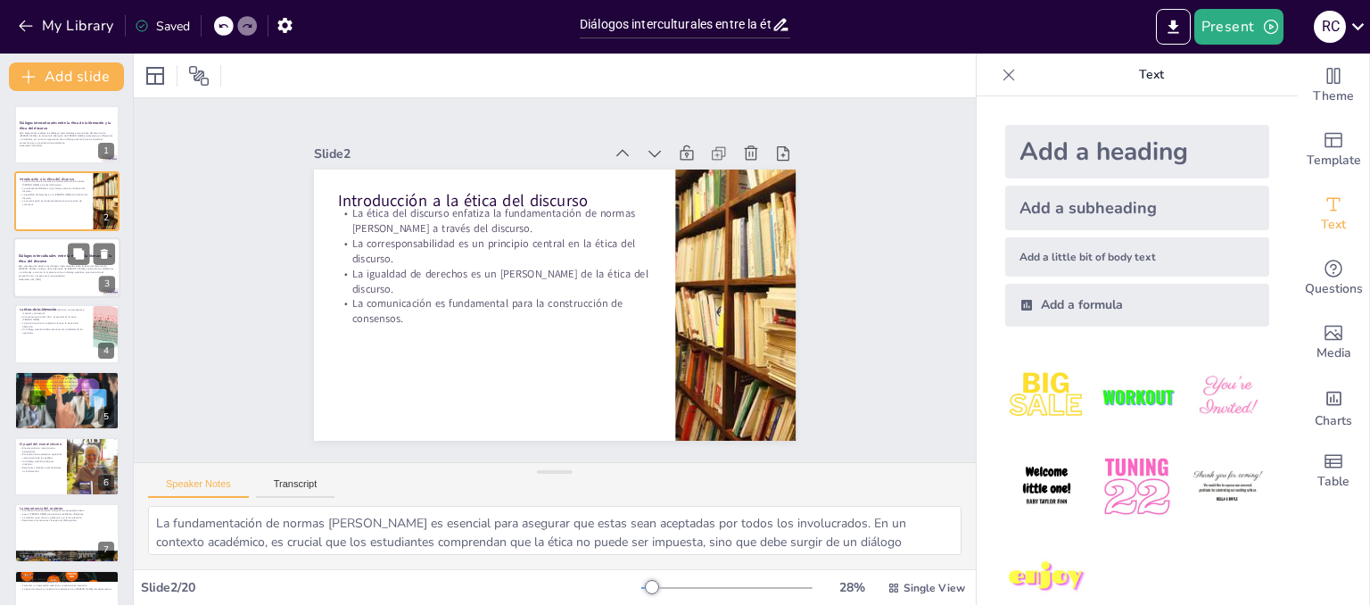
checkbox input "true"
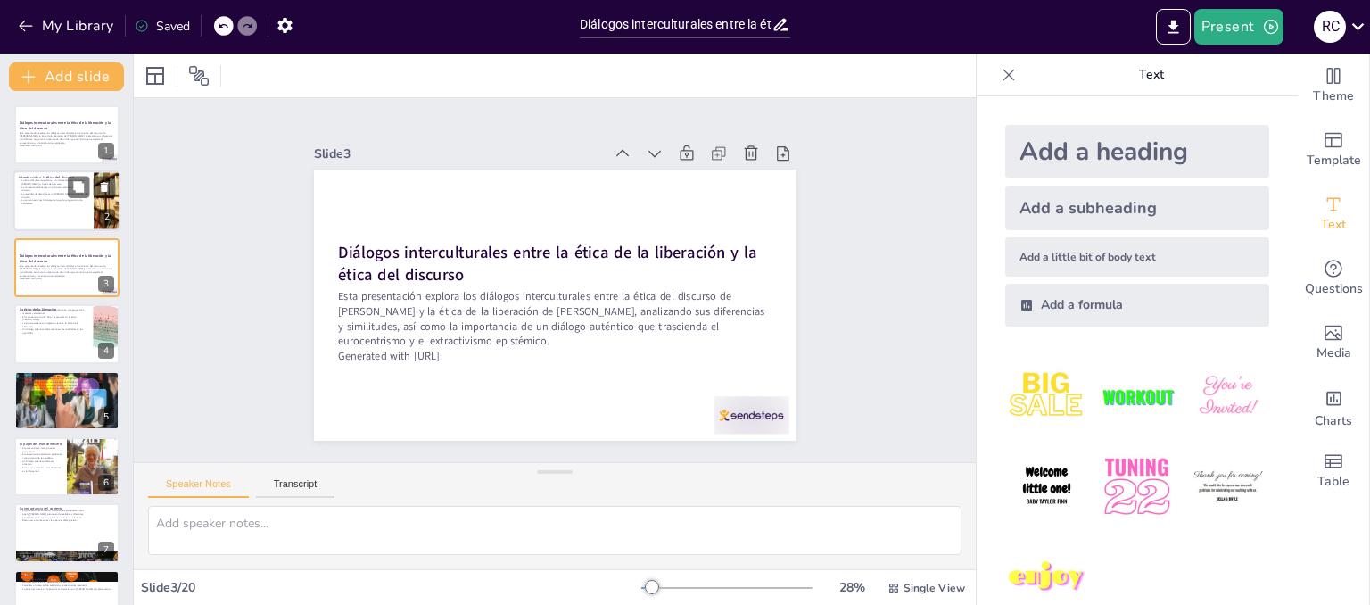
checkbox input "true"
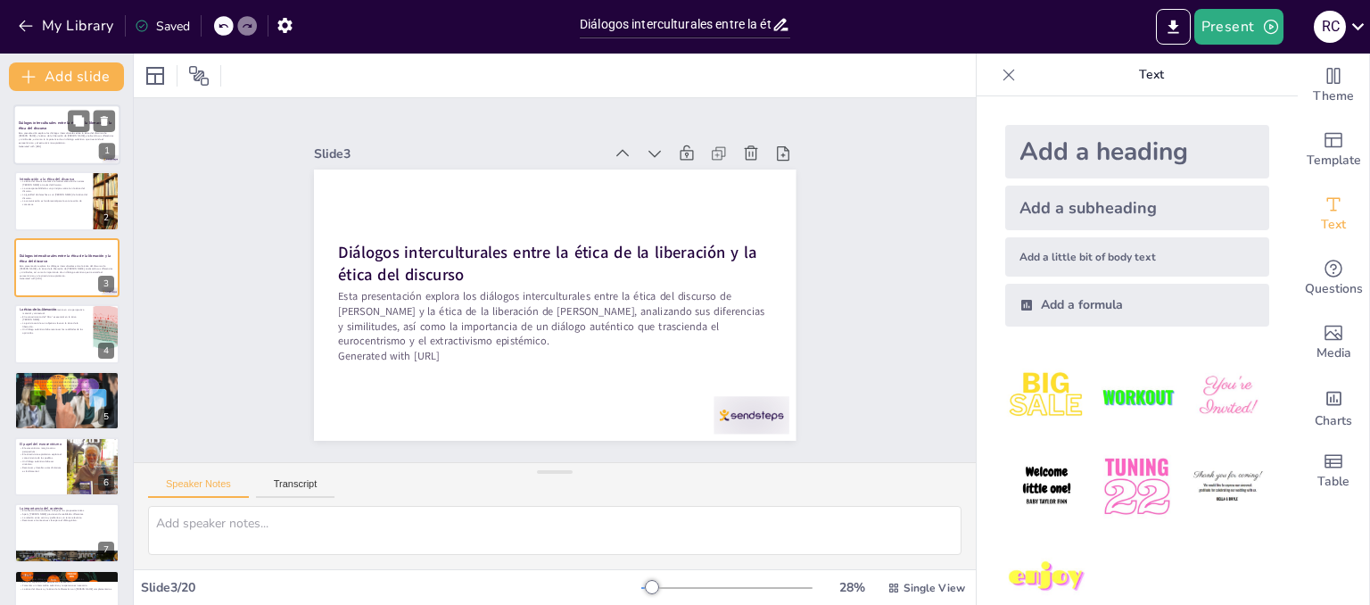
checkbox input "true"
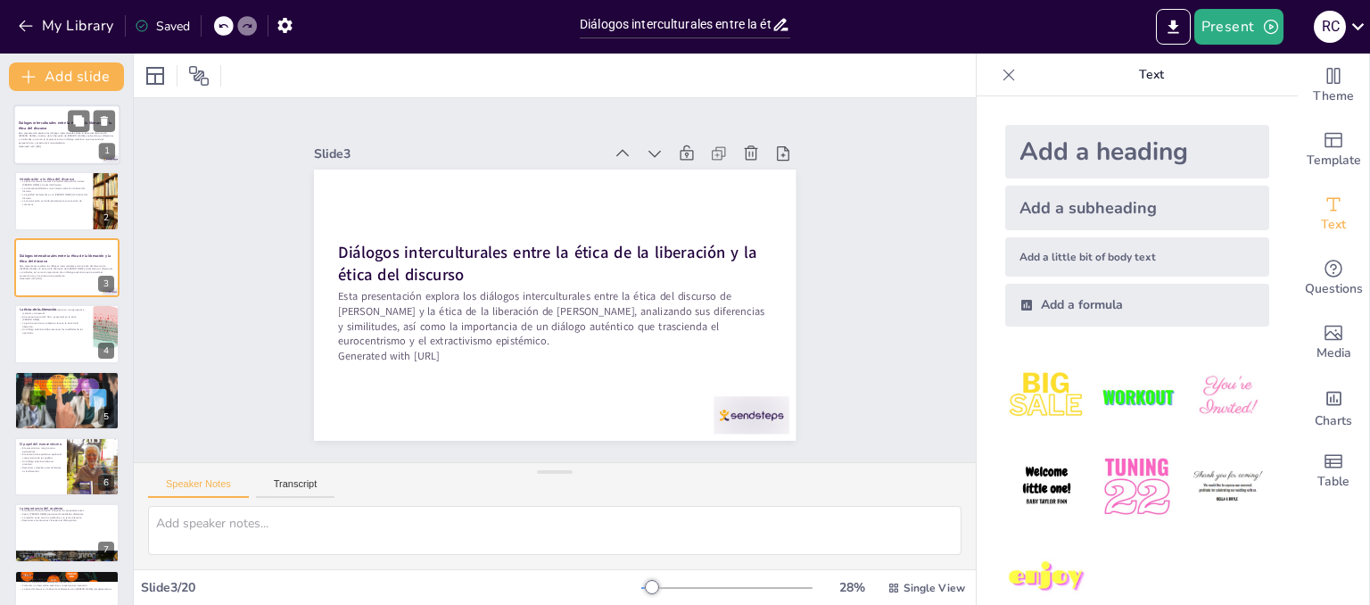
checkbox input "true"
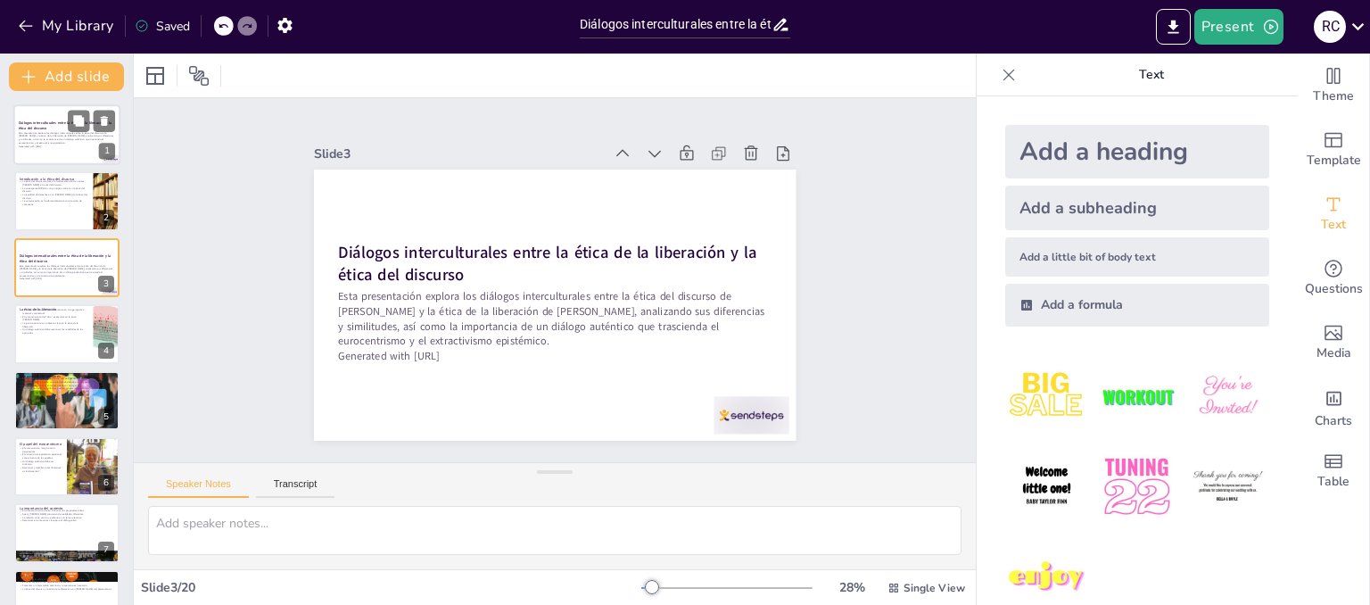
checkbox input "true"
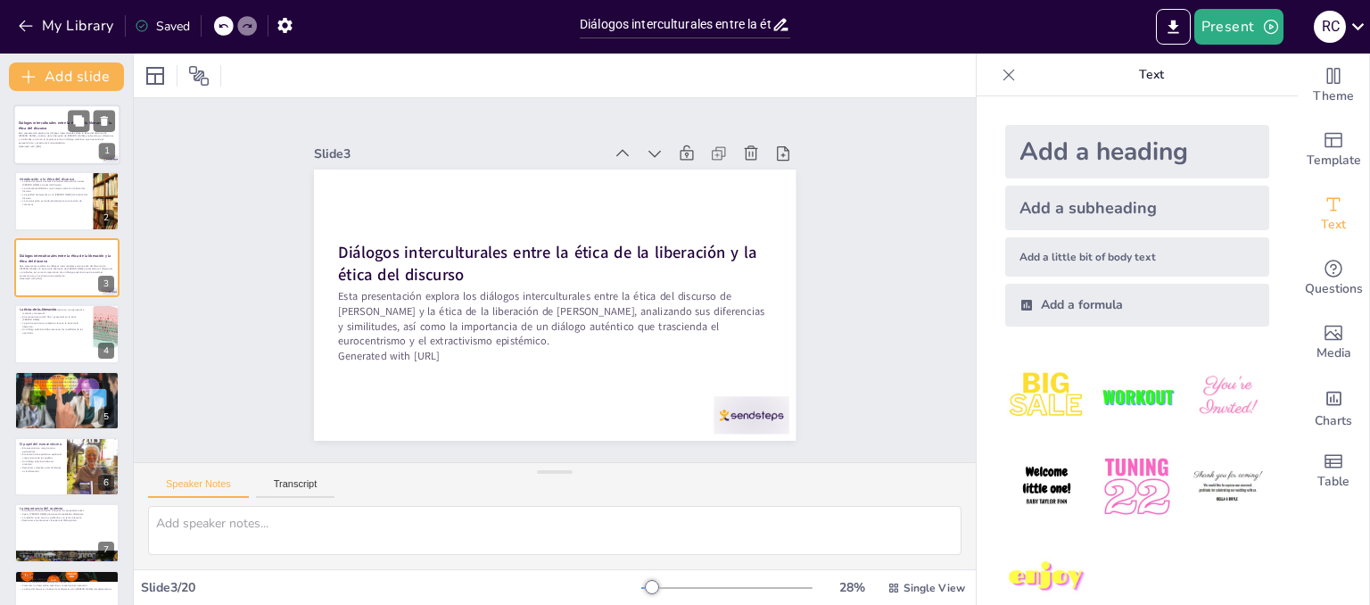
checkbox input "true"
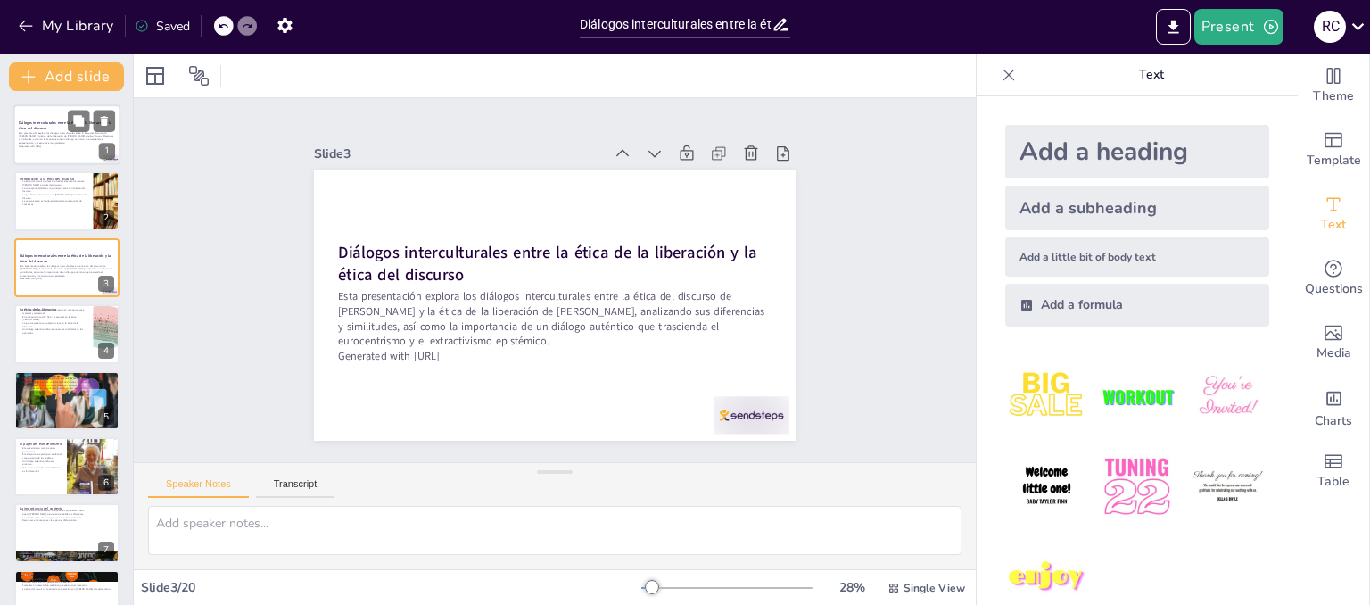
click at [39, 126] on strong "Diálogos interculturales entre la ética de la liberación y la ética del discurso" at bounding box center [66, 125] width 94 height 10
checkbox input "true"
click at [31, 271] on p "Esta presentación explora los diálogos interculturales entre la ética del discu…" at bounding box center [67, 270] width 96 height 13
click at [25, 318] on p "El reconocimiento del "Otro" es esencial en la ética [PERSON_NAME]." at bounding box center [54, 318] width 70 height 6
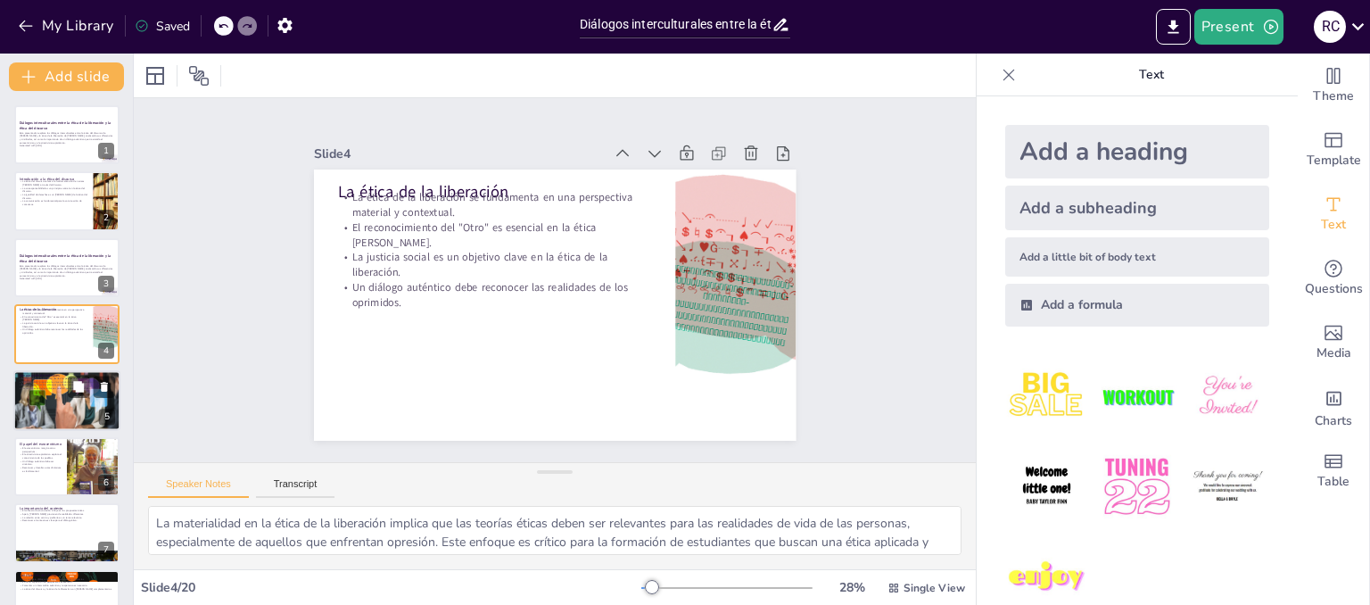
click at [70, 397] on div at bounding box center [67, 400] width 119 height 61
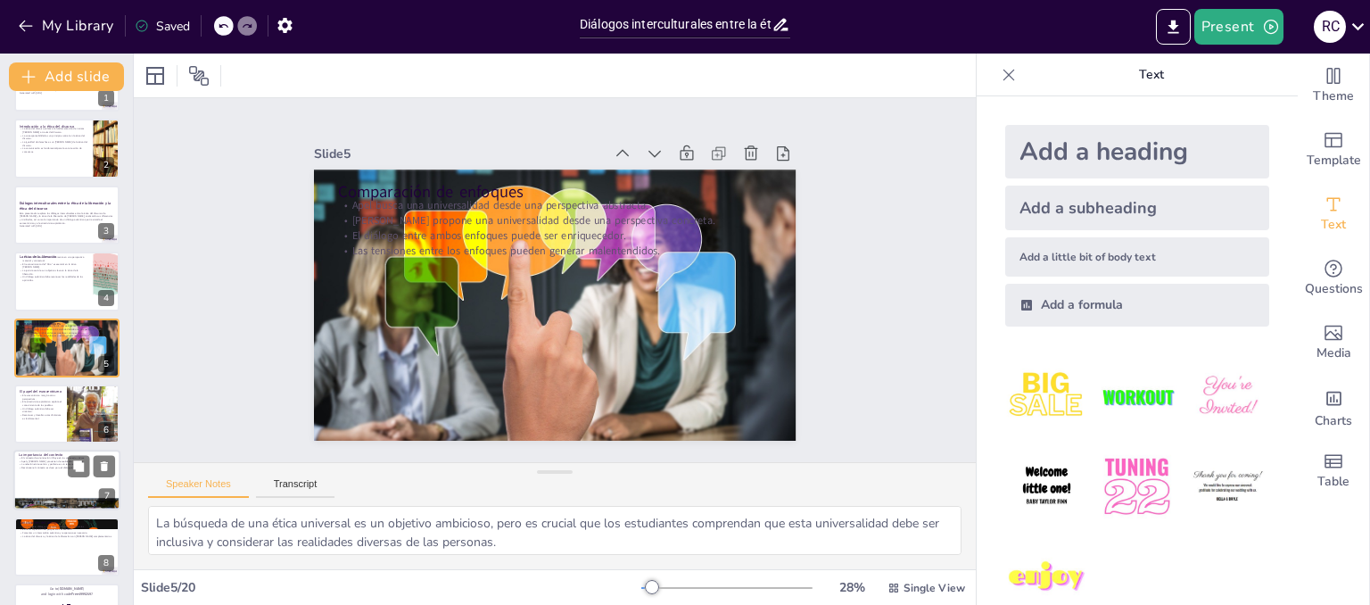
click at [37, 477] on div at bounding box center [66, 480] width 107 height 61
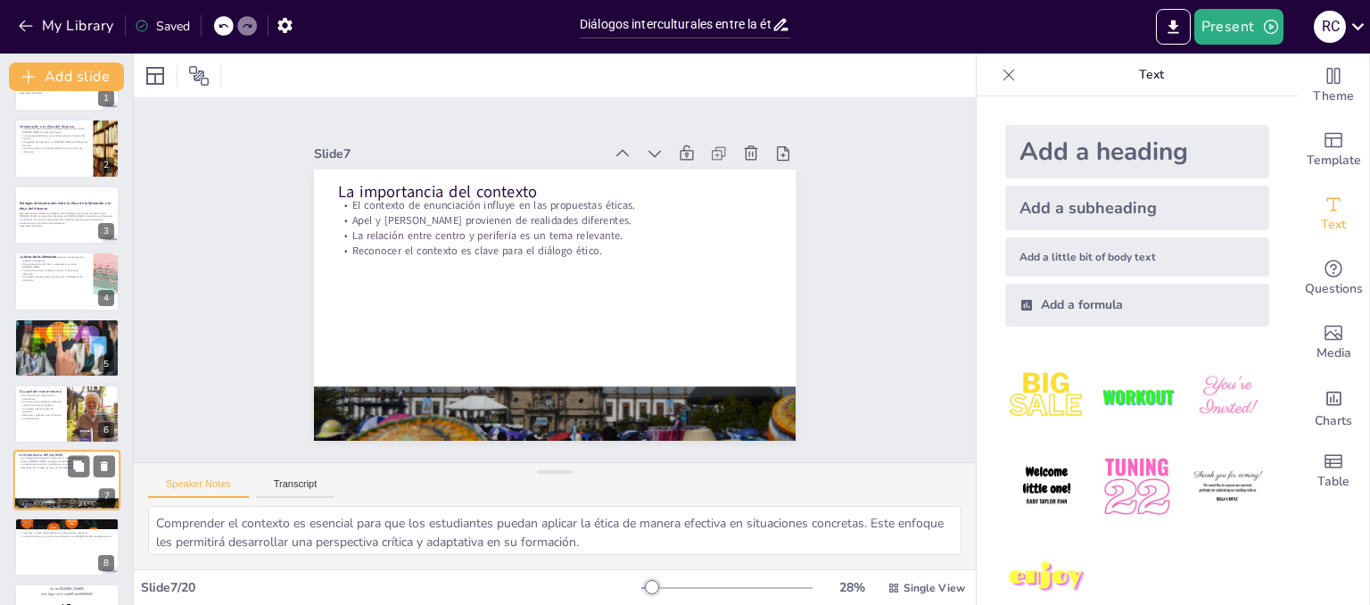
scroll to position [186, 0]
